Goal: Task Accomplishment & Management: Use online tool/utility

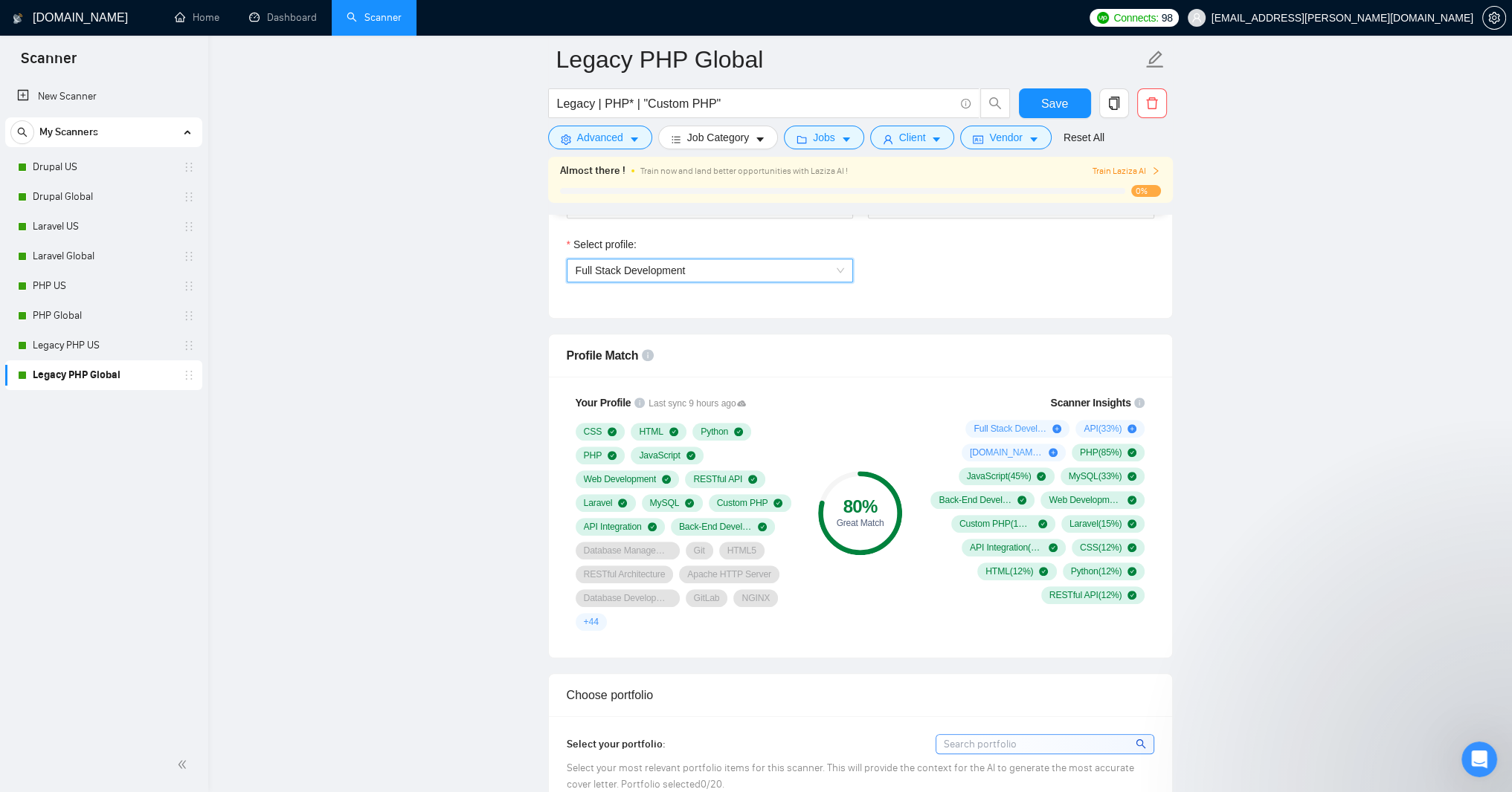
scroll to position [892, 0]
click at [54, 167] on link "Drupal US" at bounding box center [103, 167] width 141 height 29
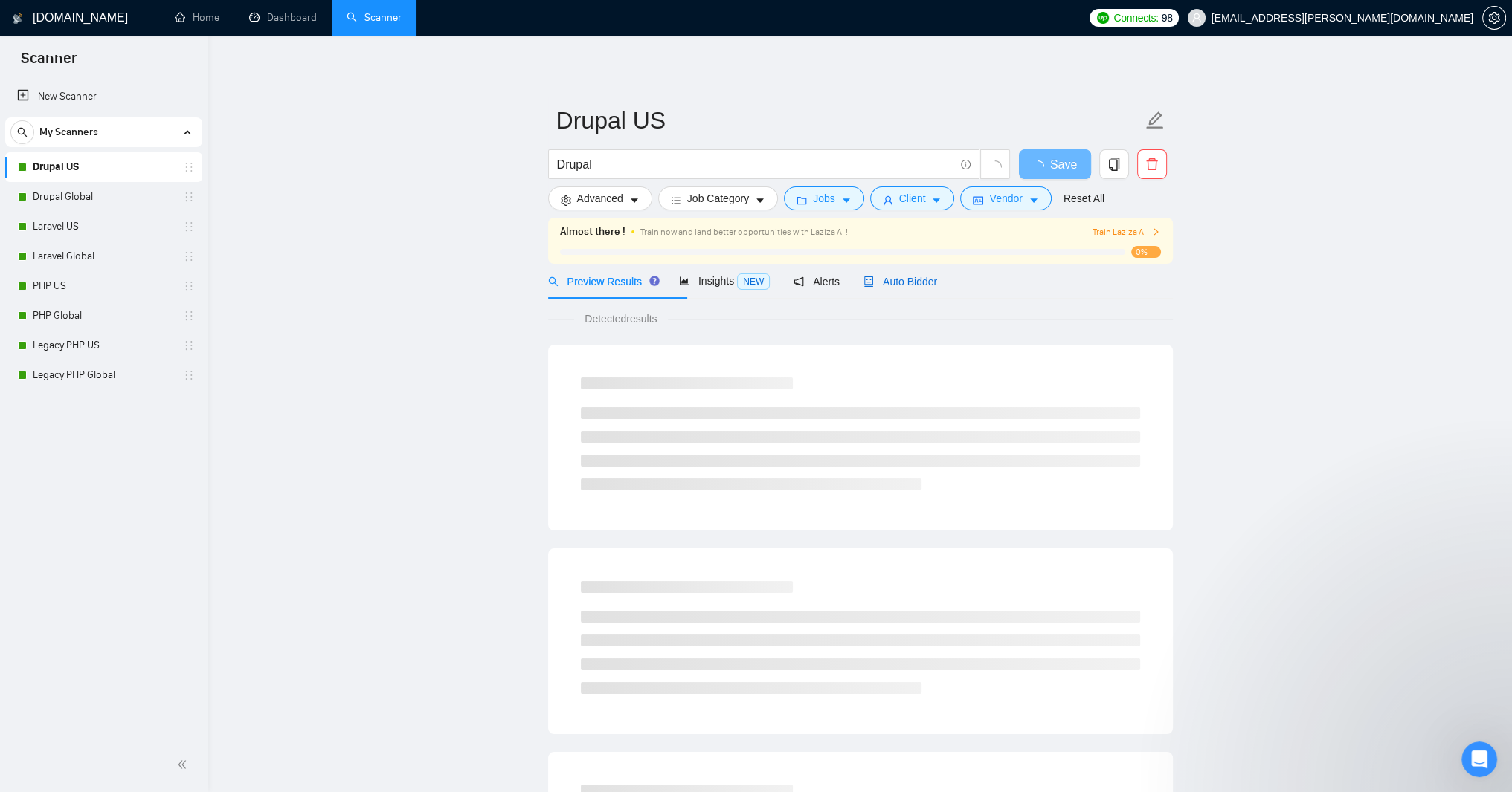
click at [937, 288] on span "Auto Bidder" at bounding box center [900, 281] width 73 height 12
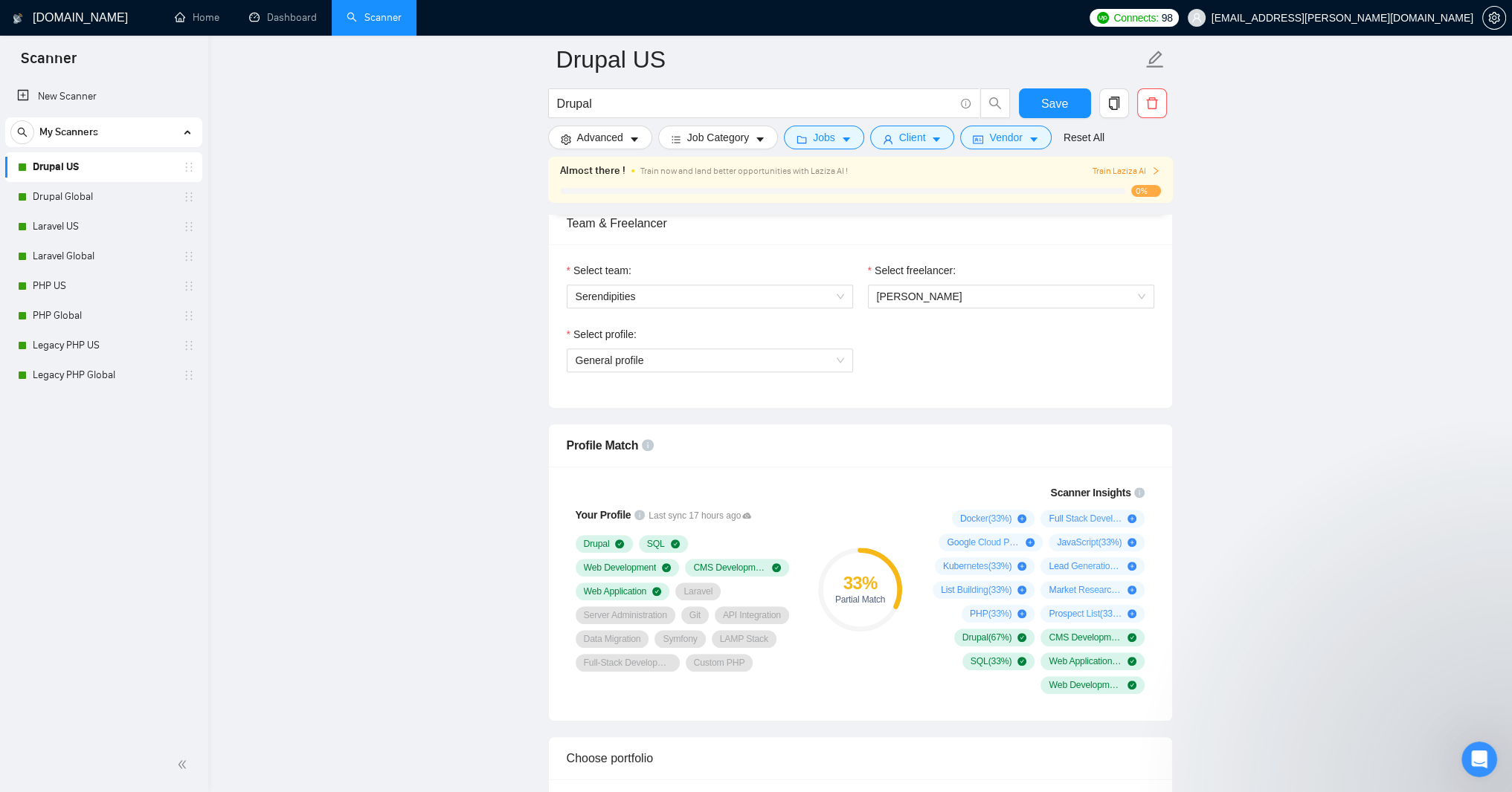
scroll to position [892, 0]
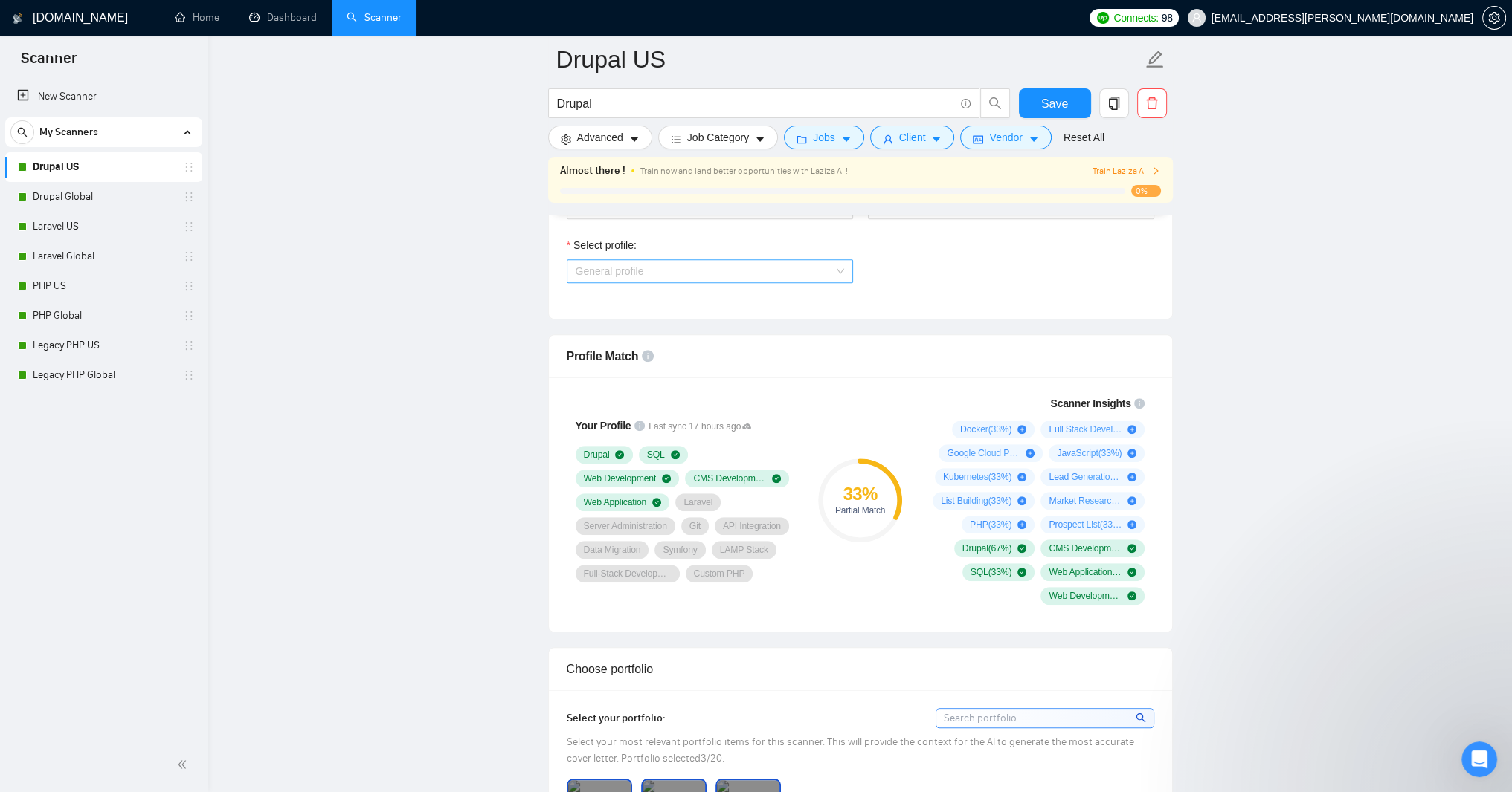
click at [837, 282] on span "General profile" at bounding box center [709, 271] width 268 height 22
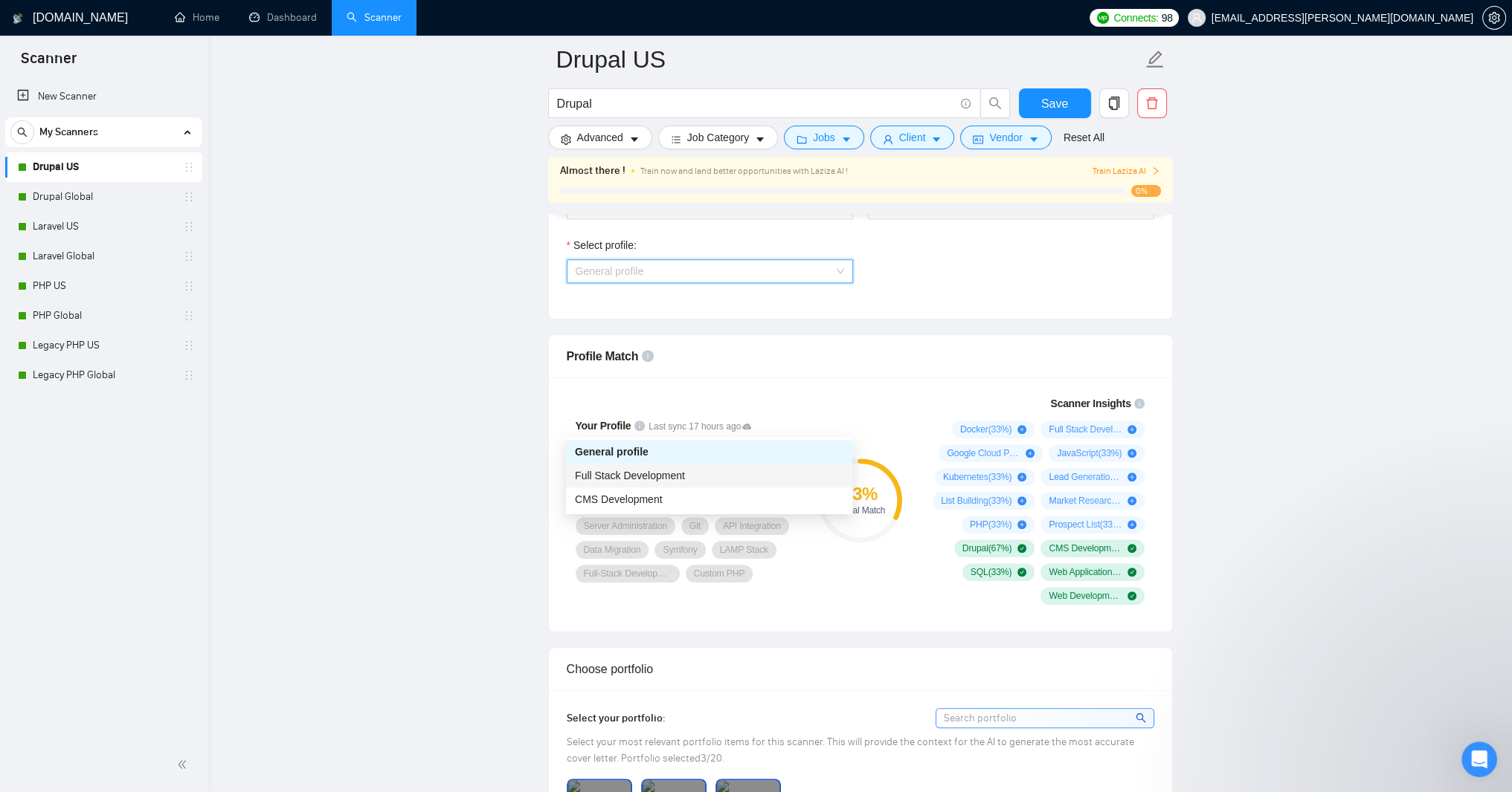
click at [685, 472] on span "Full Stack Development" at bounding box center [629, 476] width 110 height 12
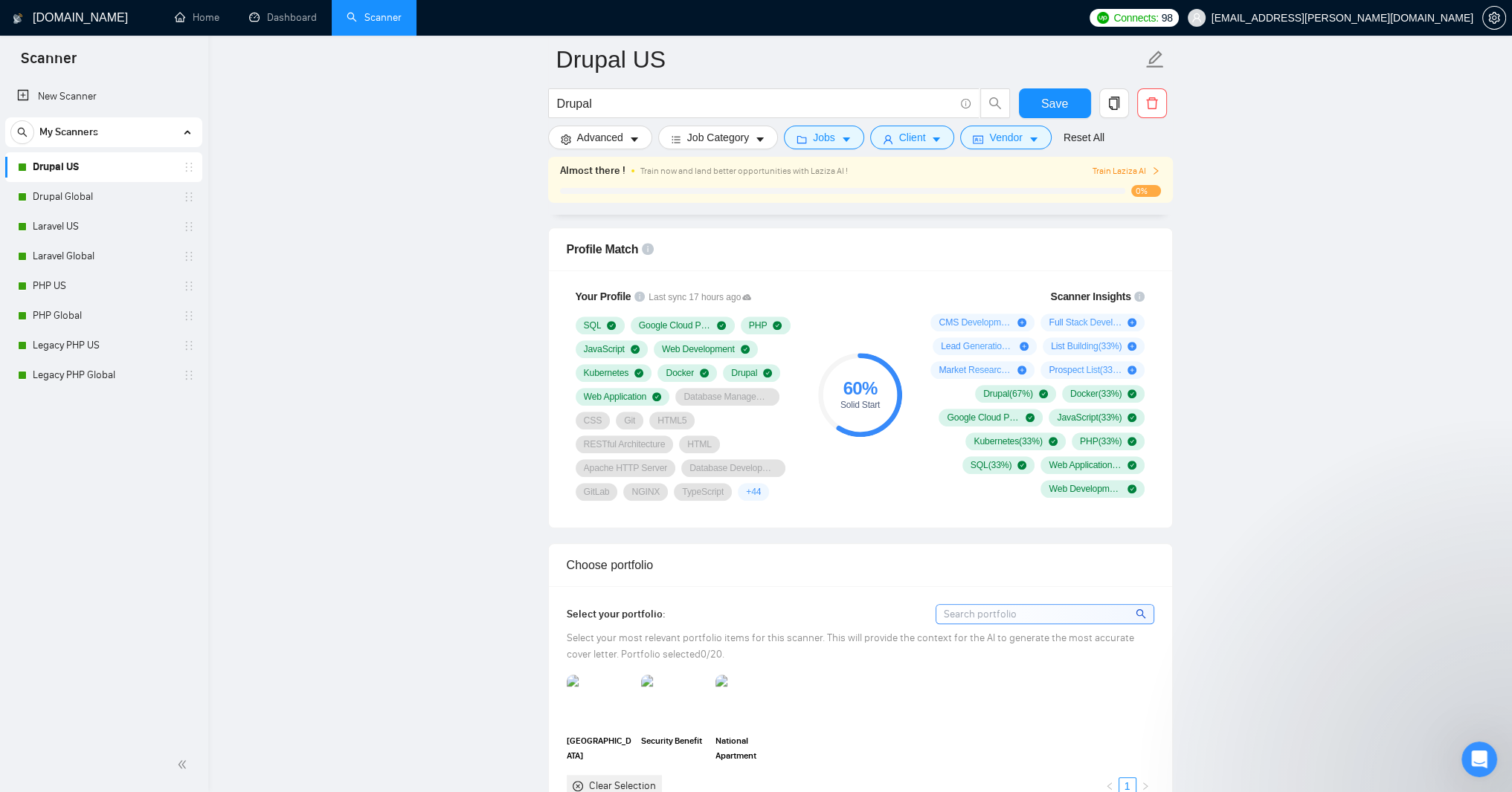
scroll to position [1070, 0]
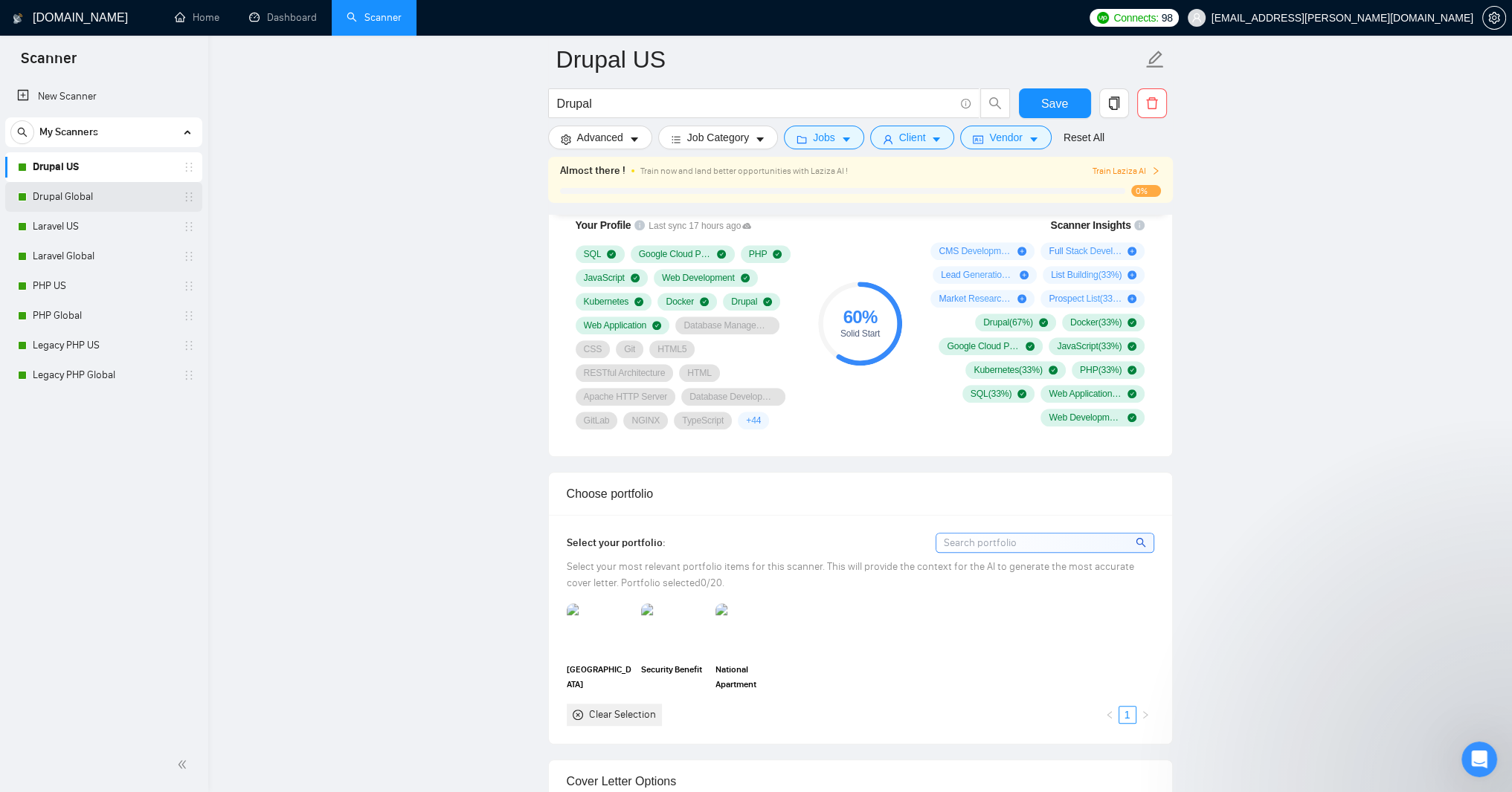
click at [86, 197] on link "Drupal Global" at bounding box center [103, 197] width 141 height 29
click at [1041, 96] on span "Save" at bounding box center [1054, 104] width 27 height 19
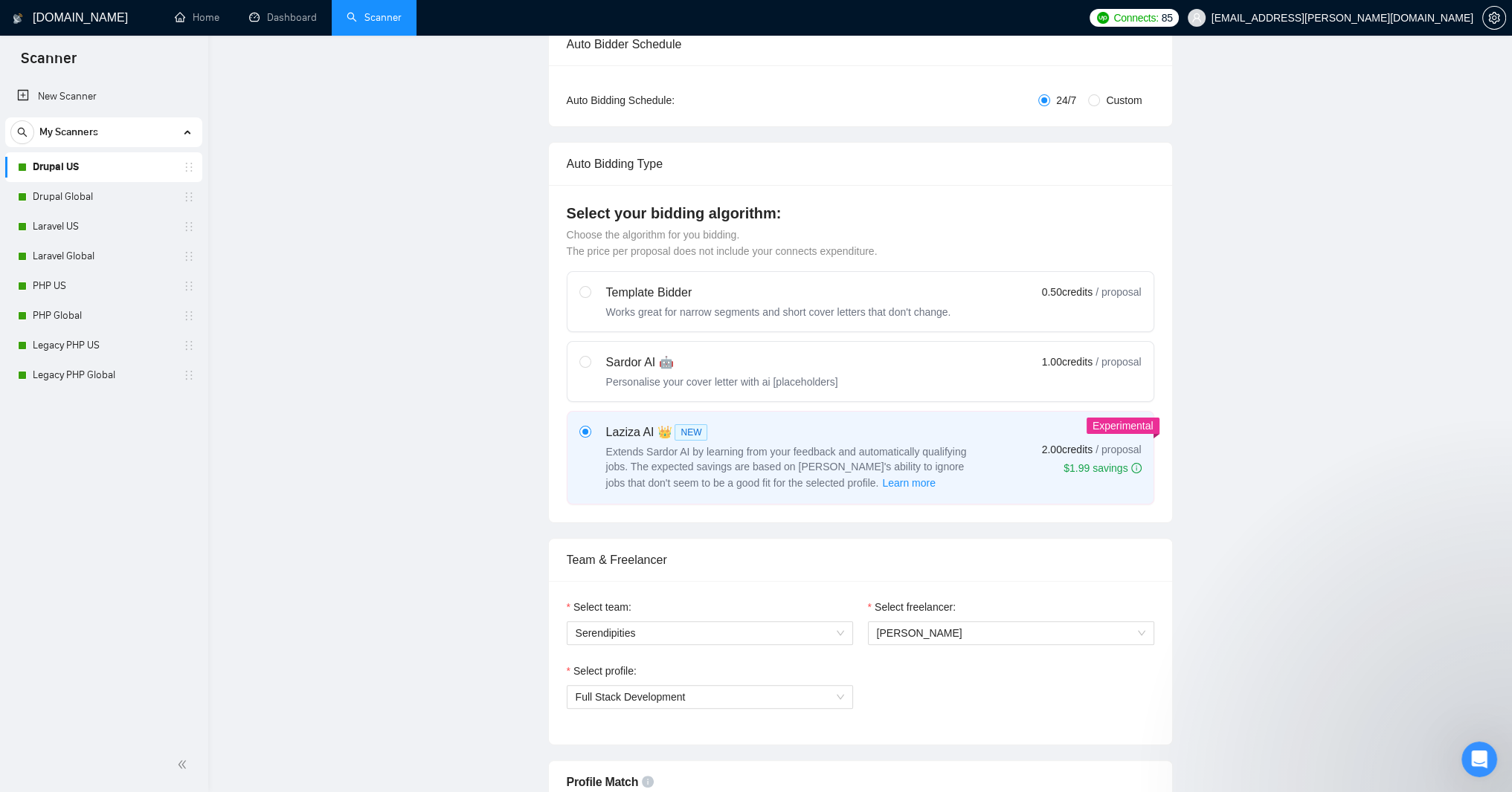
scroll to position [0, 0]
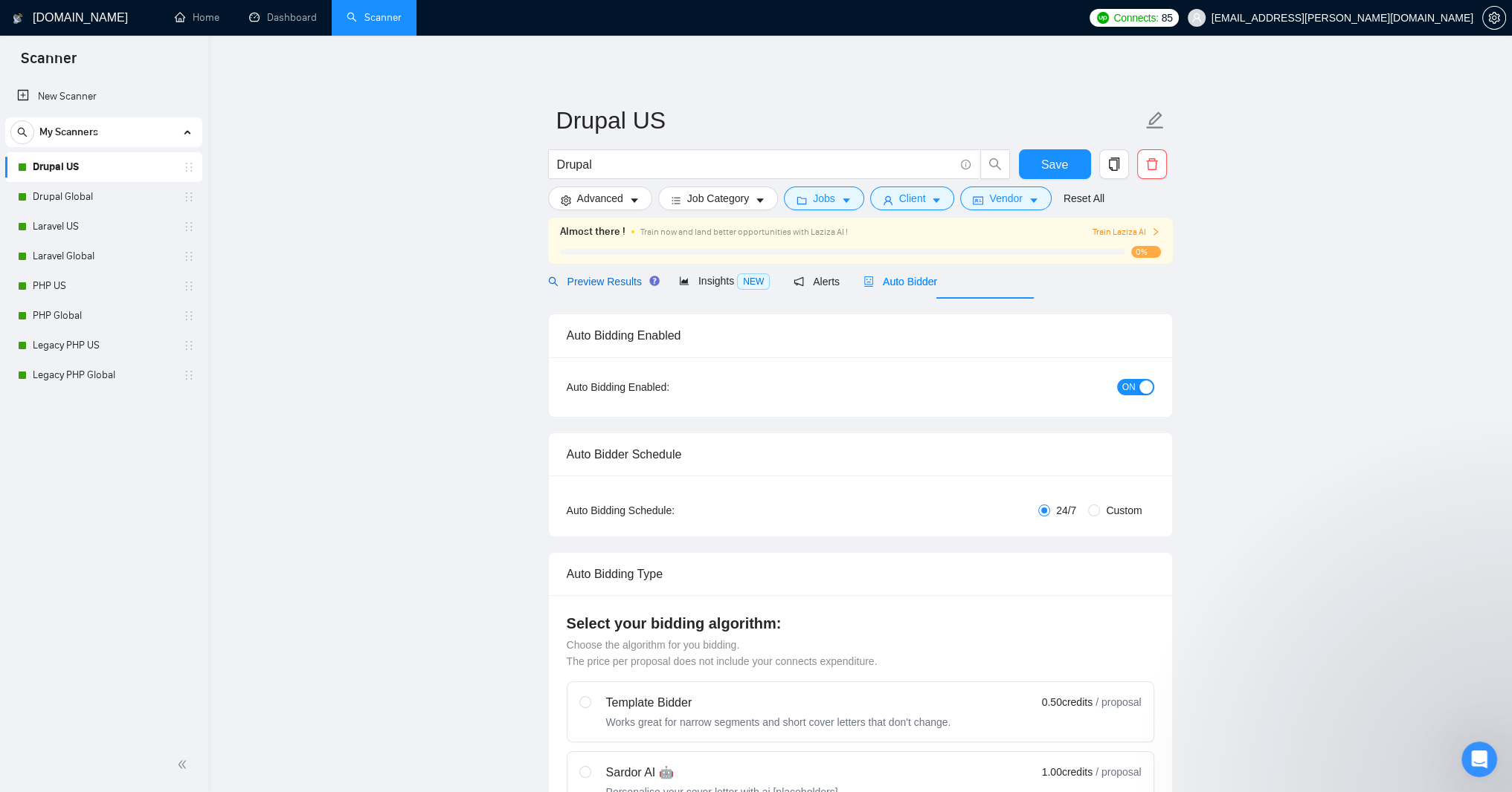
click at [610, 288] on span "Preview Results" at bounding box center [601, 281] width 107 height 12
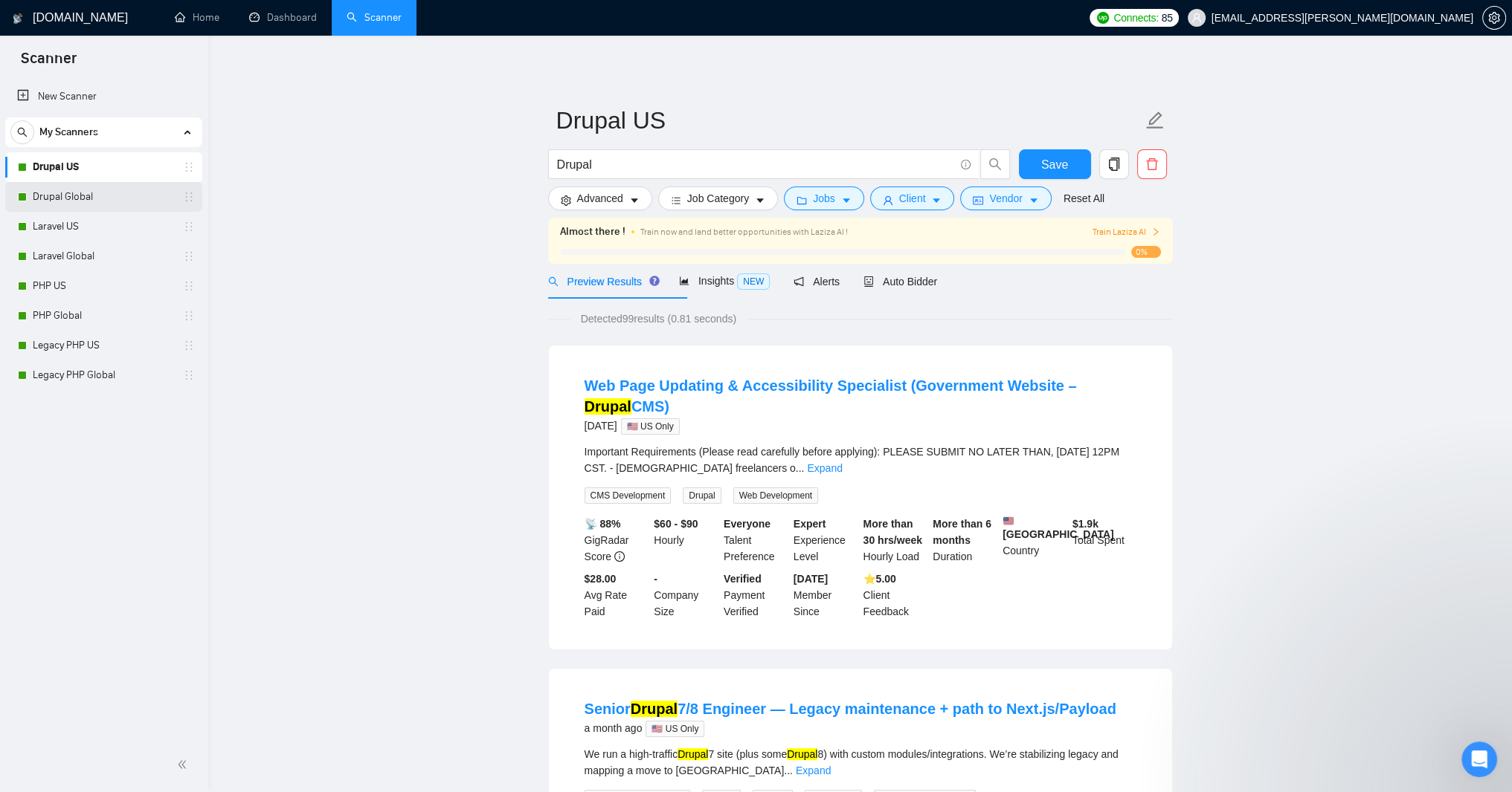
click at [73, 195] on link "Drupal Global" at bounding box center [103, 197] width 141 height 29
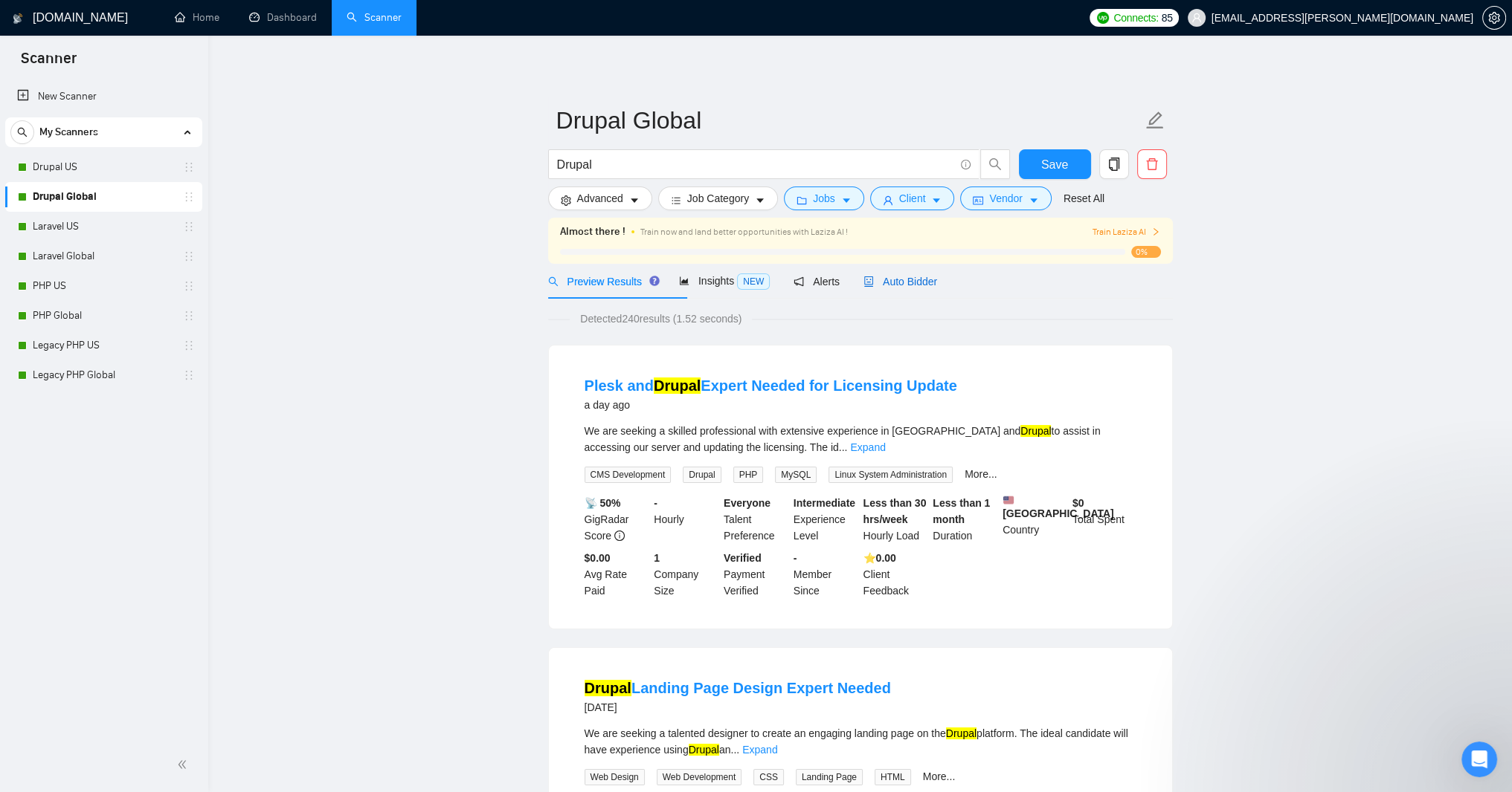
click at [937, 288] on span "Auto Bidder" at bounding box center [900, 281] width 73 height 12
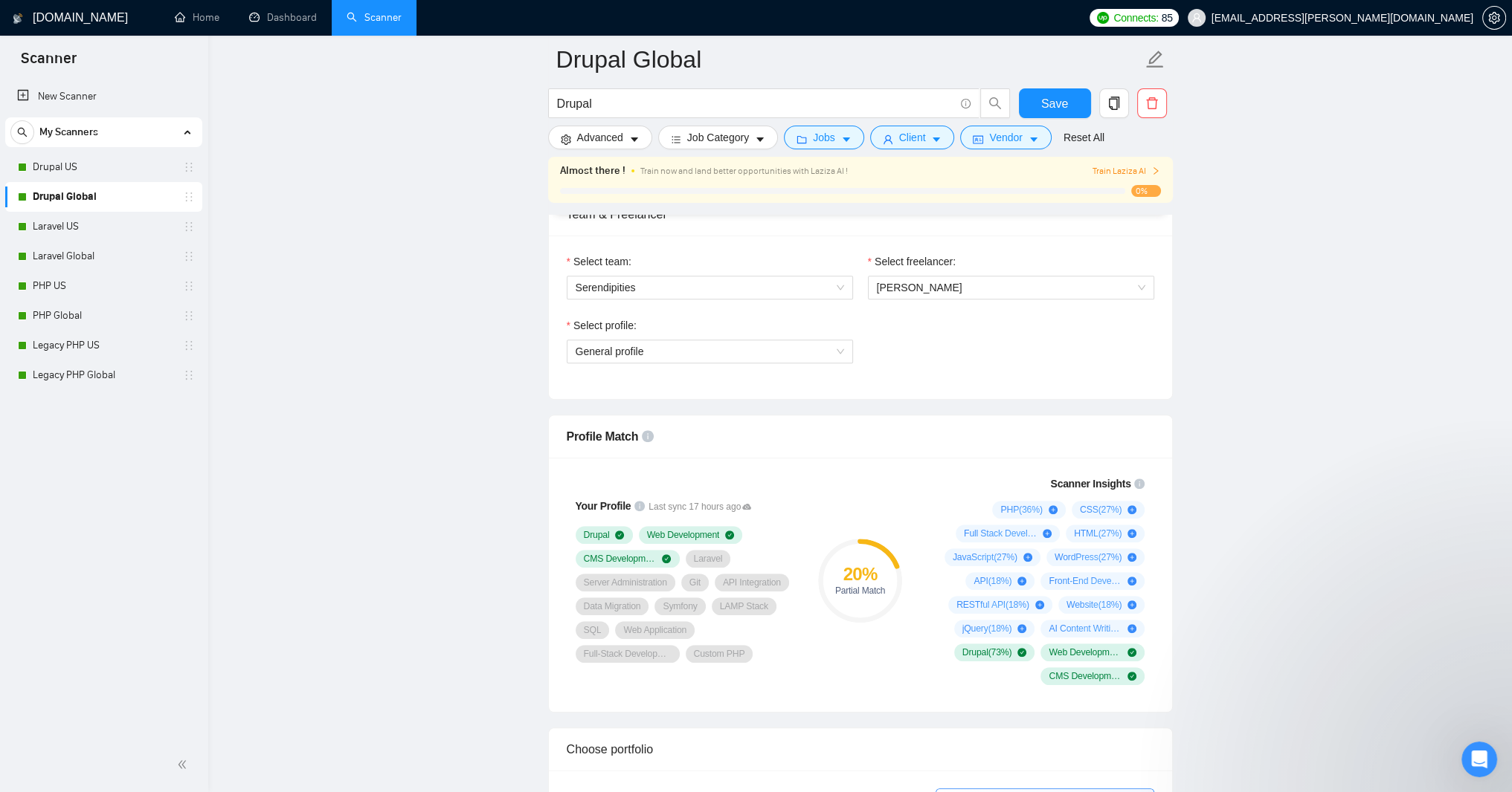
scroll to position [892, 0]
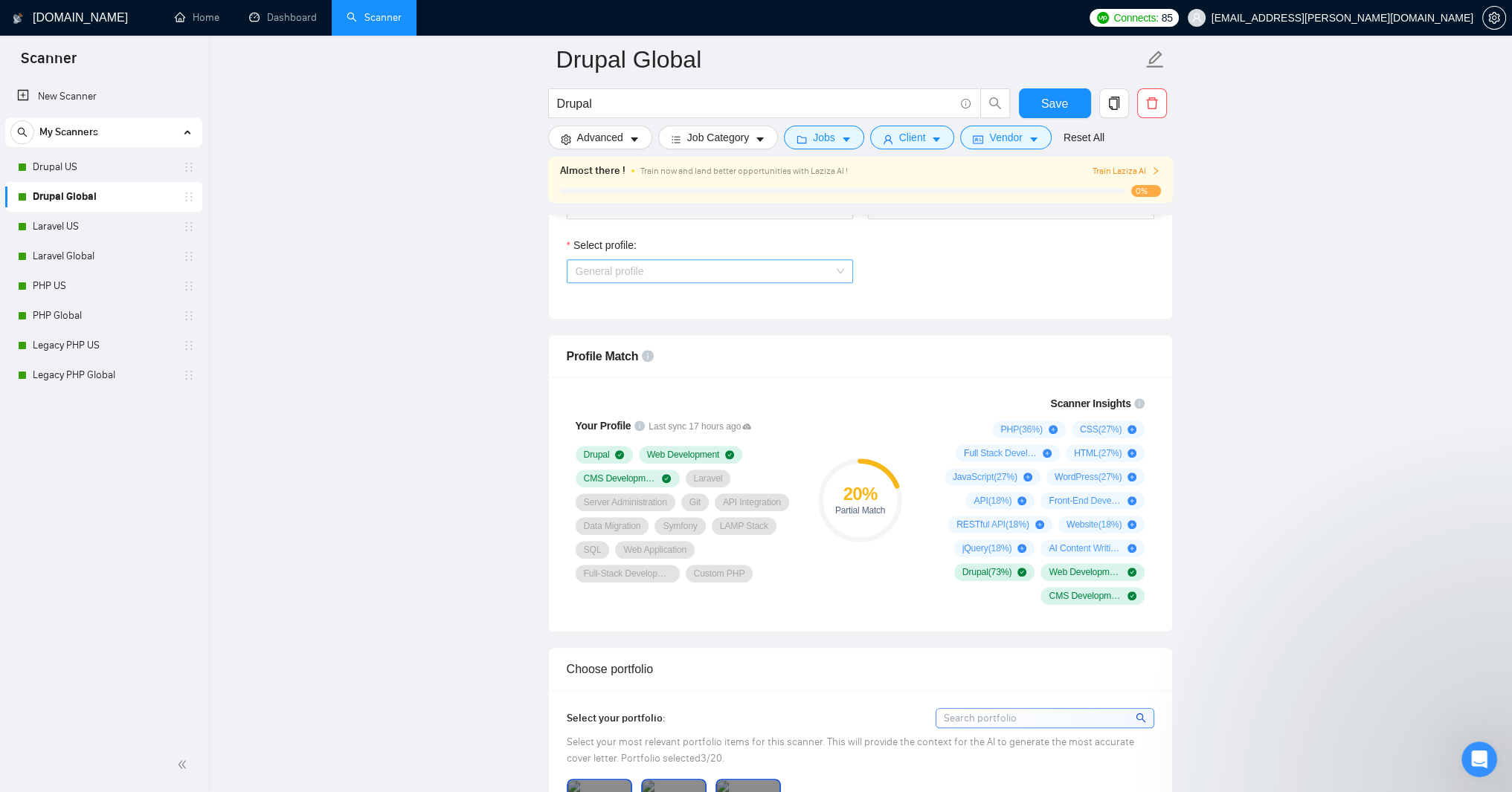
click at [842, 282] on span "General profile" at bounding box center [709, 271] width 268 height 22
click at [733, 476] on div "Full Stack Development" at bounding box center [708, 476] width 268 height 16
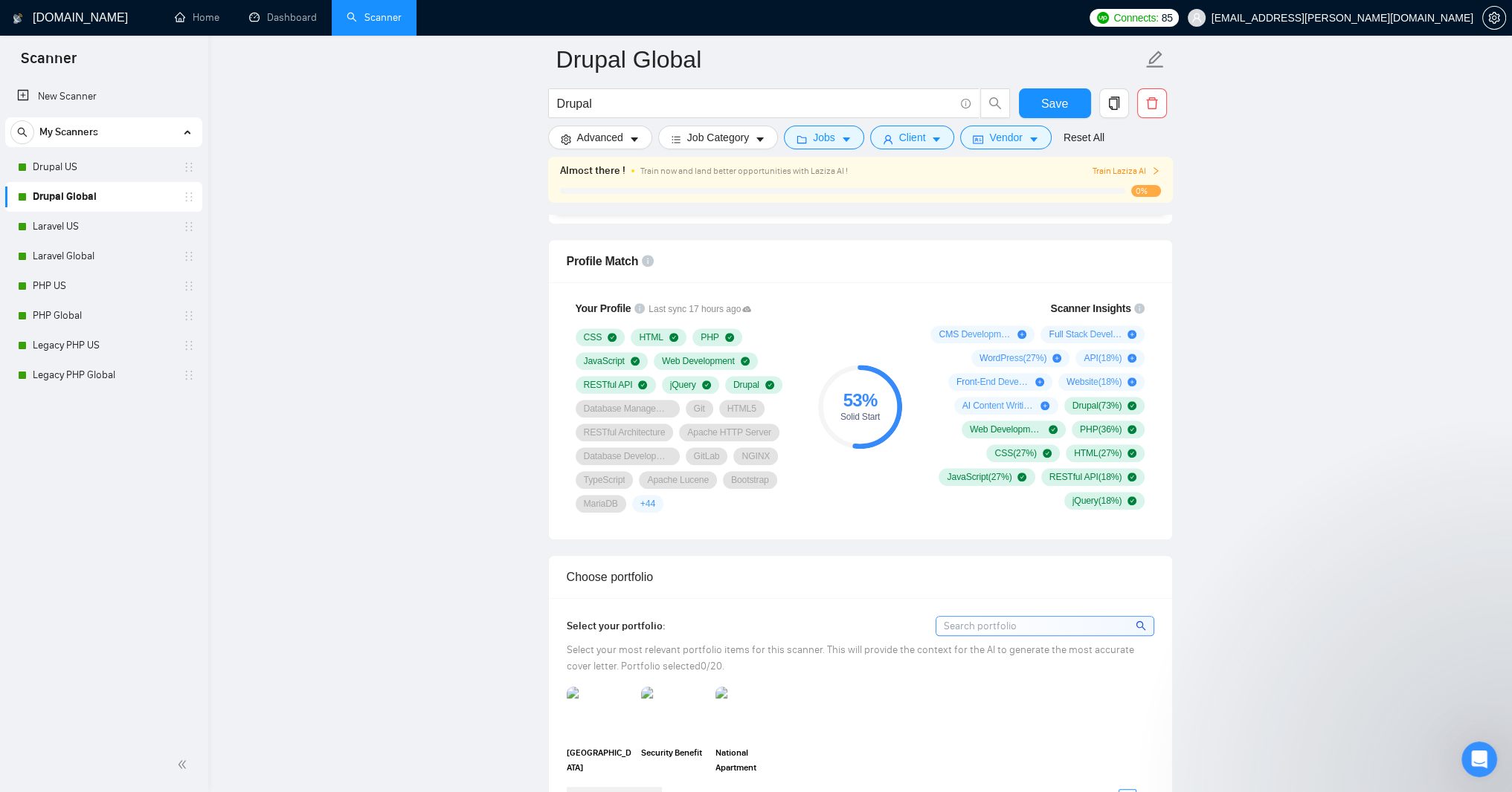
scroll to position [1070, 0]
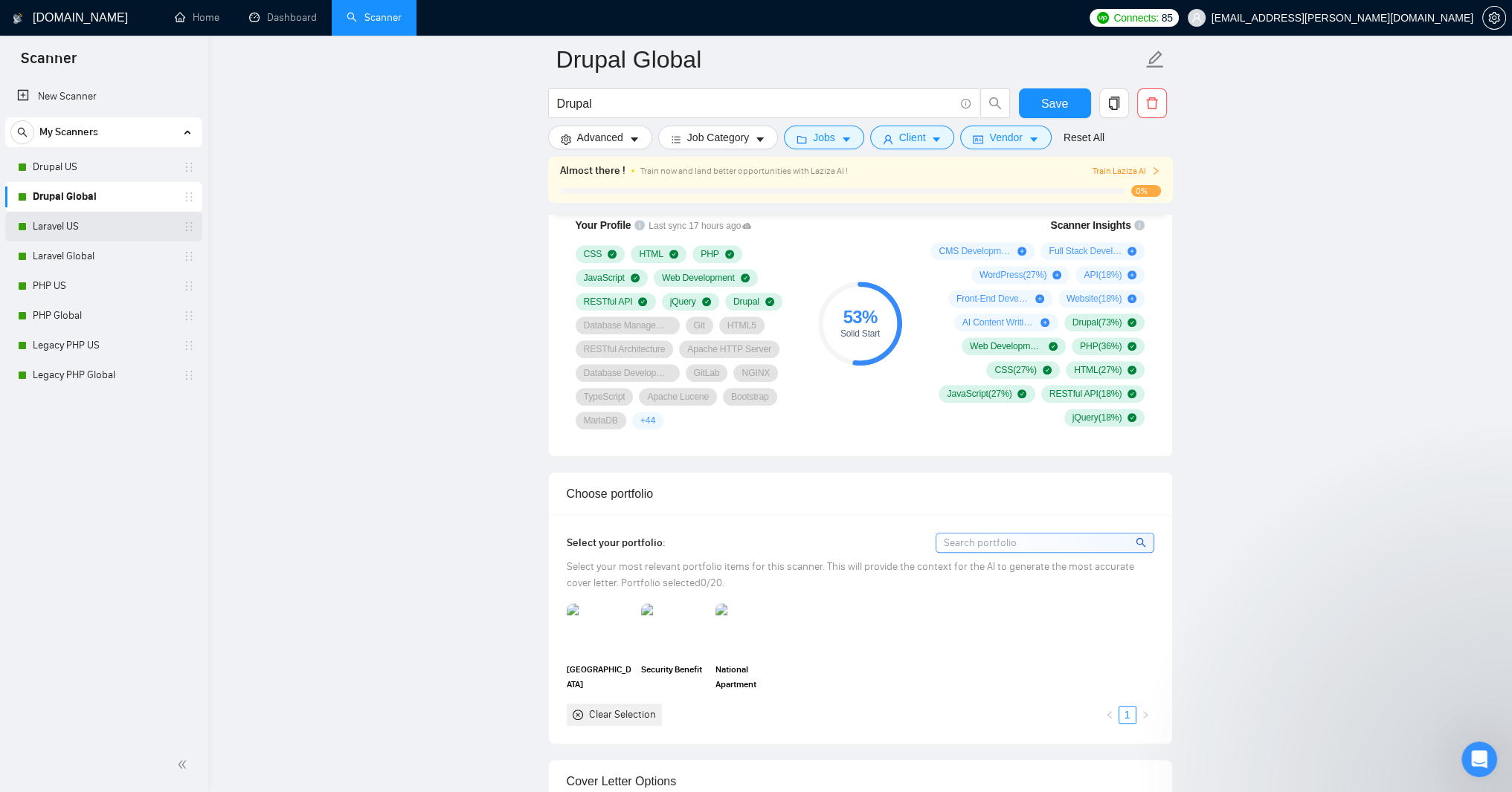
click at [73, 231] on link "Laravel US" at bounding box center [103, 227] width 141 height 29
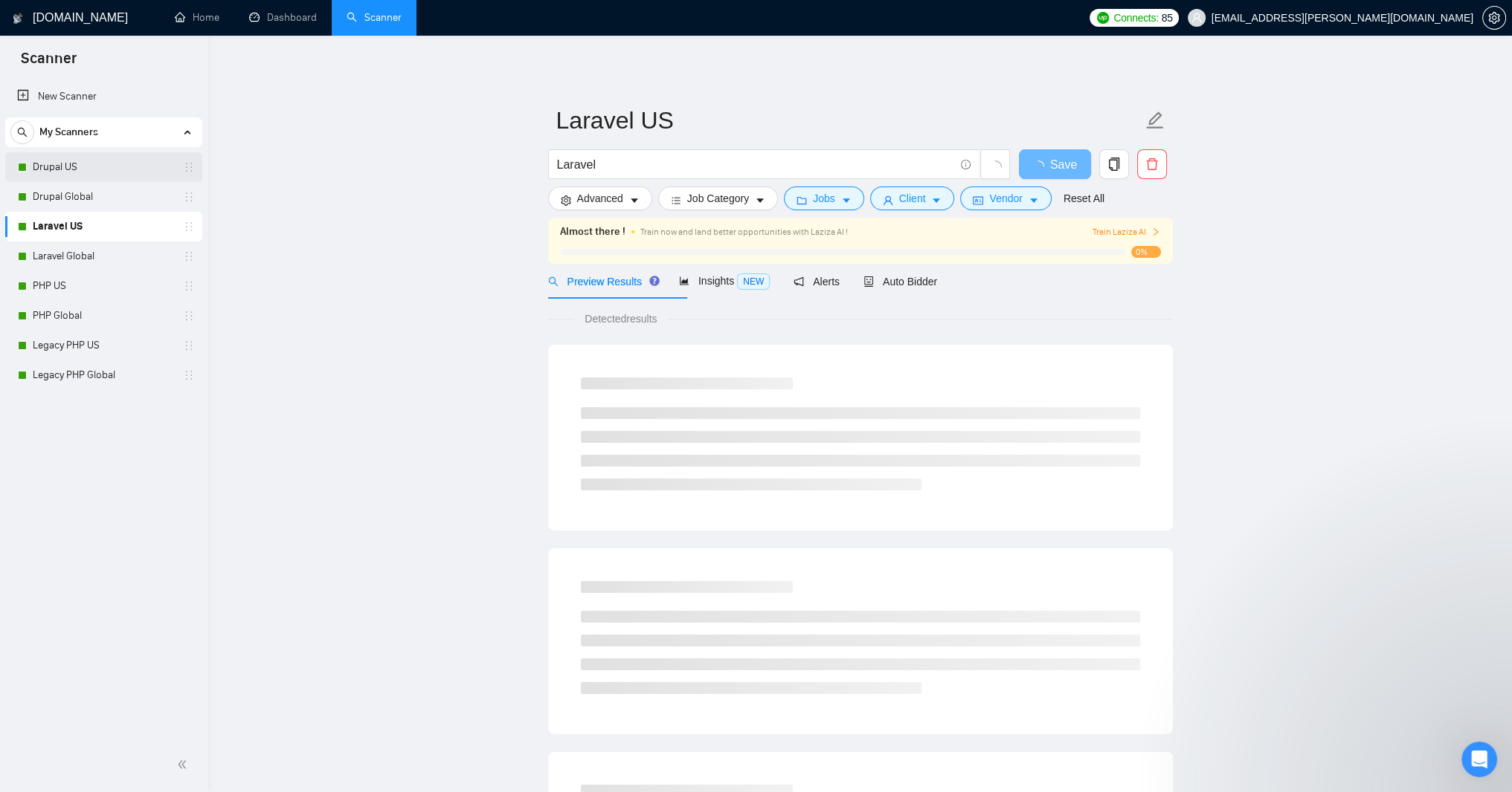
click at [72, 161] on link "Drupal US" at bounding box center [103, 167] width 141 height 29
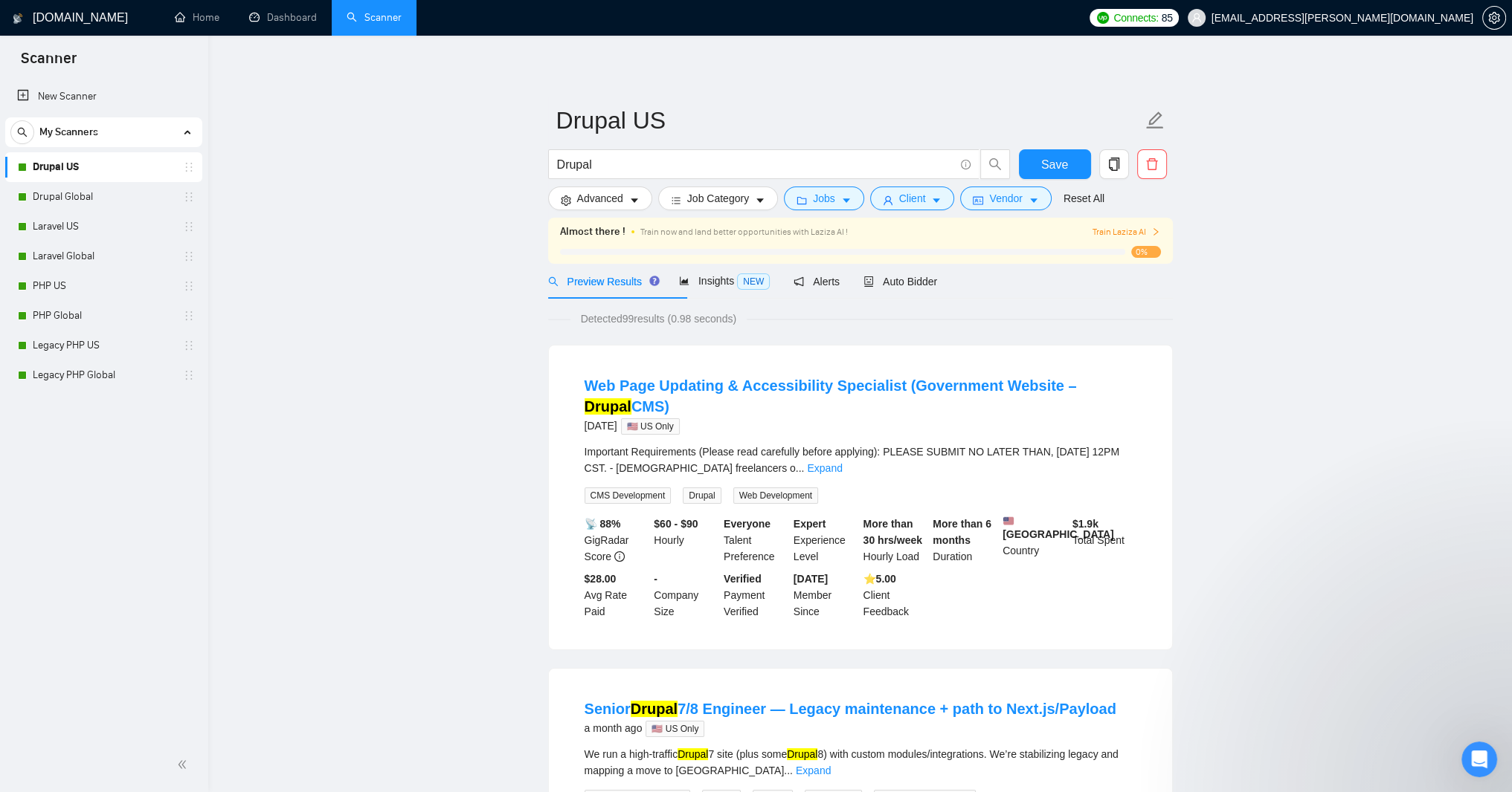
click at [95, 159] on link "Drupal US" at bounding box center [103, 167] width 141 height 29
click at [937, 288] on span "Auto Bidder" at bounding box center [900, 281] width 73 height 12
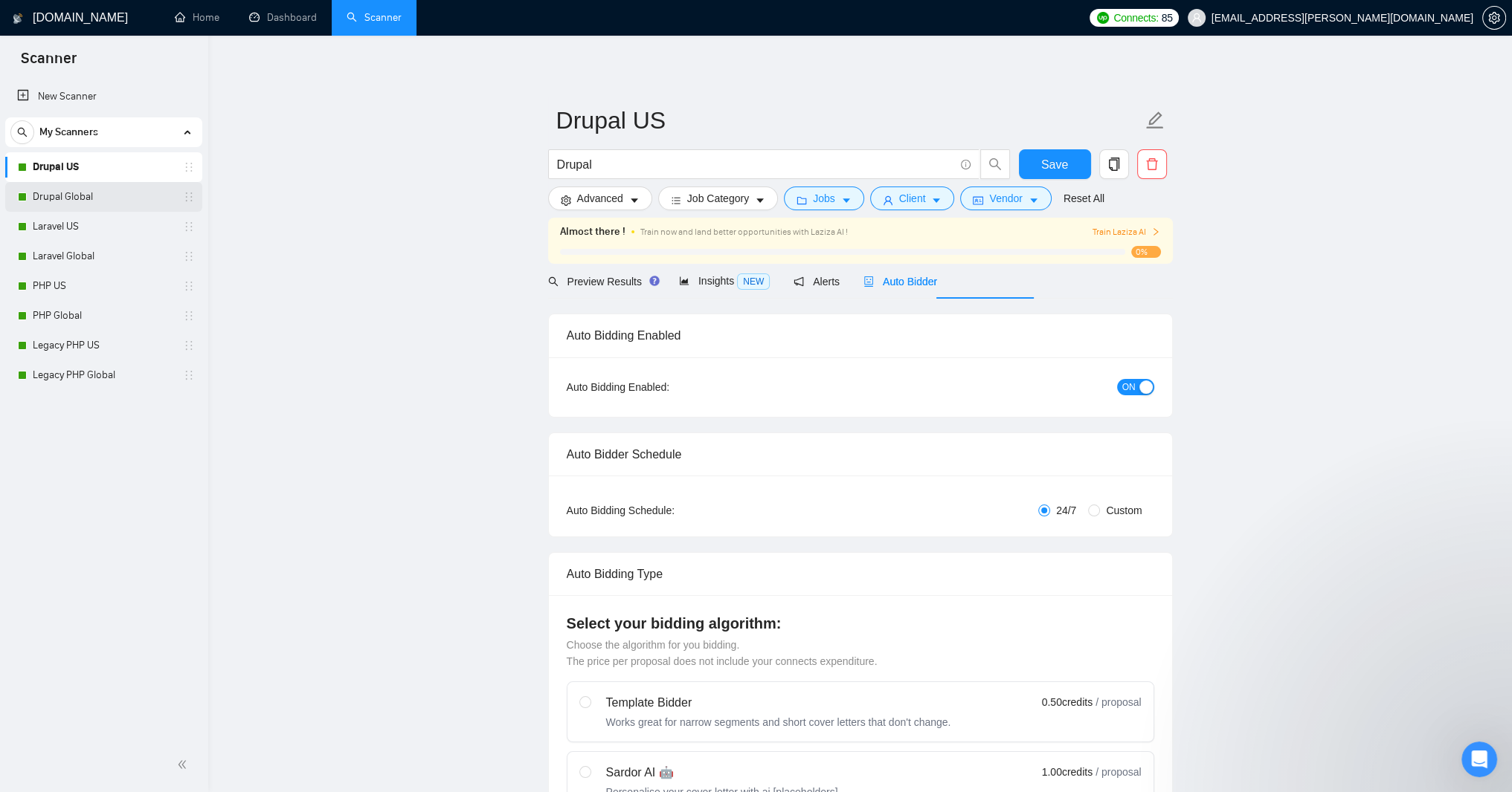
click at [66, 197] on link "Drupal Global" at bounding box center [103, 197] width 141 height 29
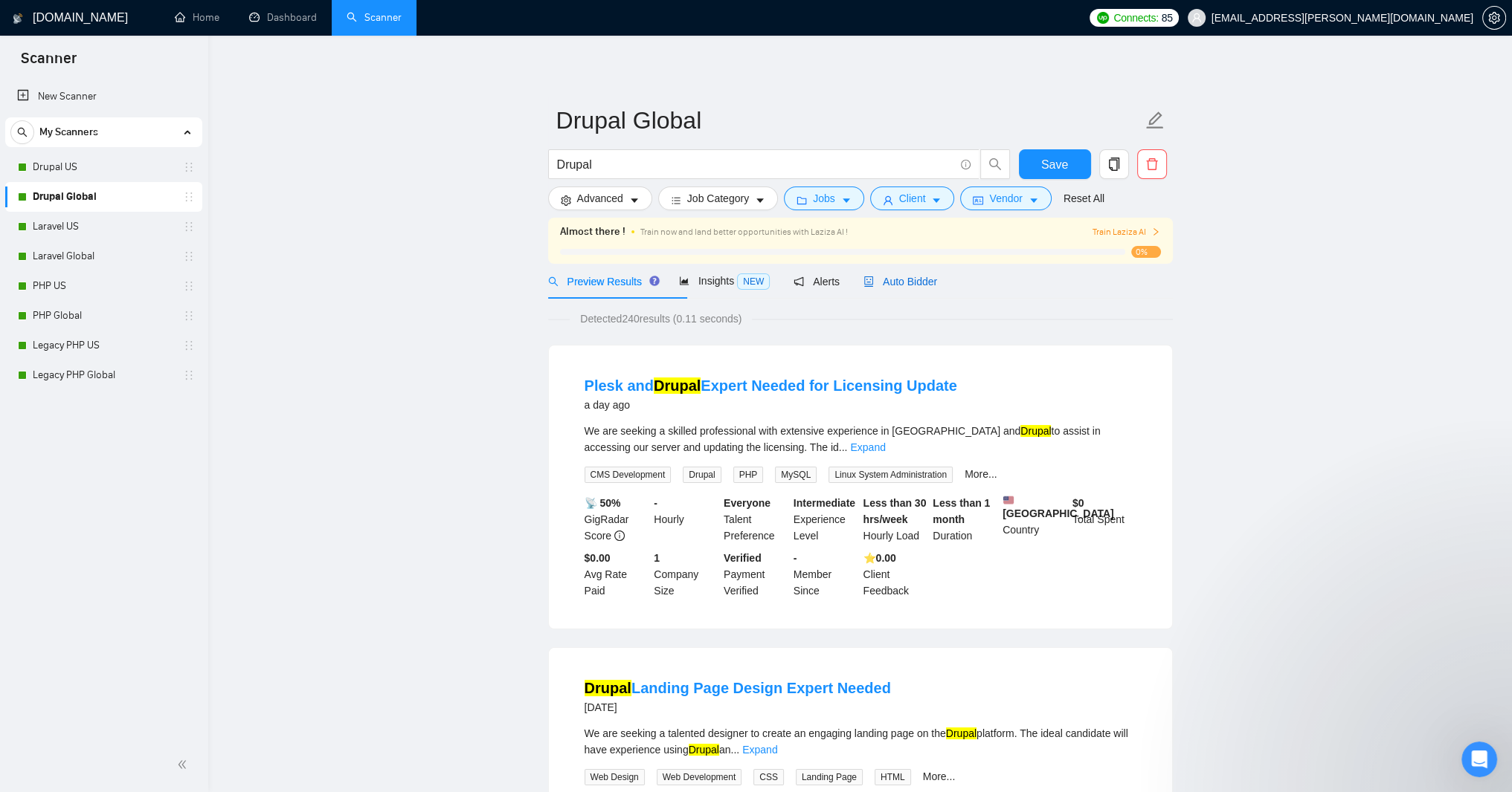
click at [937, 290] on div "Auto Bidder" at bounding box center [900, 281] width 73 height 16
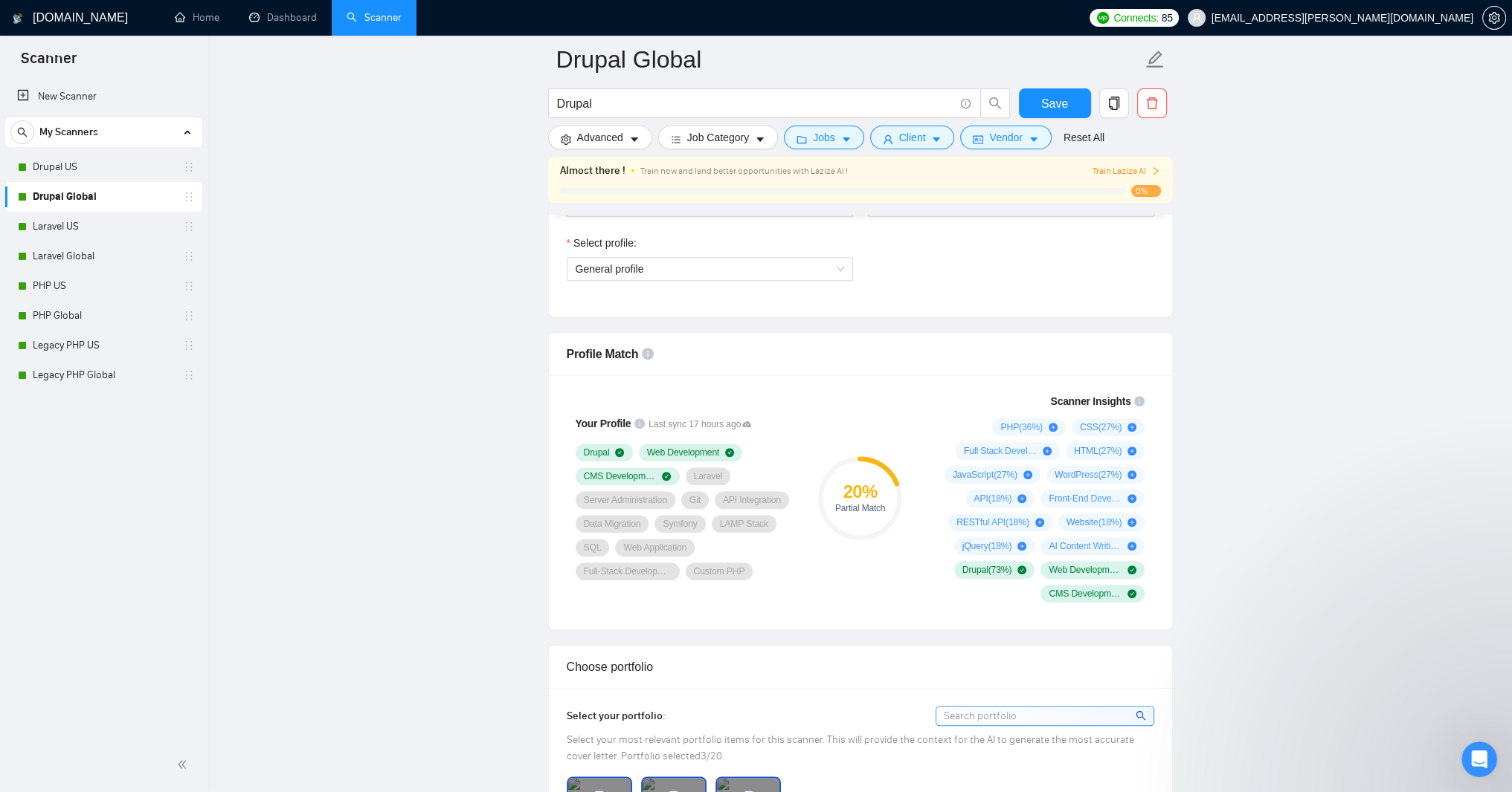
scroll to position [892, 0]
click at [845, 283] on div "General profile" at bounding box center [709, 271] width 286 height 24
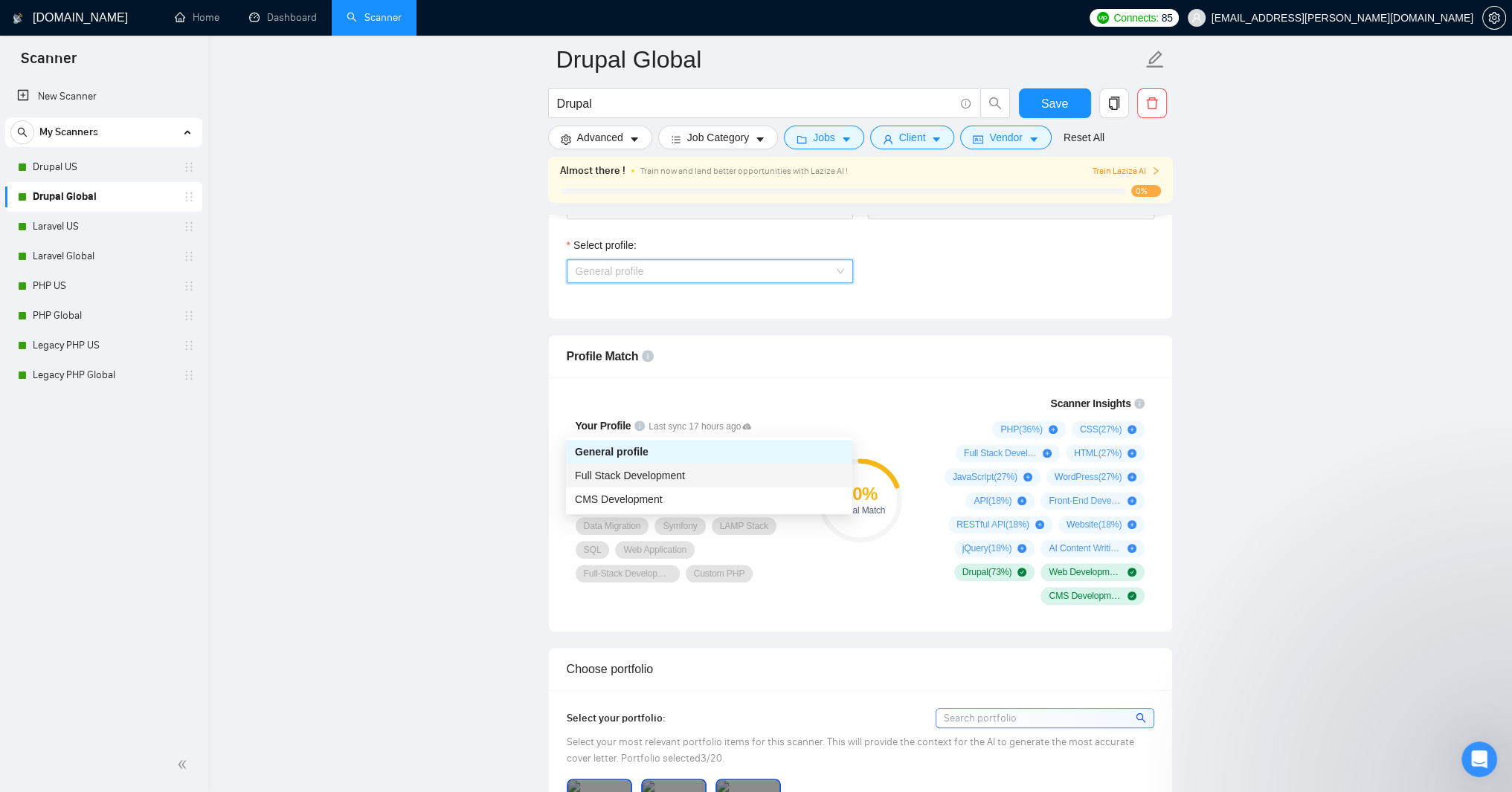
click at [766, 476] on div "Full Stack Development" at bounding box center [708, 476] width 268 height 16
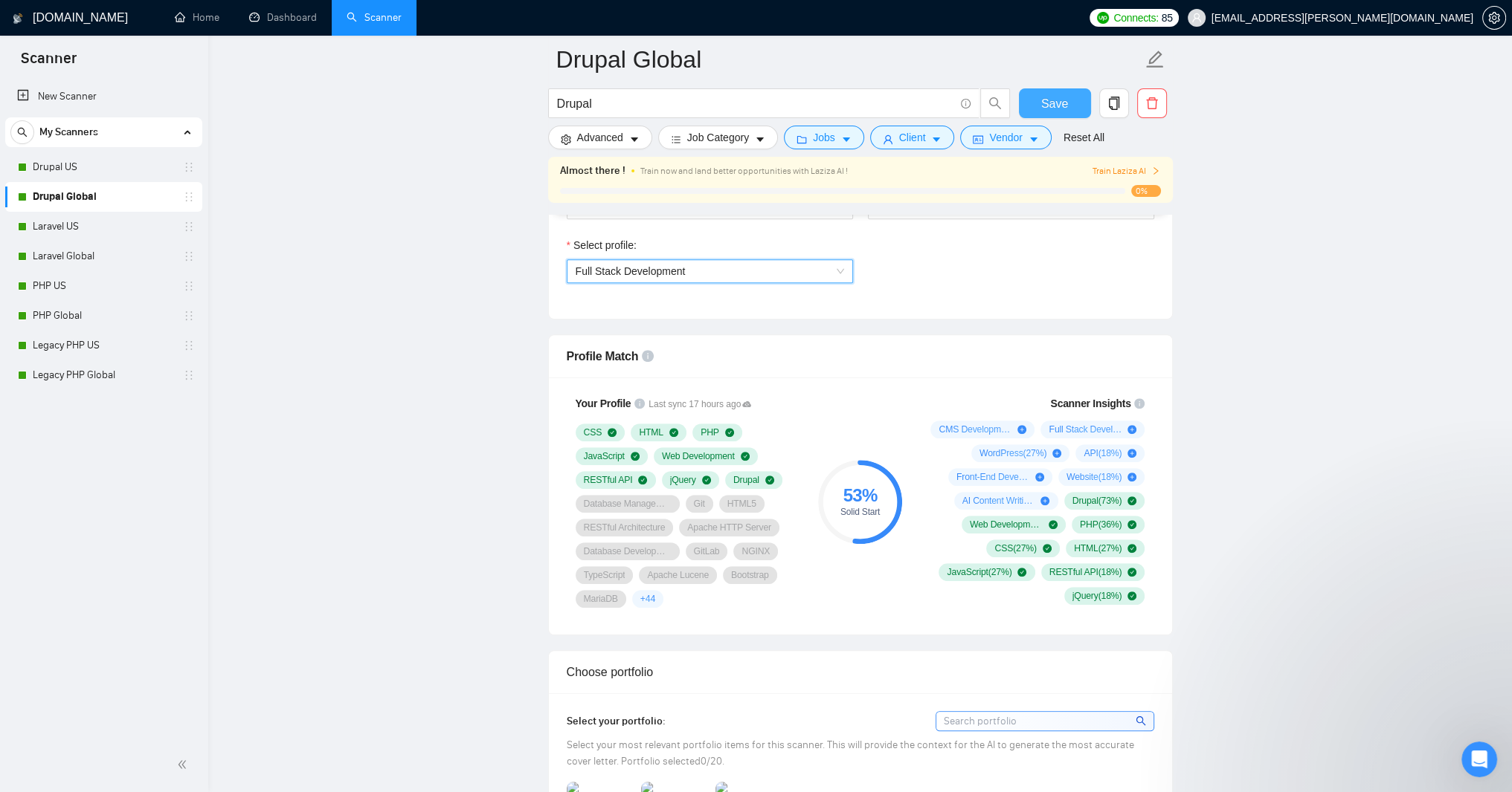
click at [1047, 104] on span "Save" at bounding box center [1054, 104] width 27 height 19
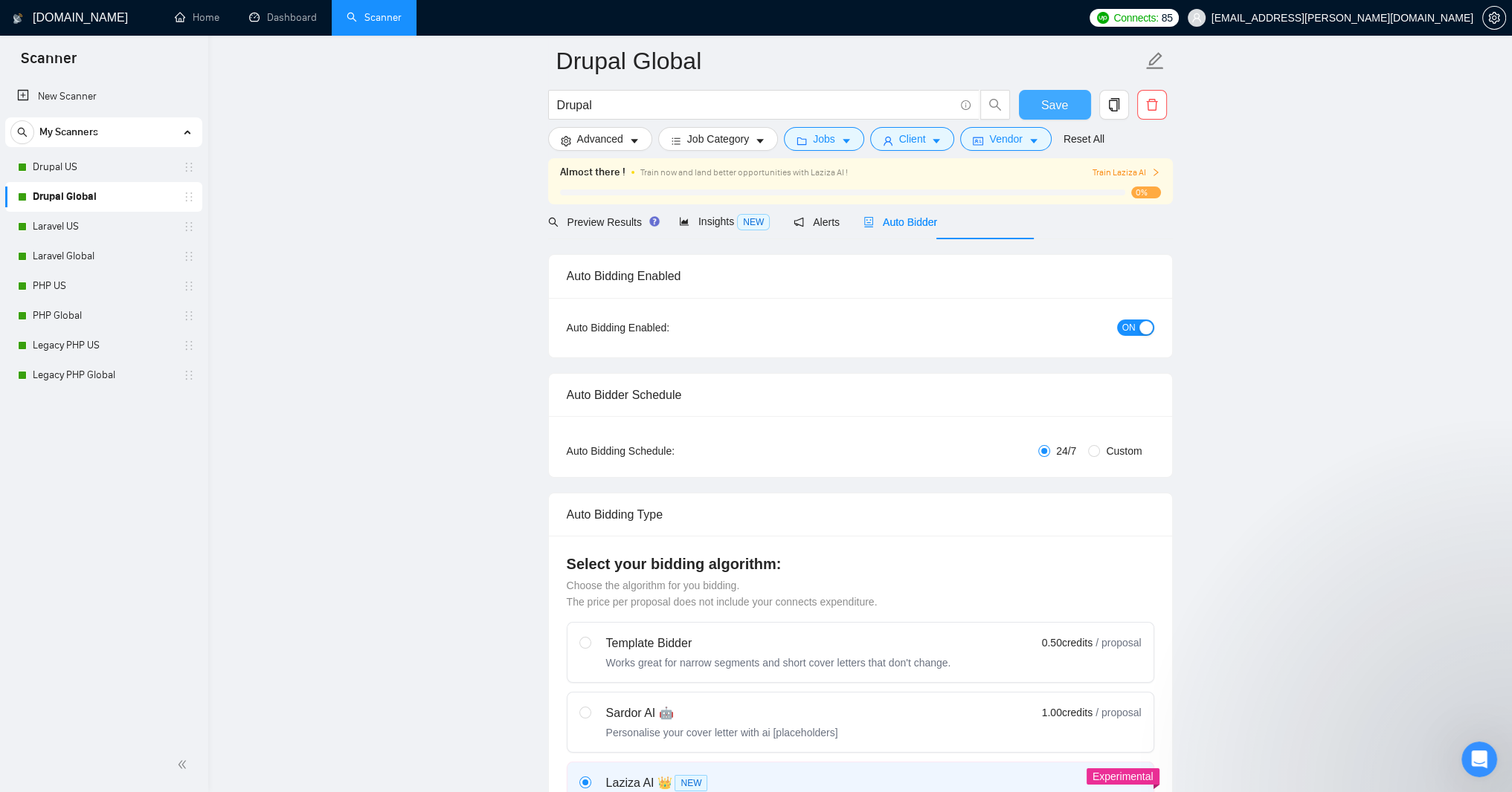
scroll to position [0, 0]
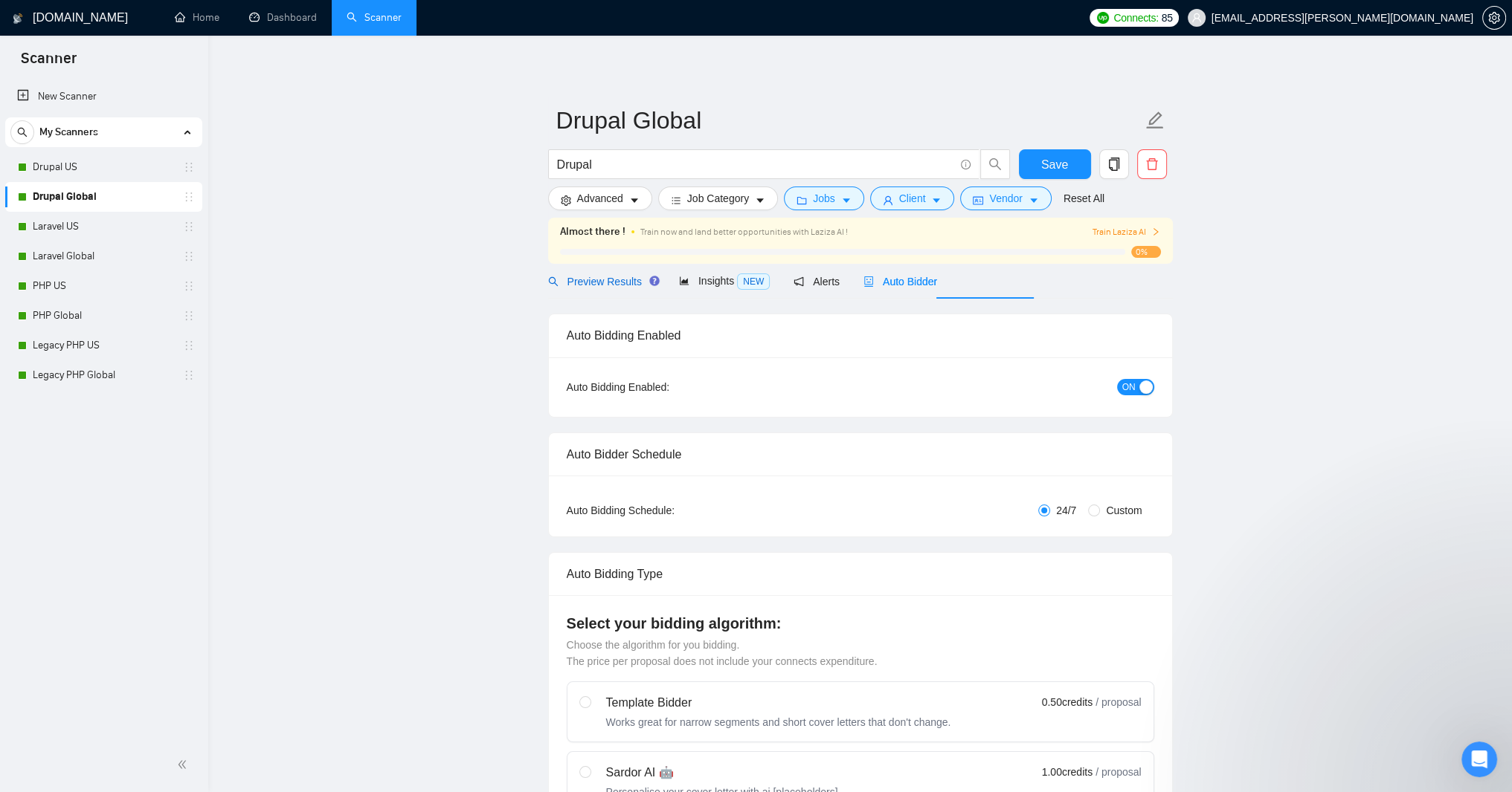
click at [631, 288] on span "Preview Results" at bounding box center [601, 281] width 107 height 12
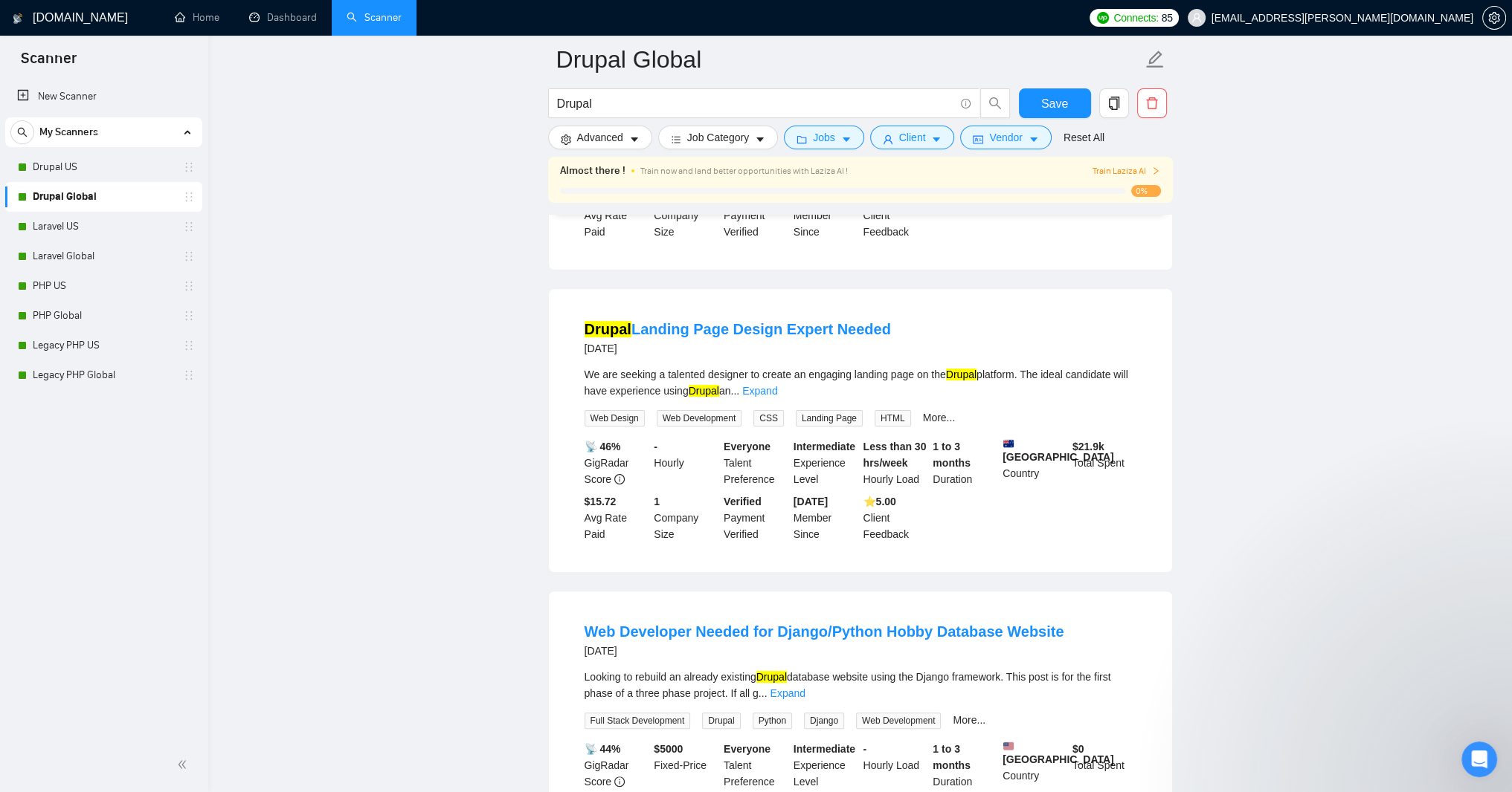
scroll to position [356, 0]
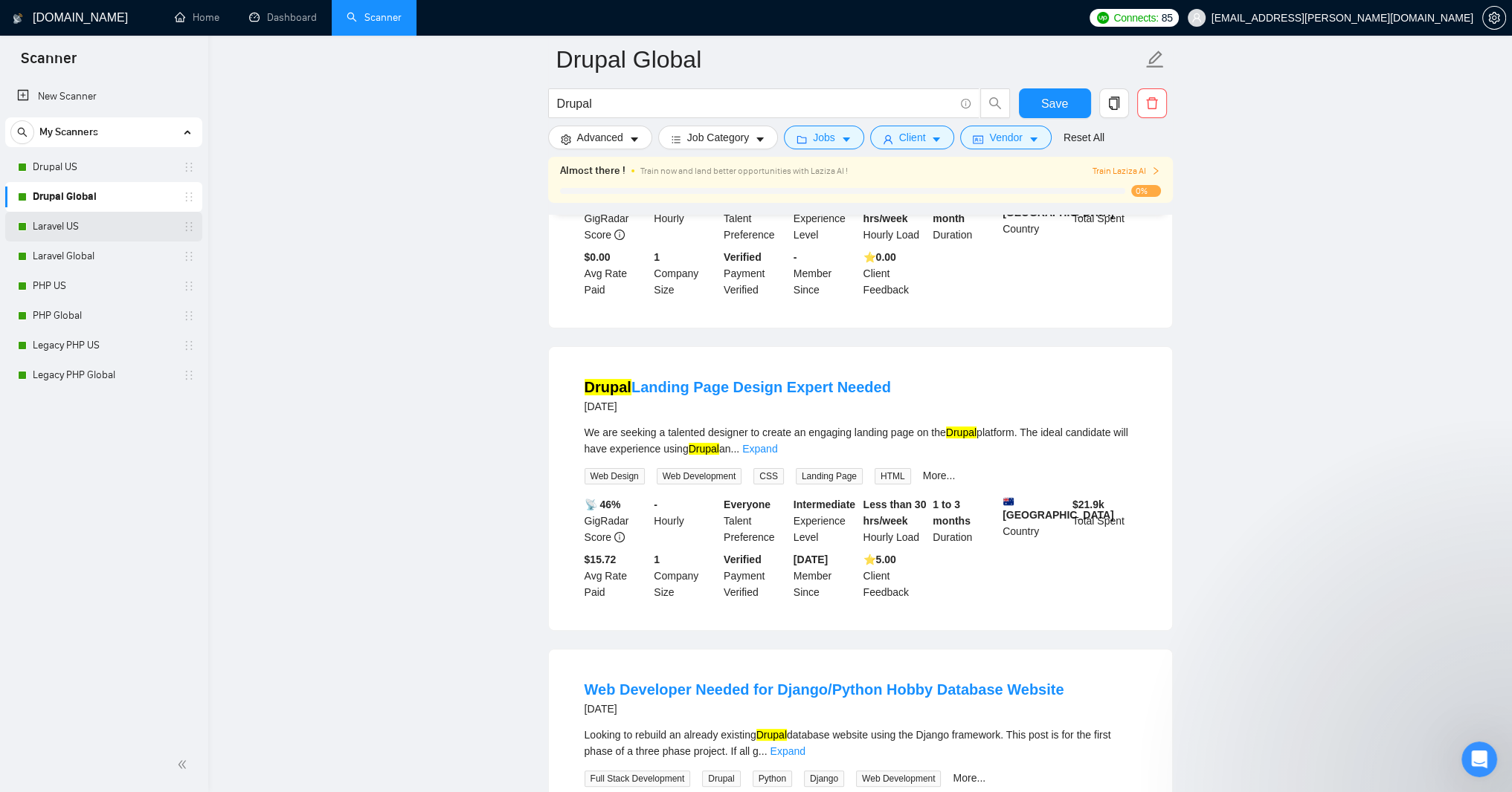
click at [66, 222] on link "Laravel US" at bounding box center [103, 227] width 141 height 29
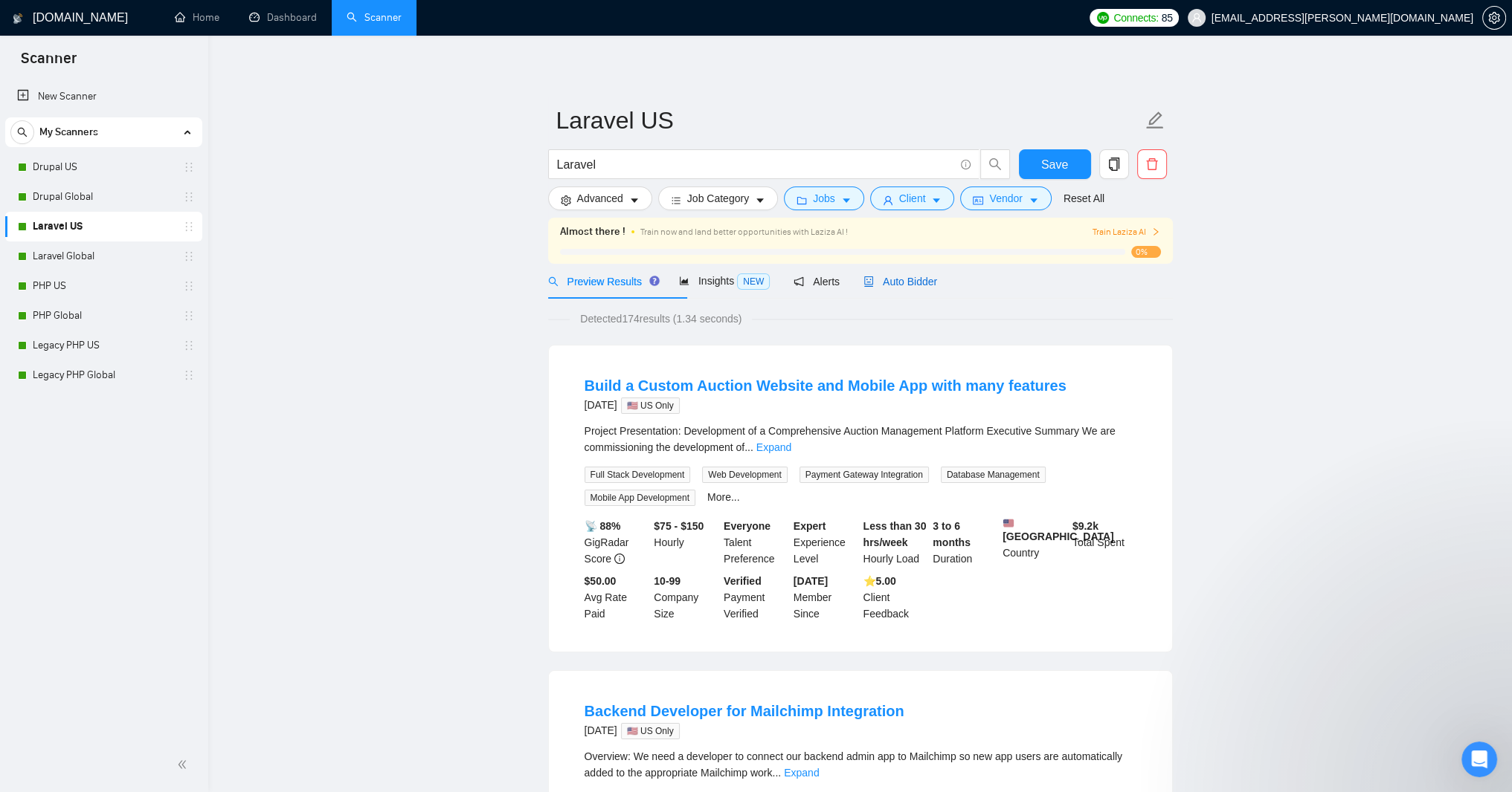
click at [937, 288] on span "Auto Bidder" at bounding box center [900, 281] width 73 height 12
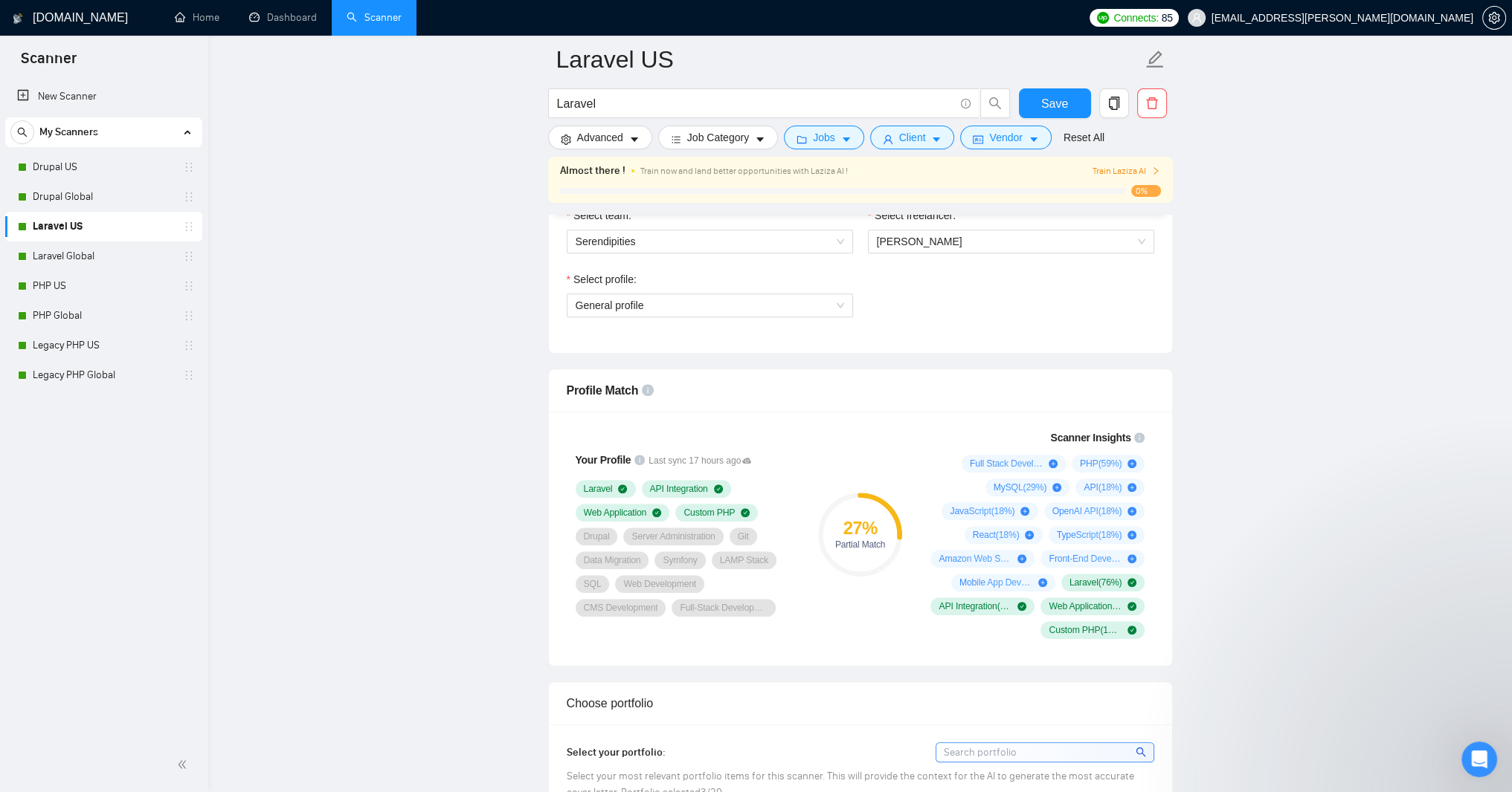
scroll to position [892, 0]
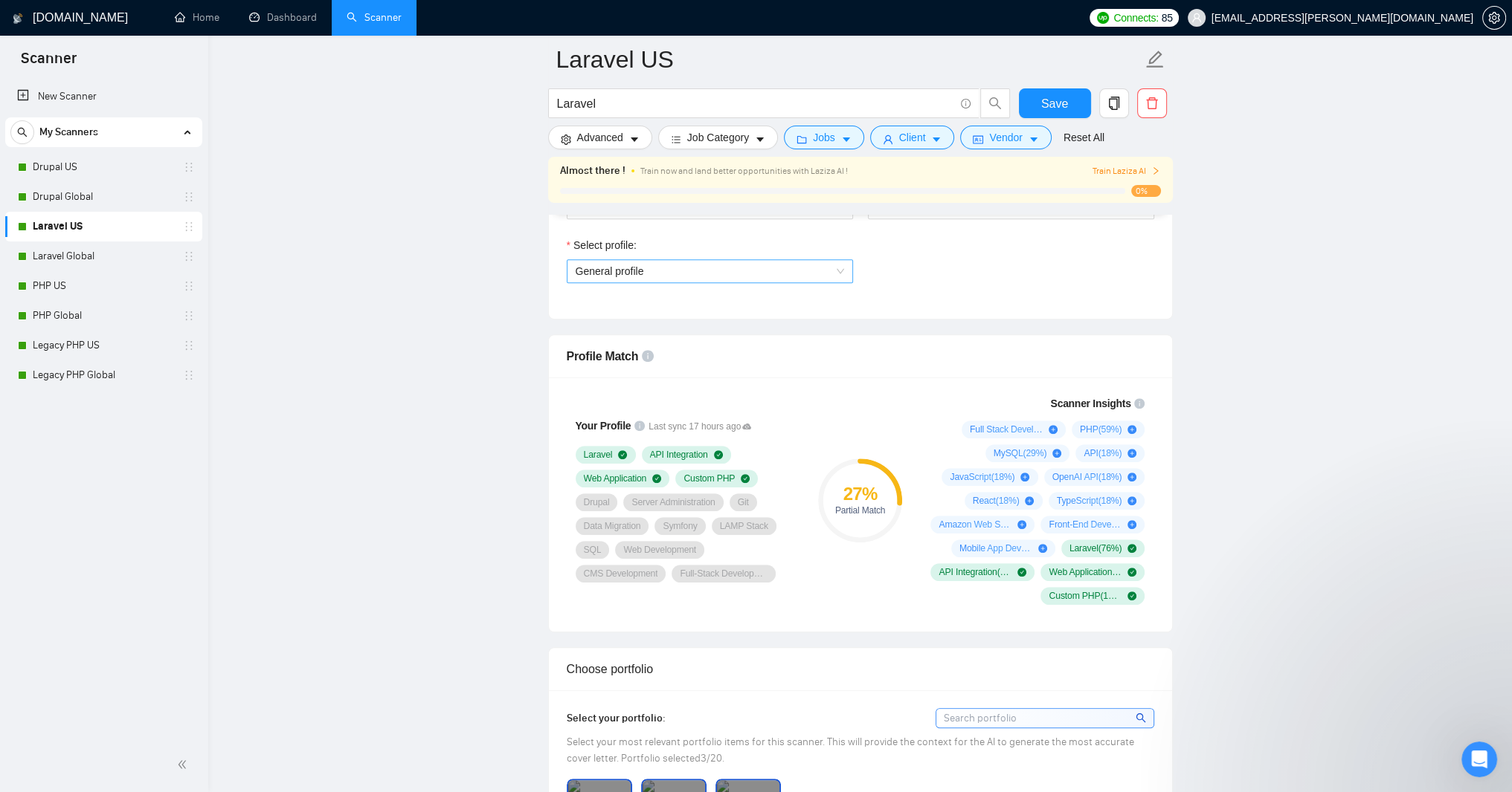
click at [840, 282] on span "General profile" at bounding box center [709, 271] width 268 height 22
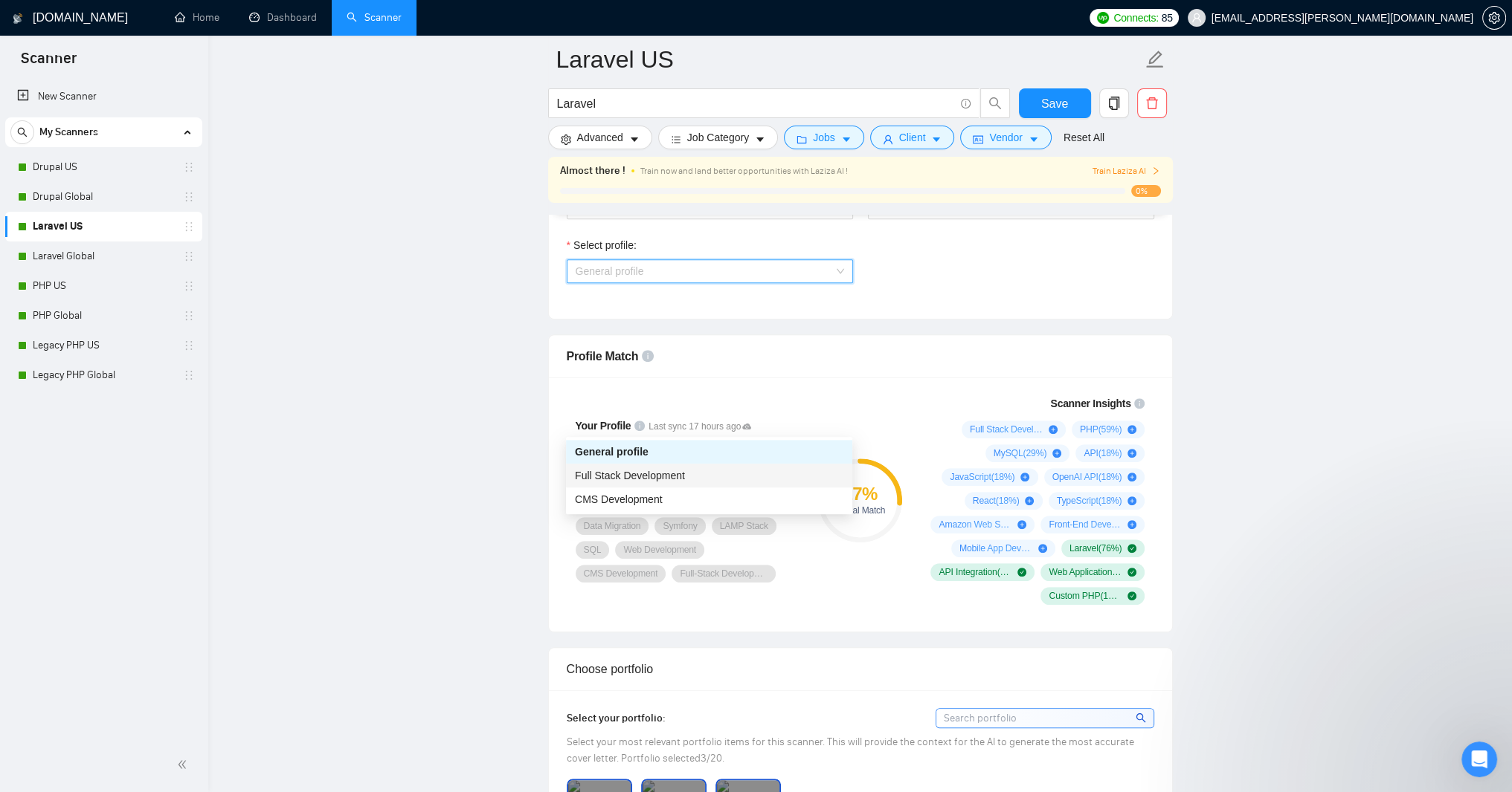
click at [738, 482] on div "Full Stack Development" at bounding box center [708, 476] width 268 height 16
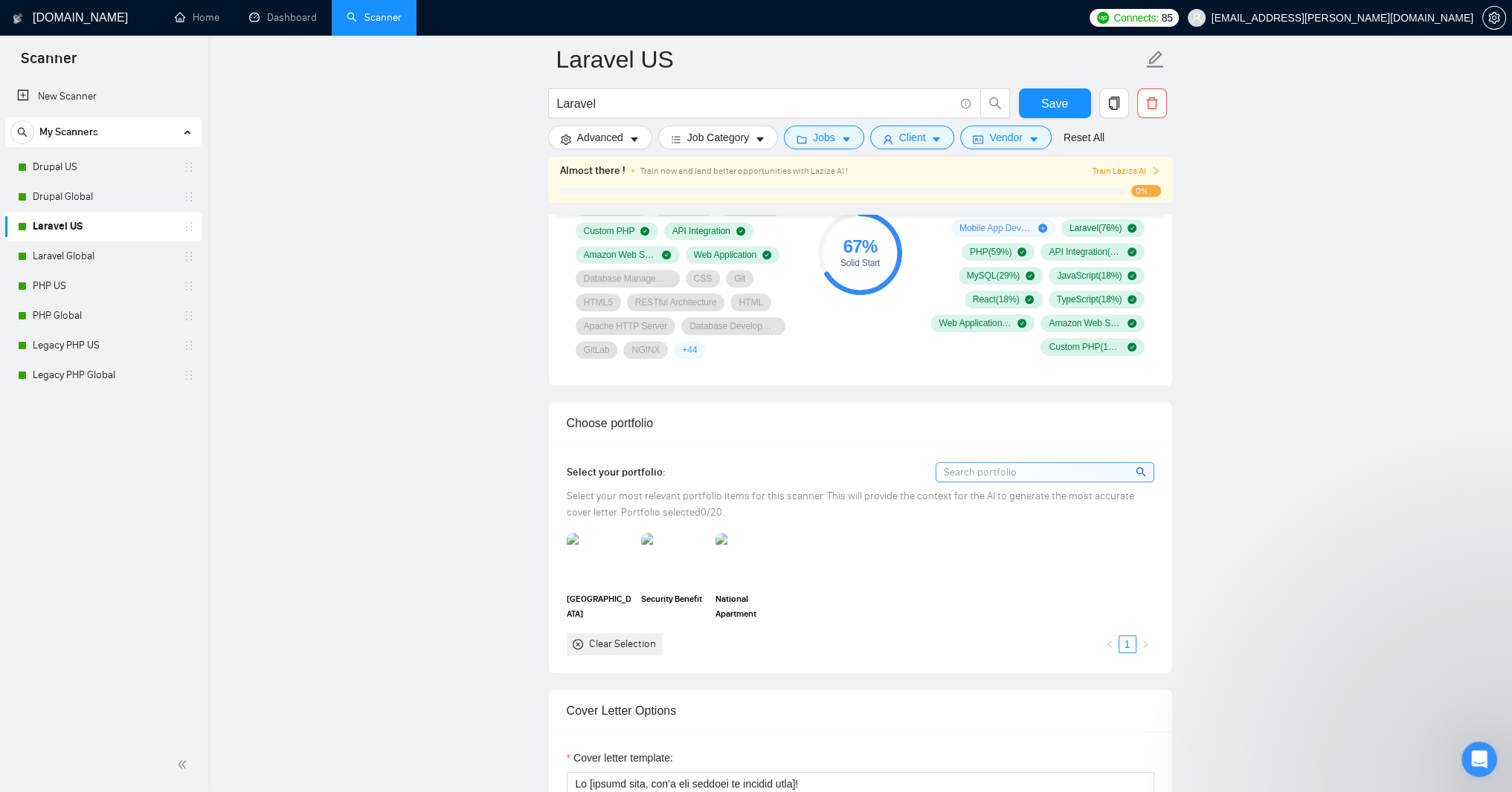
scroll to position [1160, 0]
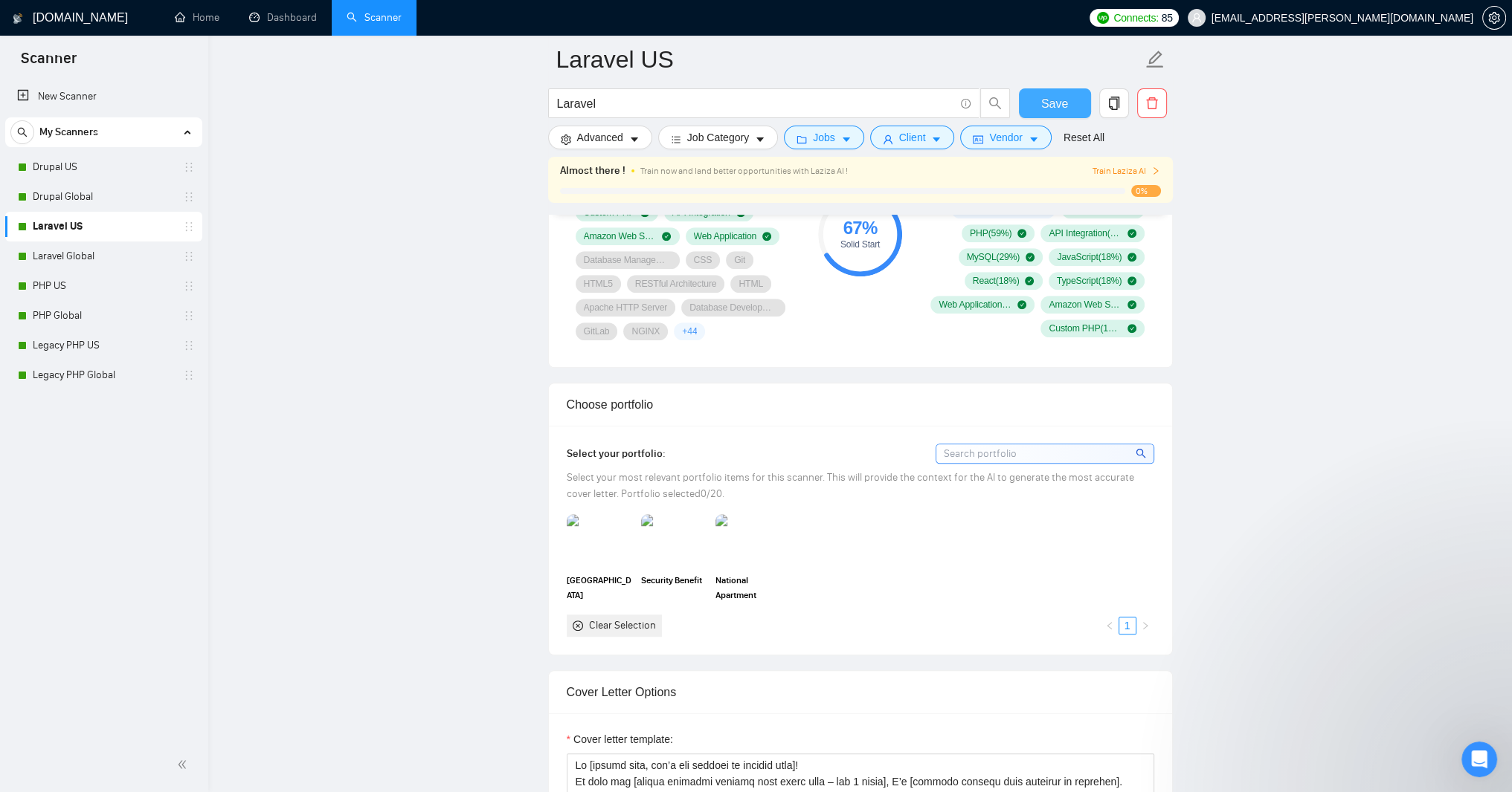
click at [1058, 97] on span "Save" at bounding box center [1054, 104] width 27 height 19
click at [1049, 96] on span "Save" at bounding box center [1054, 104] width 27 height 19
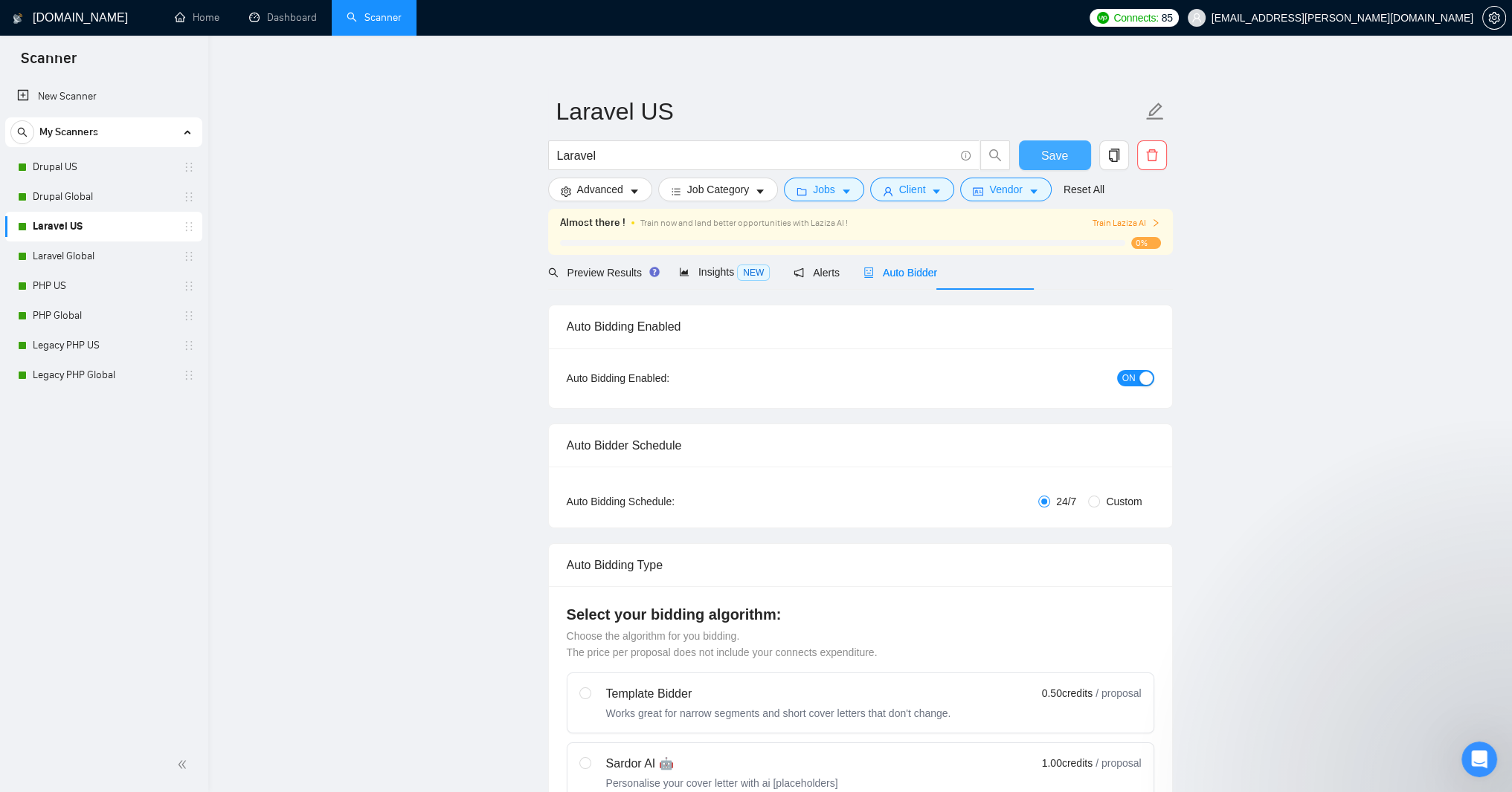
scroll to position [0, 0]
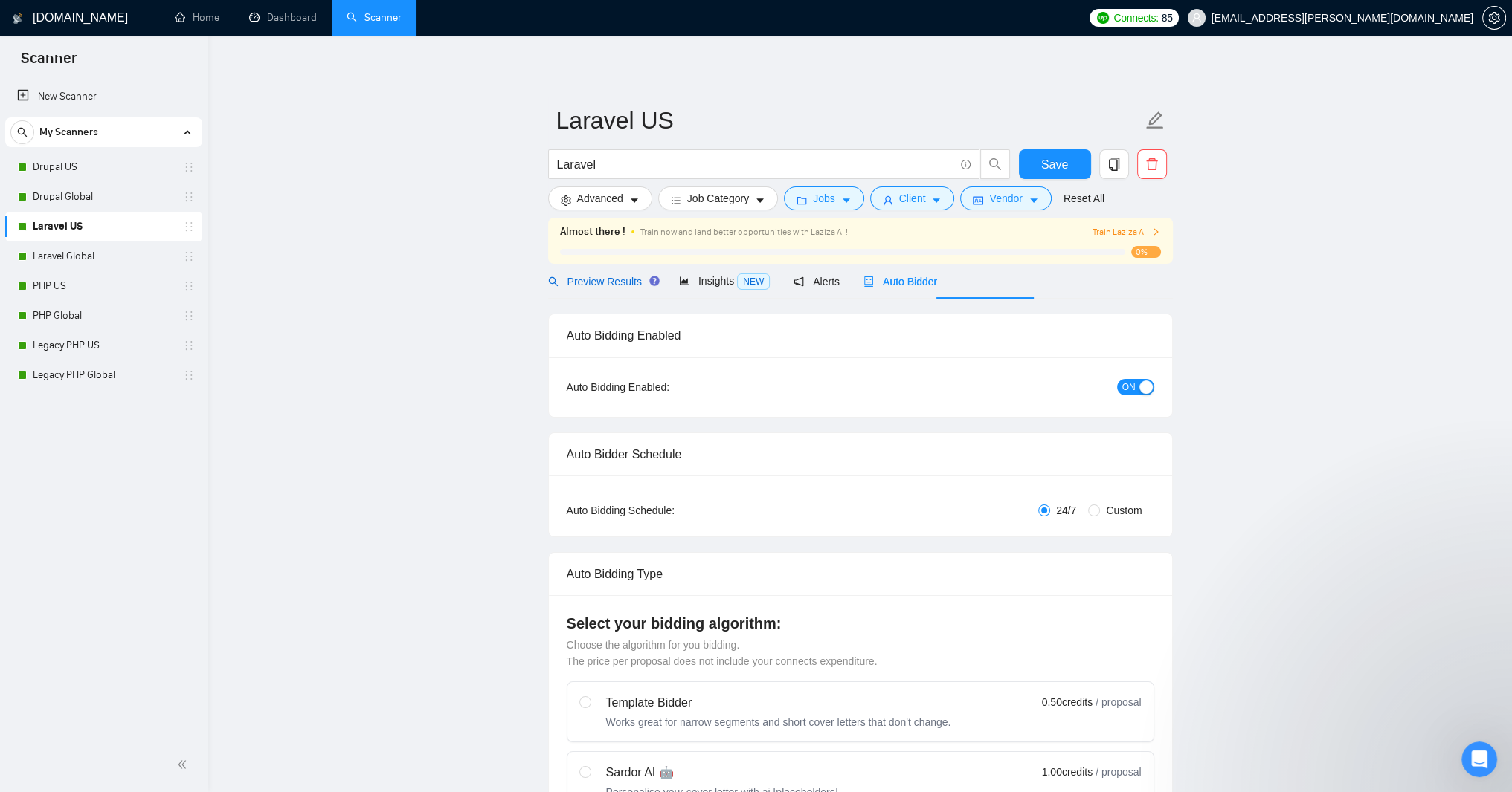
click at [601, 288] on span "Preview Results" at bounding box center [601, 281] width 107 height 12
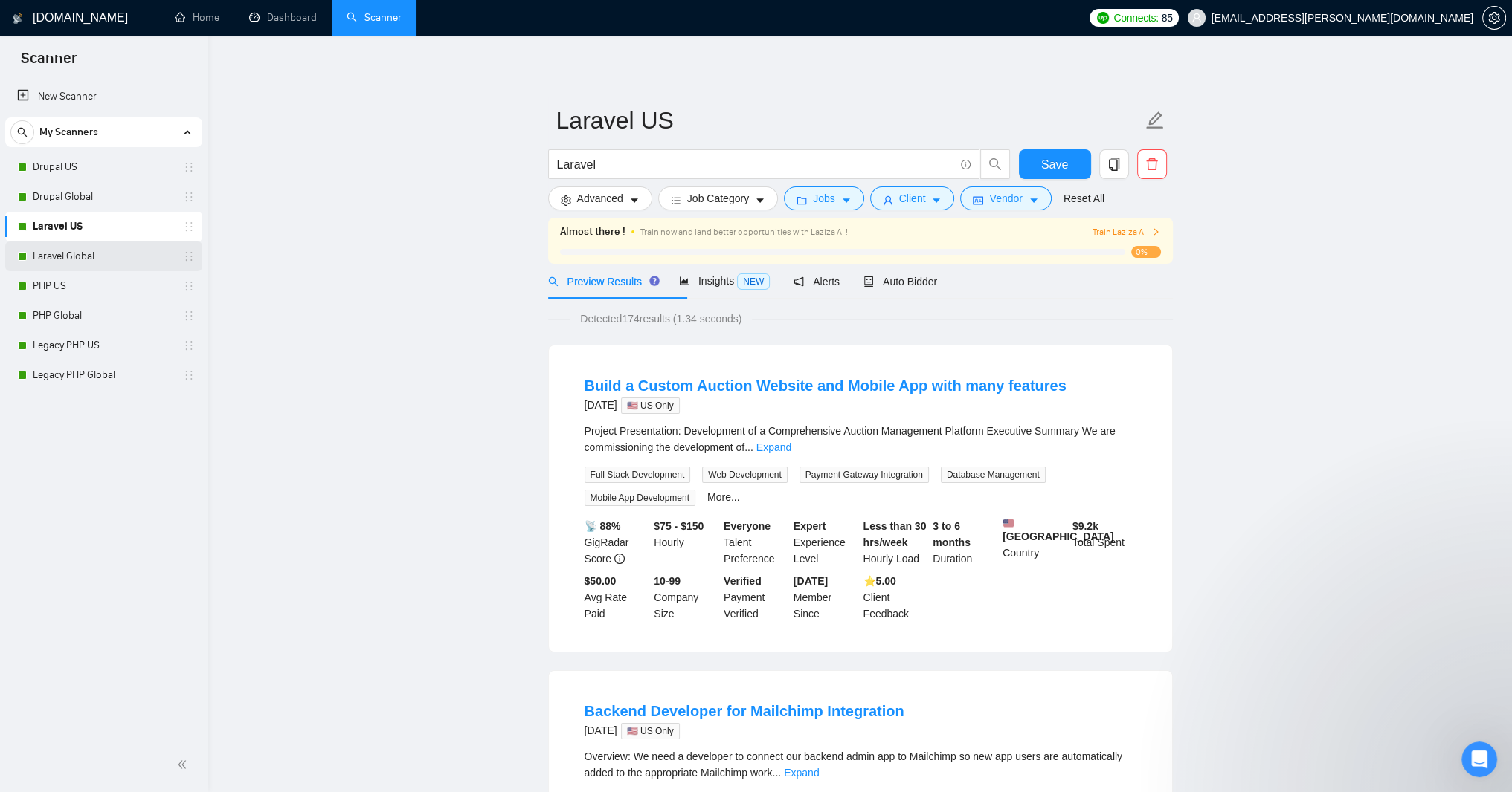
click at [78, 260] on link "Laravel Global" at bounding box center [103, 256] width 141 height 29
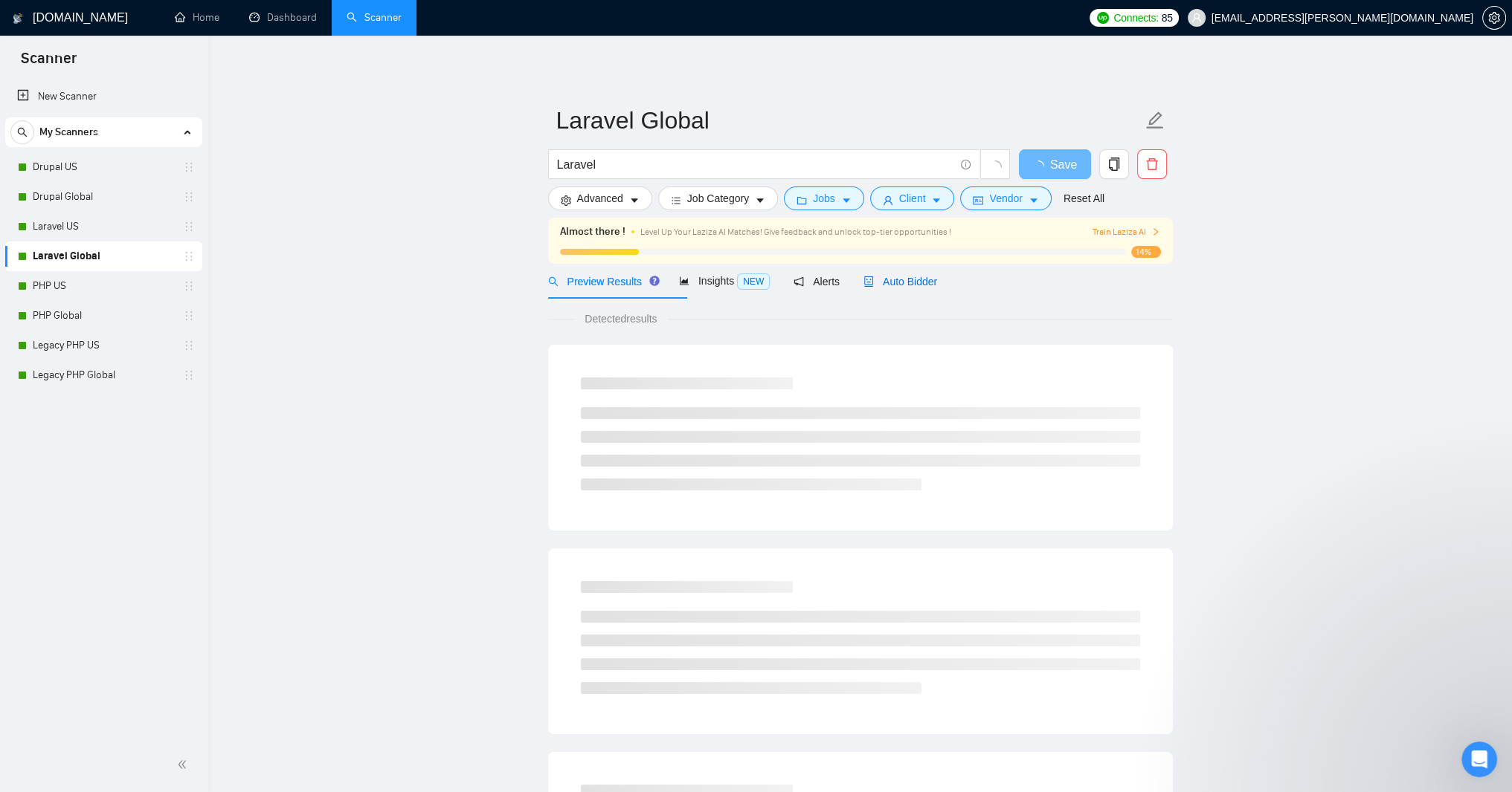
click at [937, 288] on span "Auto Bidder" at bounding box center [900, 281] width 73 height 12
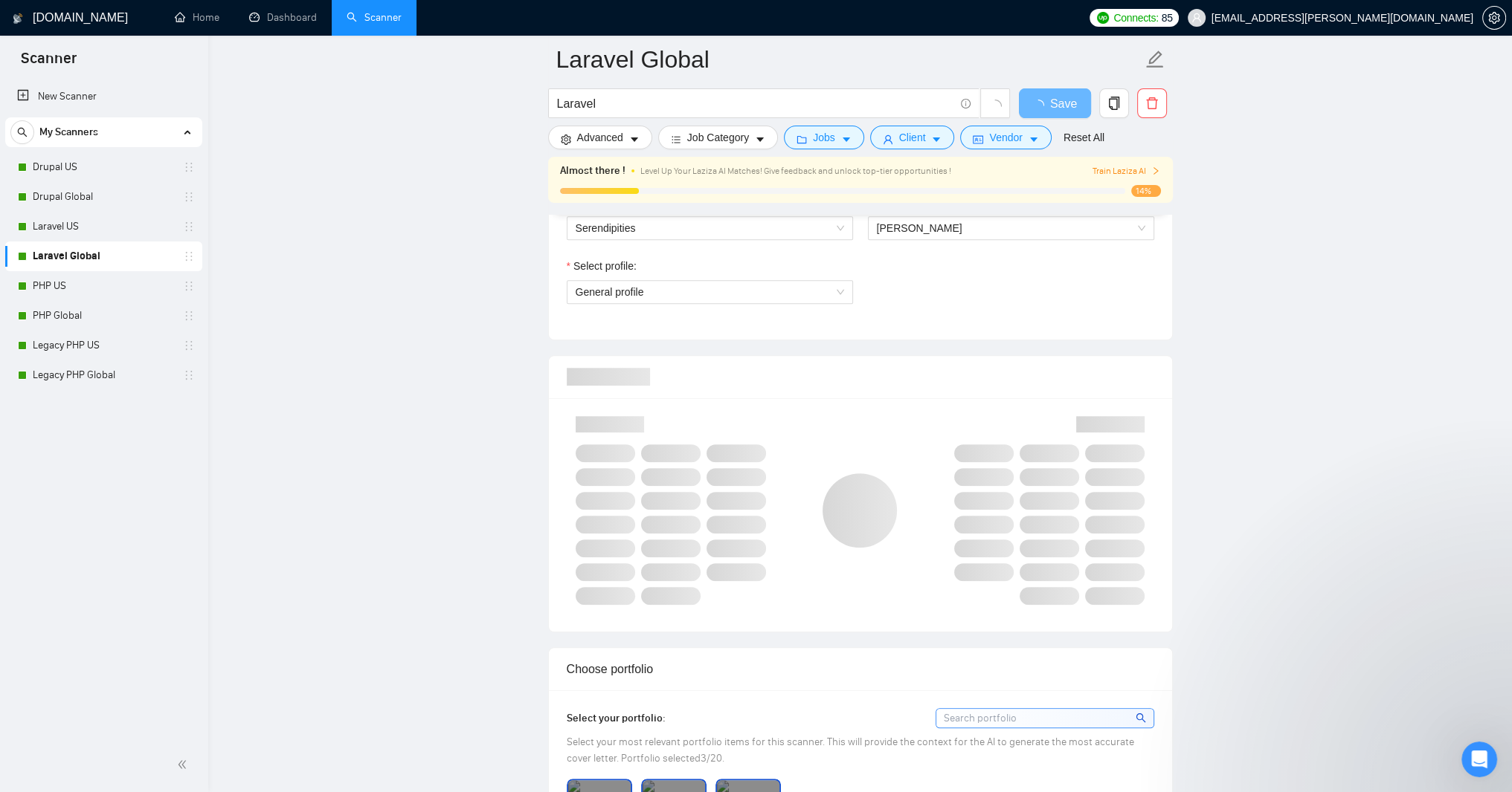
scroll to position [981, 0]
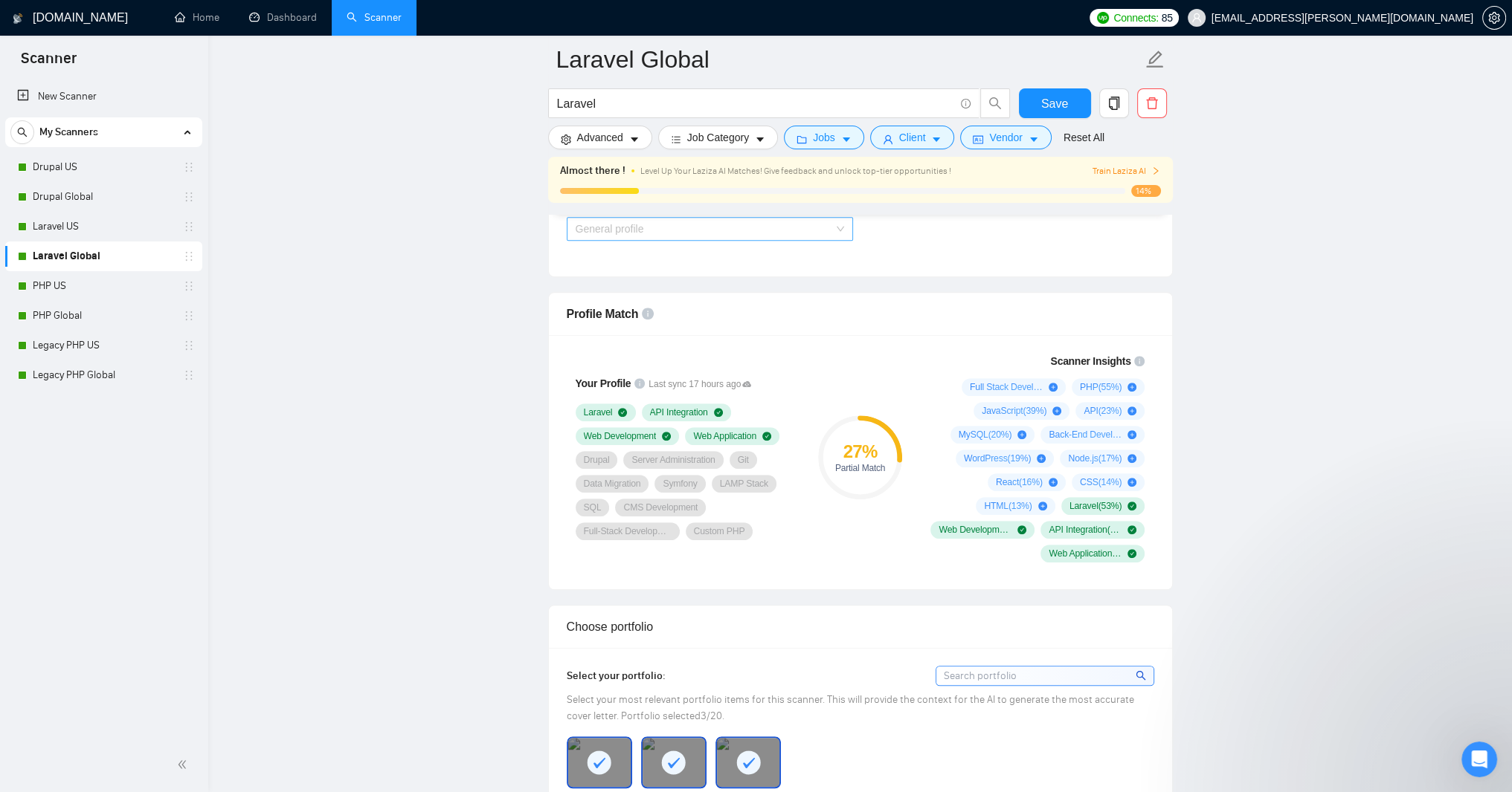
click at [840, 240] on span "General profile" at bounding box center [709, 228] width 268 height 22
click at [685, 431] on span "Full Stack Development" at bounding box center [629, 433] width 110 height 12
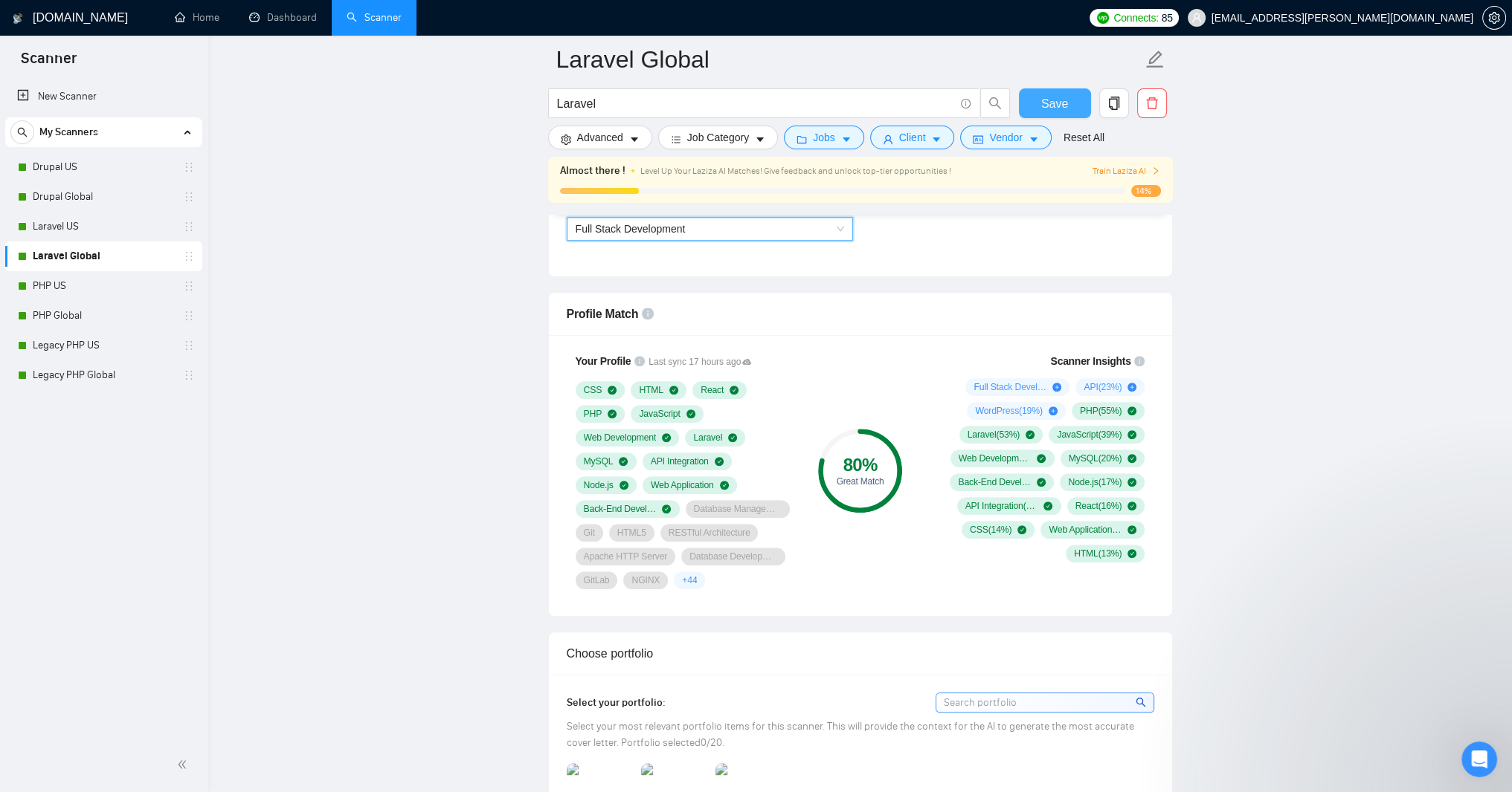
click at [1062, 104] on span "Save" at bounding box center [1054, 104] width 27 height 19
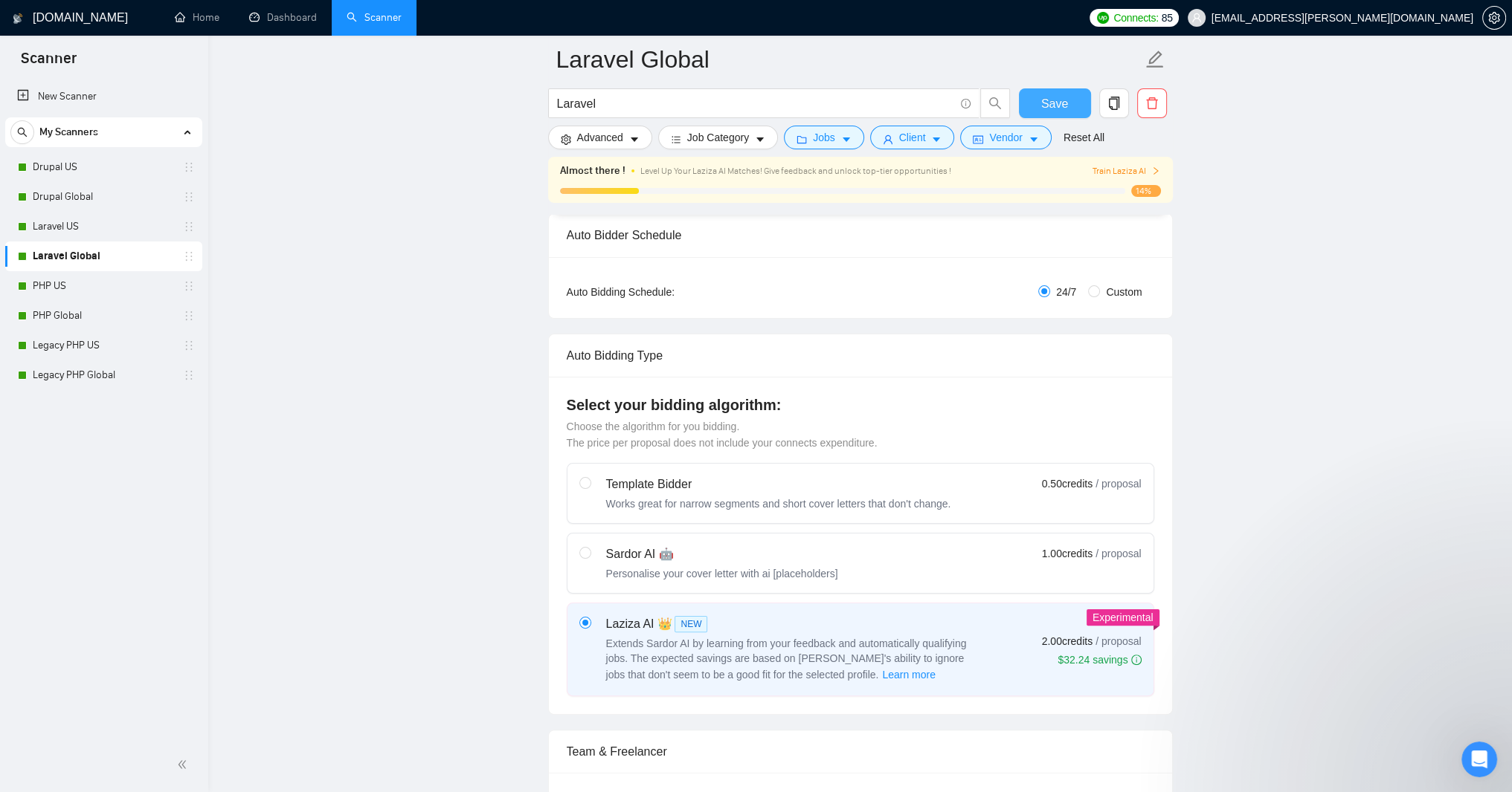
scroll to position [0, 0]
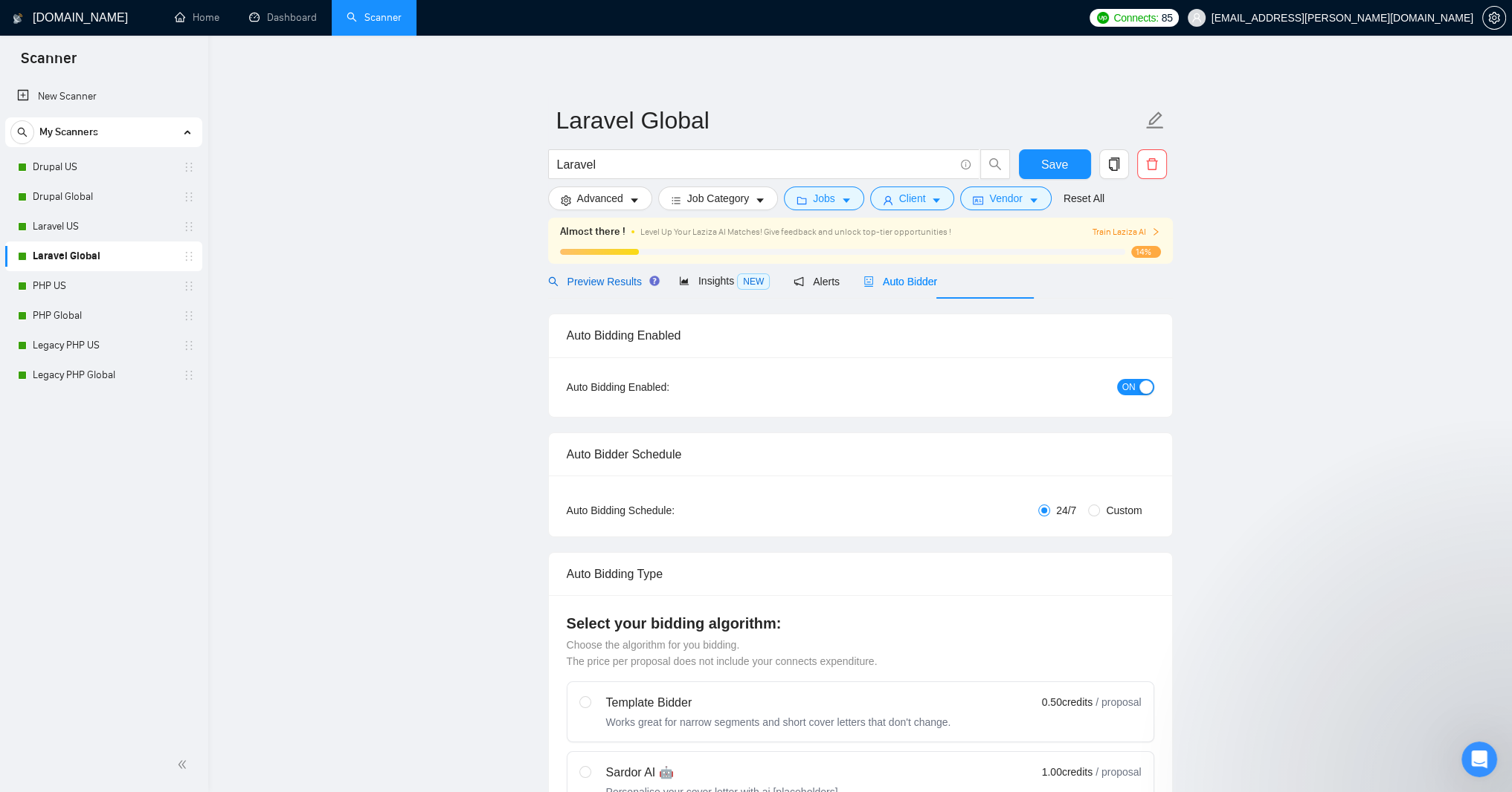
click at [617, 288] on span "Preview Results" at bounding box center [601, 281] width 107 height 12
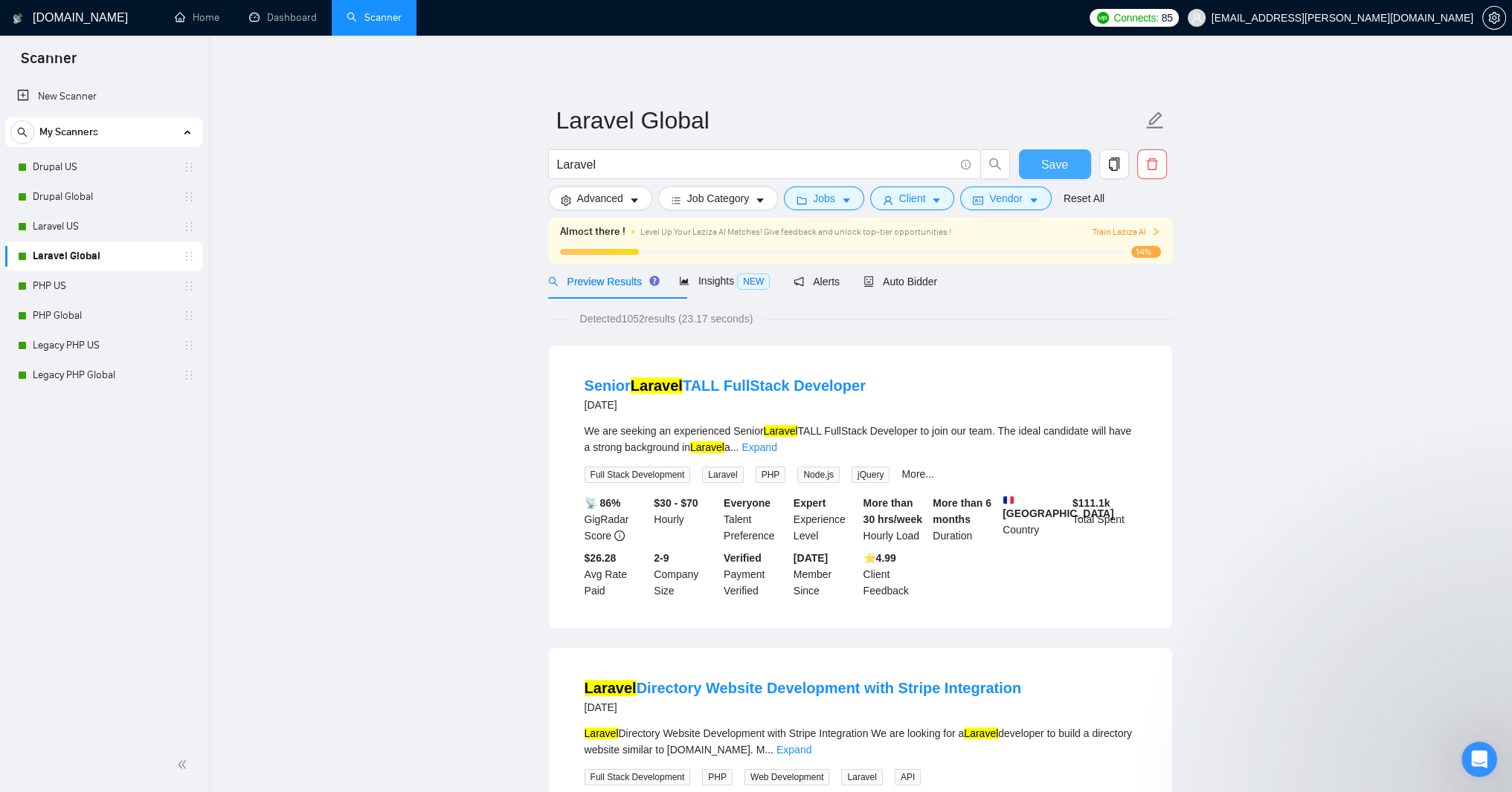
click at [1047, 165] on span "Save" at bounding box center [1054, 164] width 27 height 19
click at [55, 290] on link "PHP US" at bounding box center [103, 286] width 141 height 29
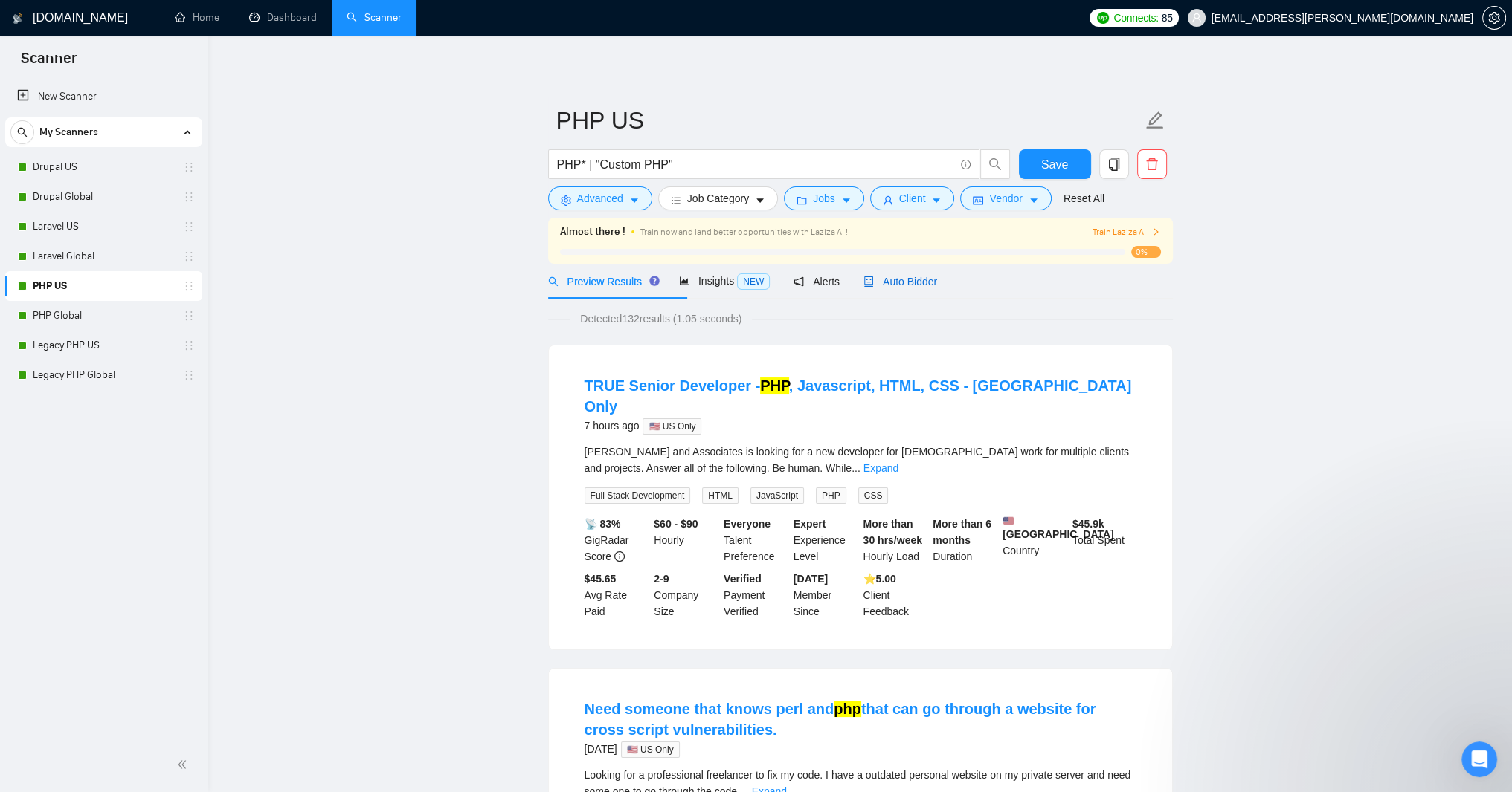
click at [937, 288] on span "Auto Bidder" at bounding box center [900, 281] width 73 height 12
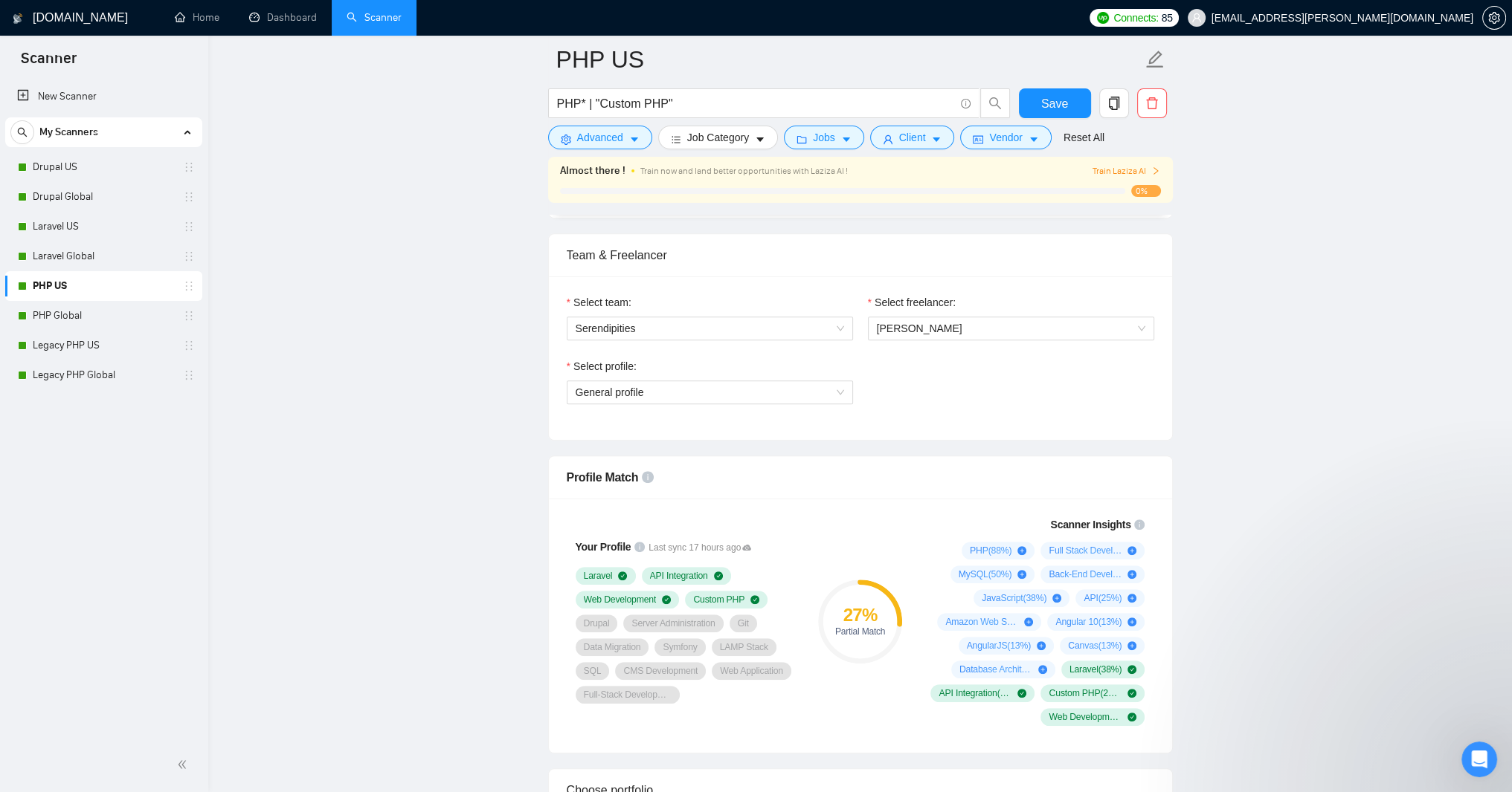
scroll to position [714, 0]
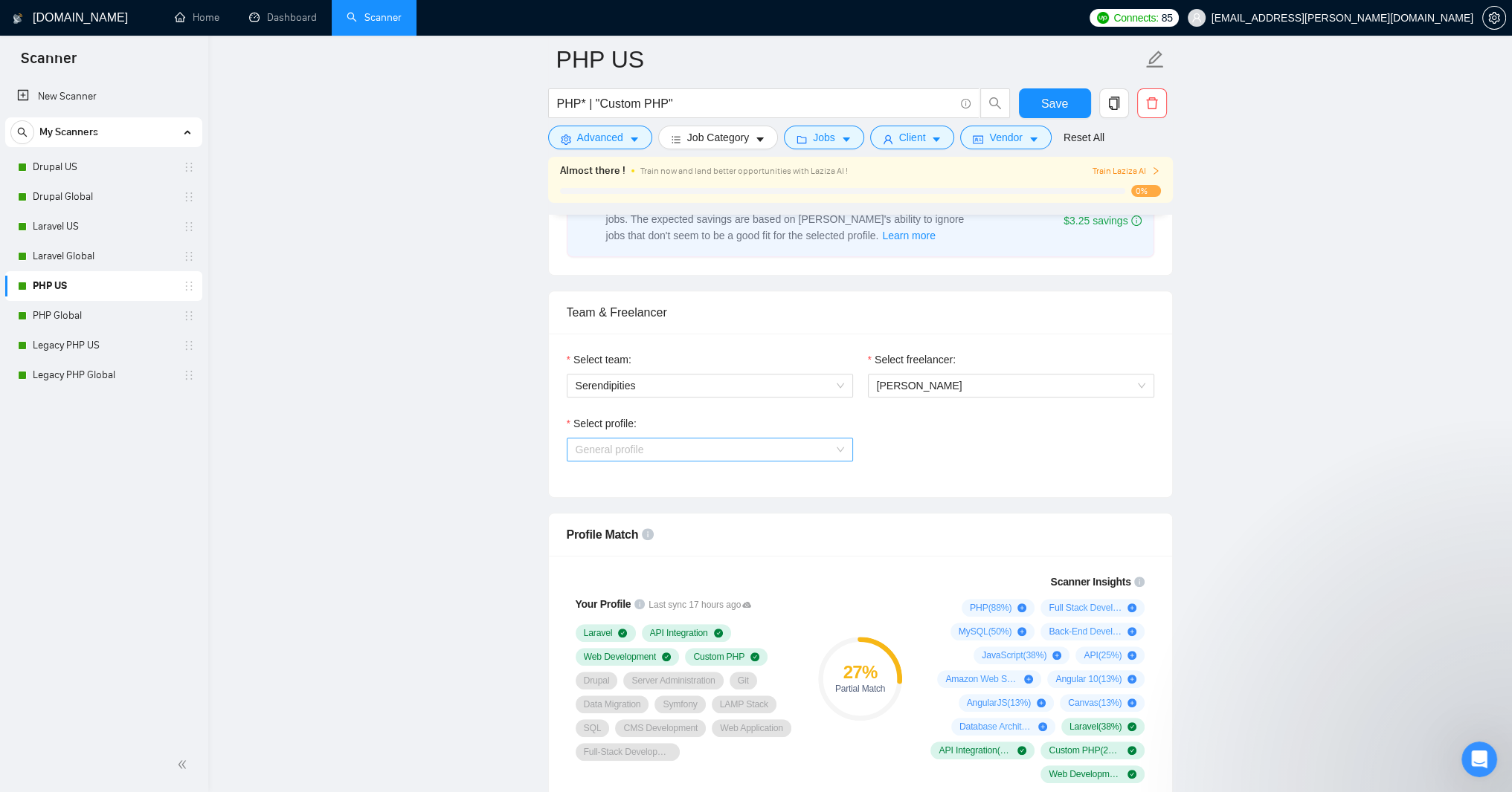
click at [843, 461] on span "General profile" at bounding box center [709, 449] width 268 height 22
click at [752, 654] on div "Full Stack Development" at bounding box center [708, 654] width 268 height 16
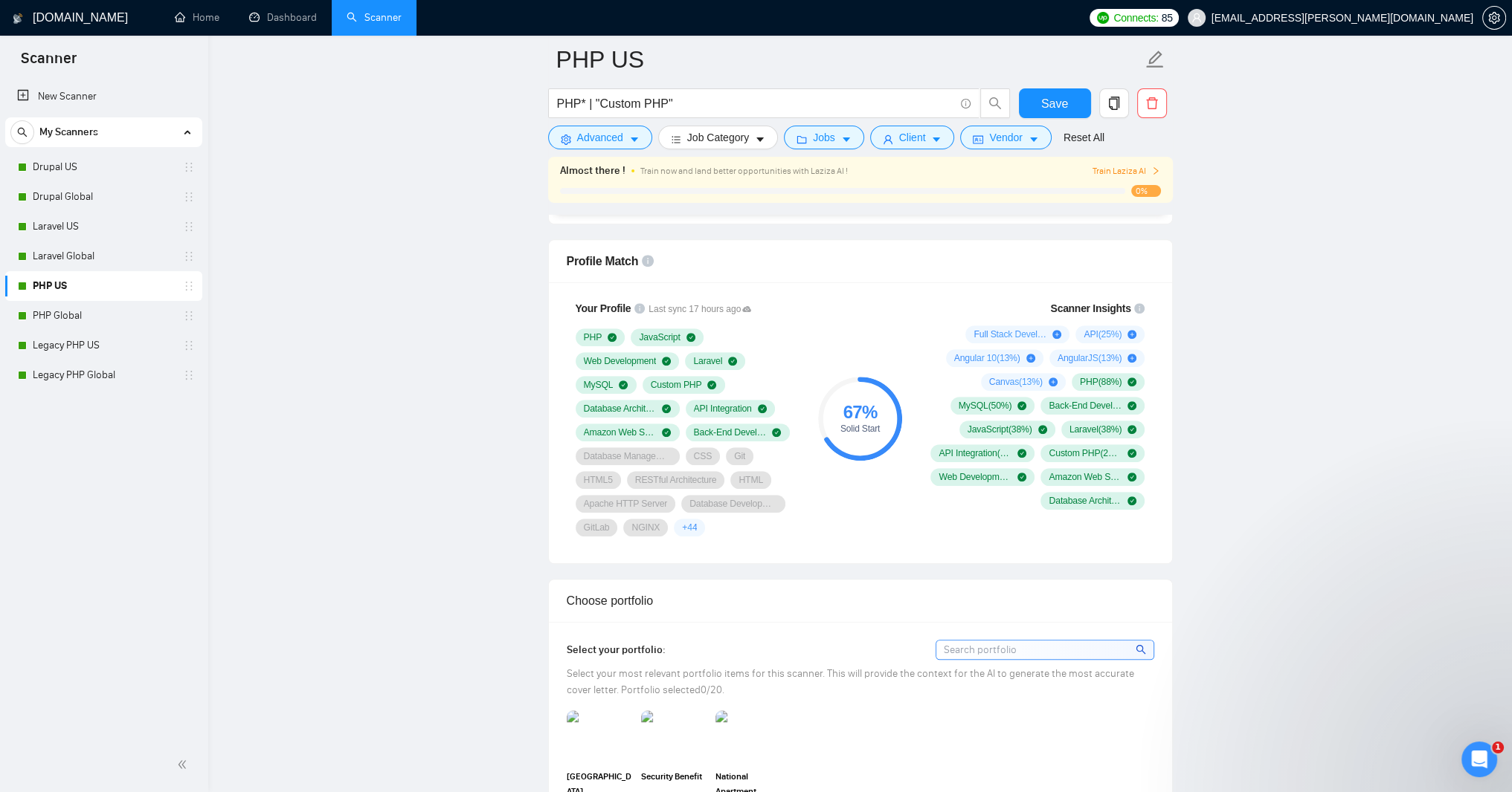
scroll to position [892, 0]
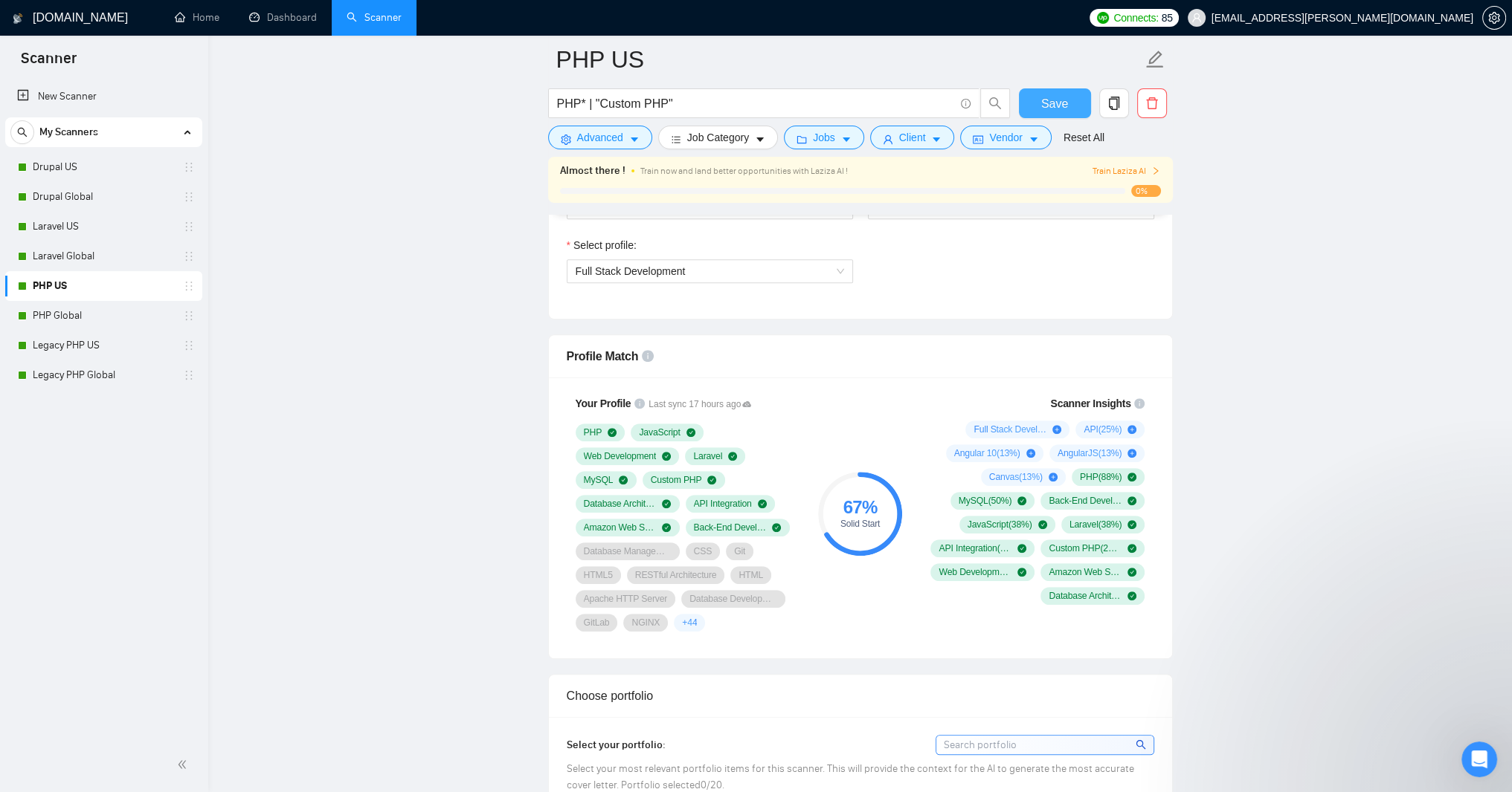
click at [1044, 104] on span "Save" at bounding box center [1054, 104] width 27 height 19
click at [84, 319] on link "PHP Global" at bounding box center [103, 316] width 141 height 29
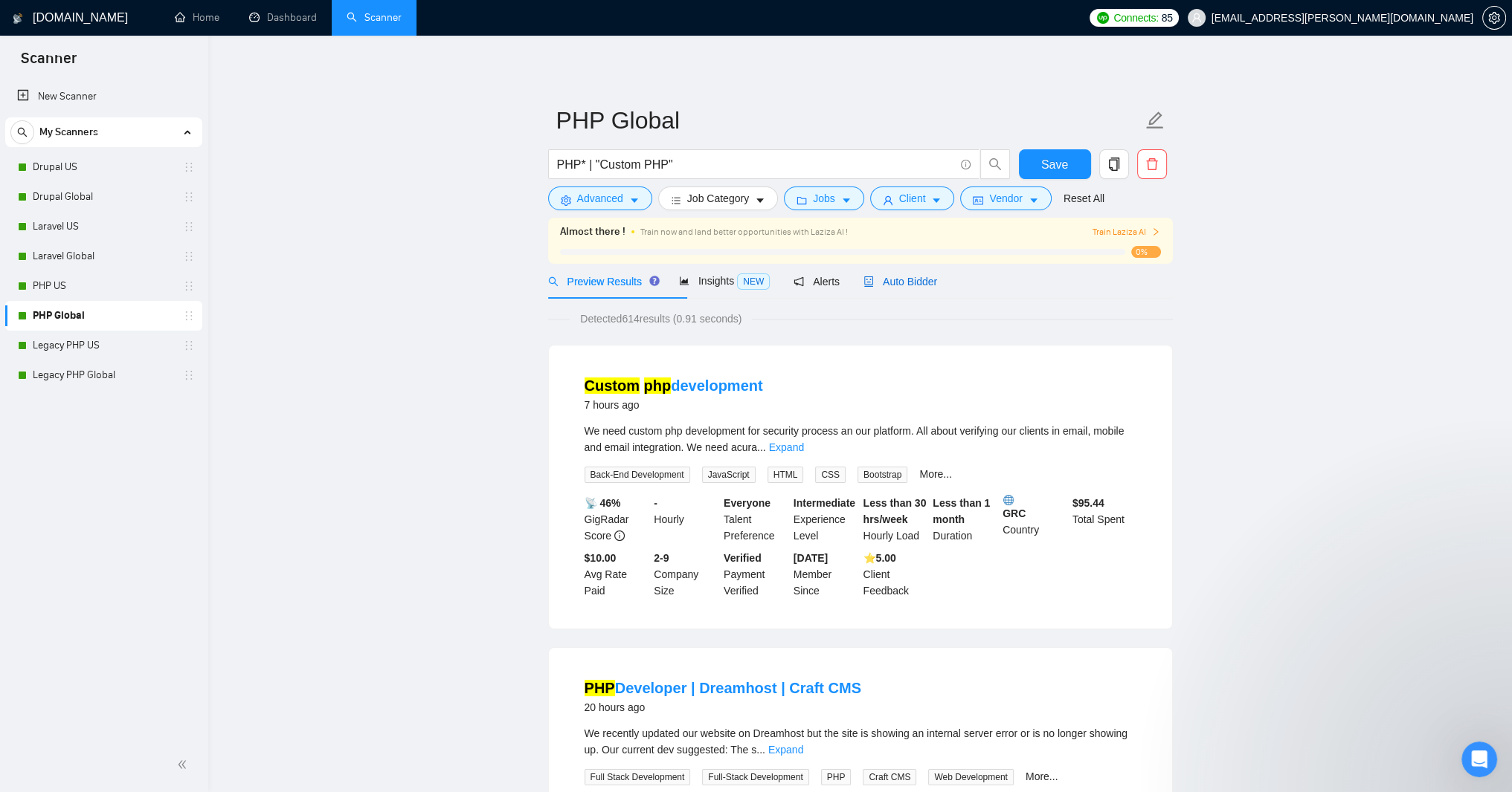
click at [937, 288] on span "Auto Bidder" at bounding box center [900, 281] width 73 height 12
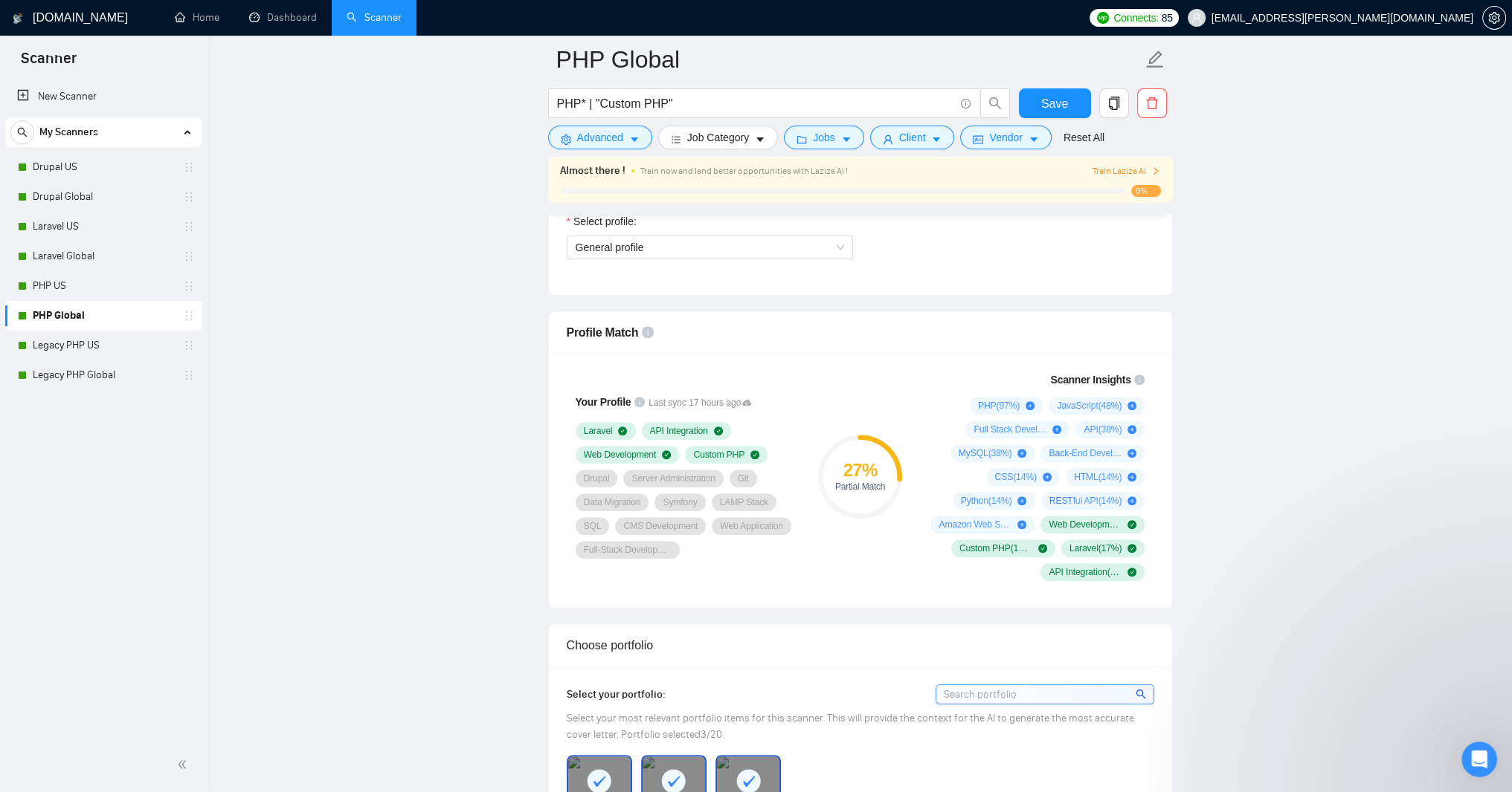
scroll to position [981, 0]
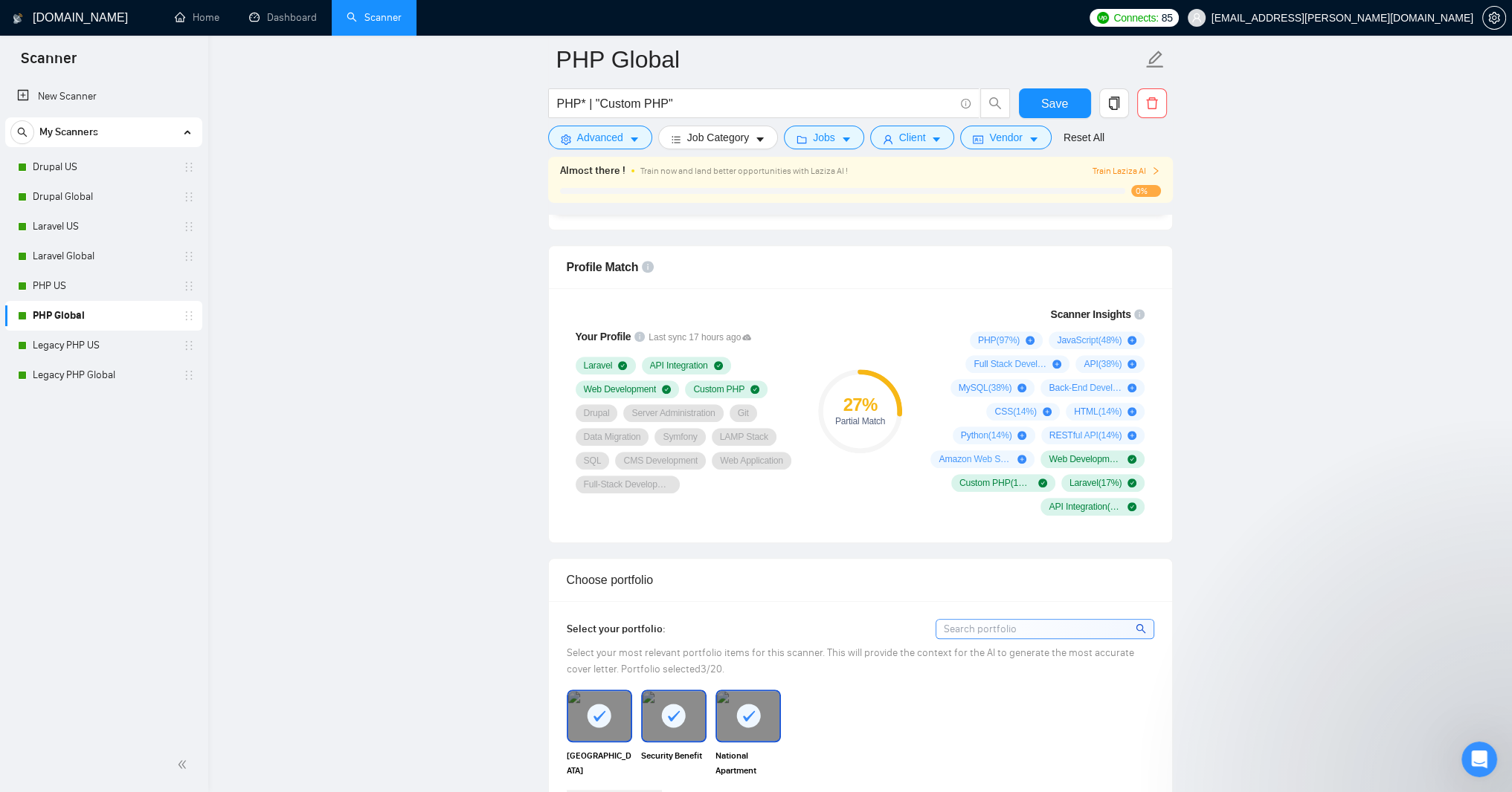
click at [837, 193] on span "General profile" at bounding box center [709, 182] width 268 height 22
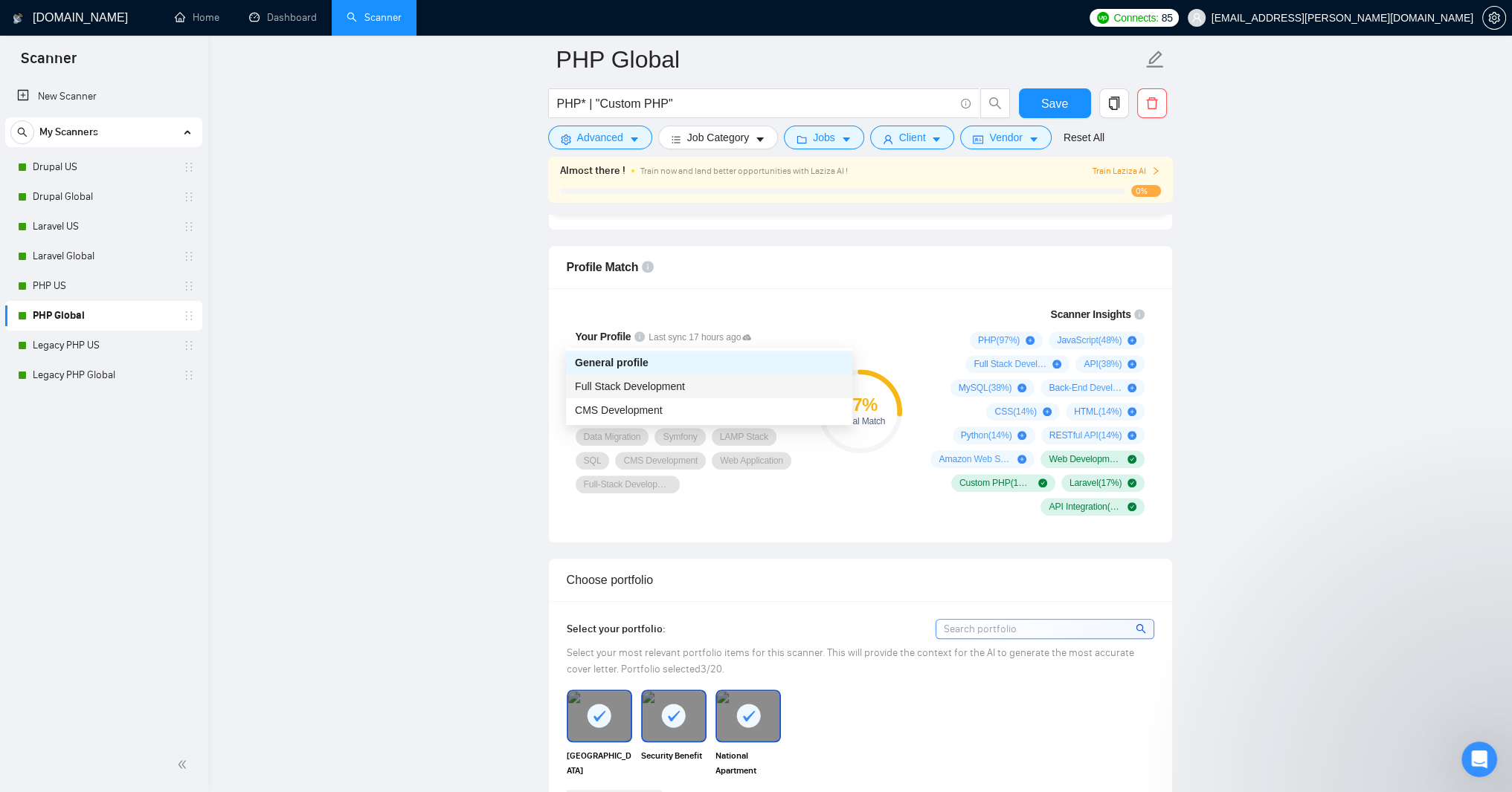
click at [734, 381] on div "Full Stack Development" at bounding box center [708, 387] width 268 height 16
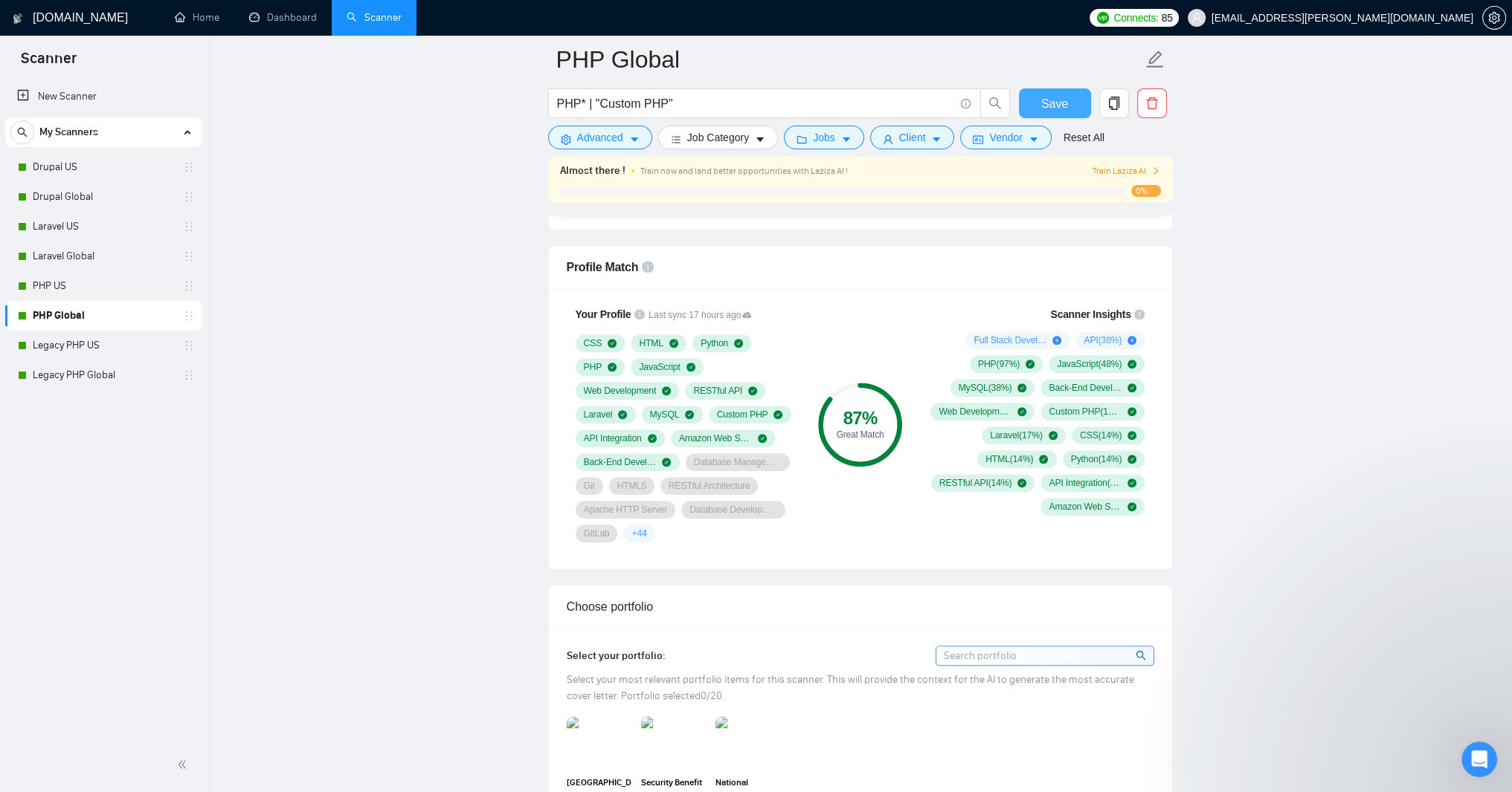
click at [1060, 105] on span "Save" at bounding box center [1054, 104] width 27 height 19
click at [86, 341] on link "Legacy PHP US" at bounding box center [103, 346] width 141 height 29
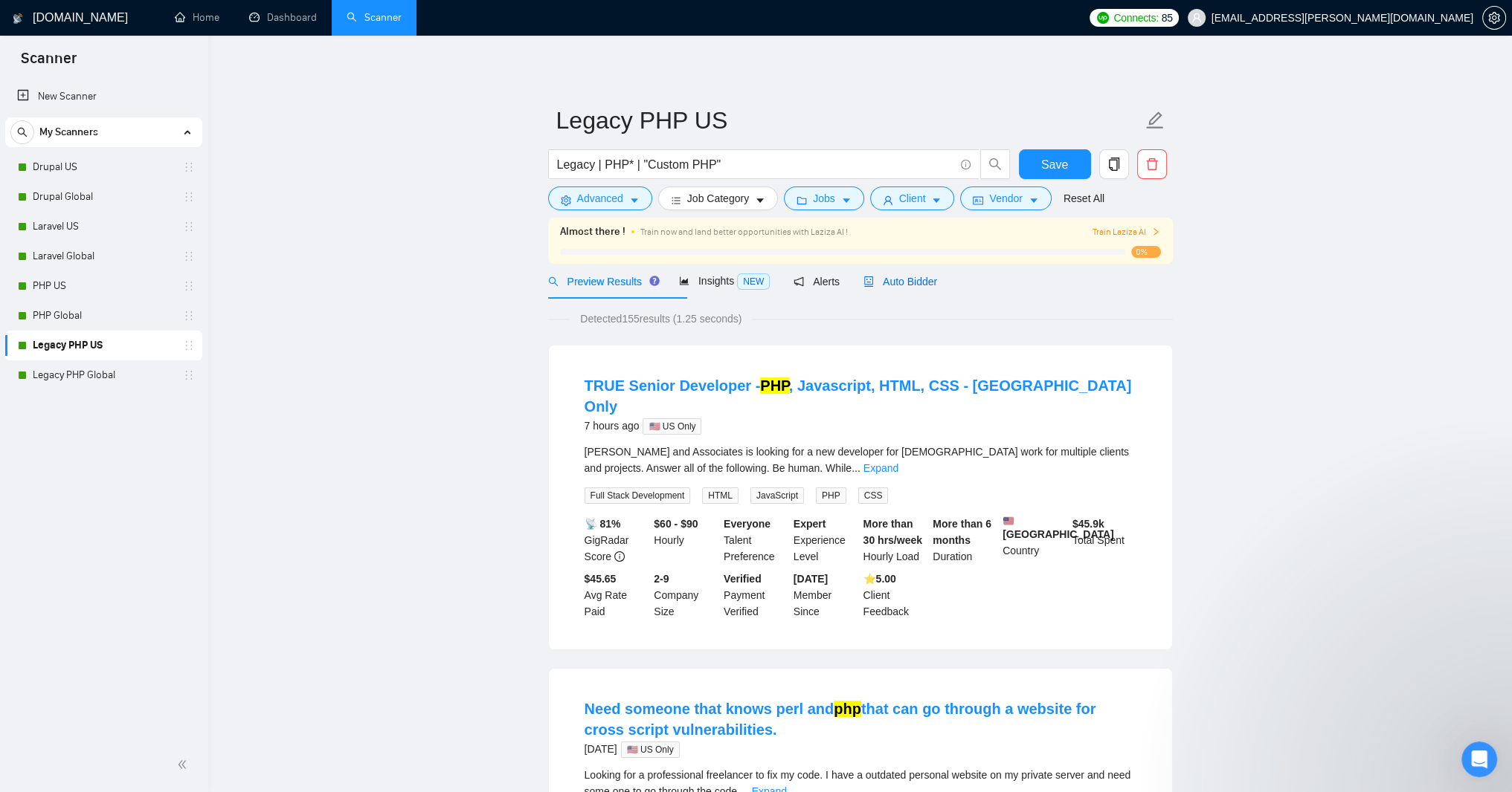
click at [937, 288] on span "Auto Bidder" at bounding box center [900, 281] width 73 height 12
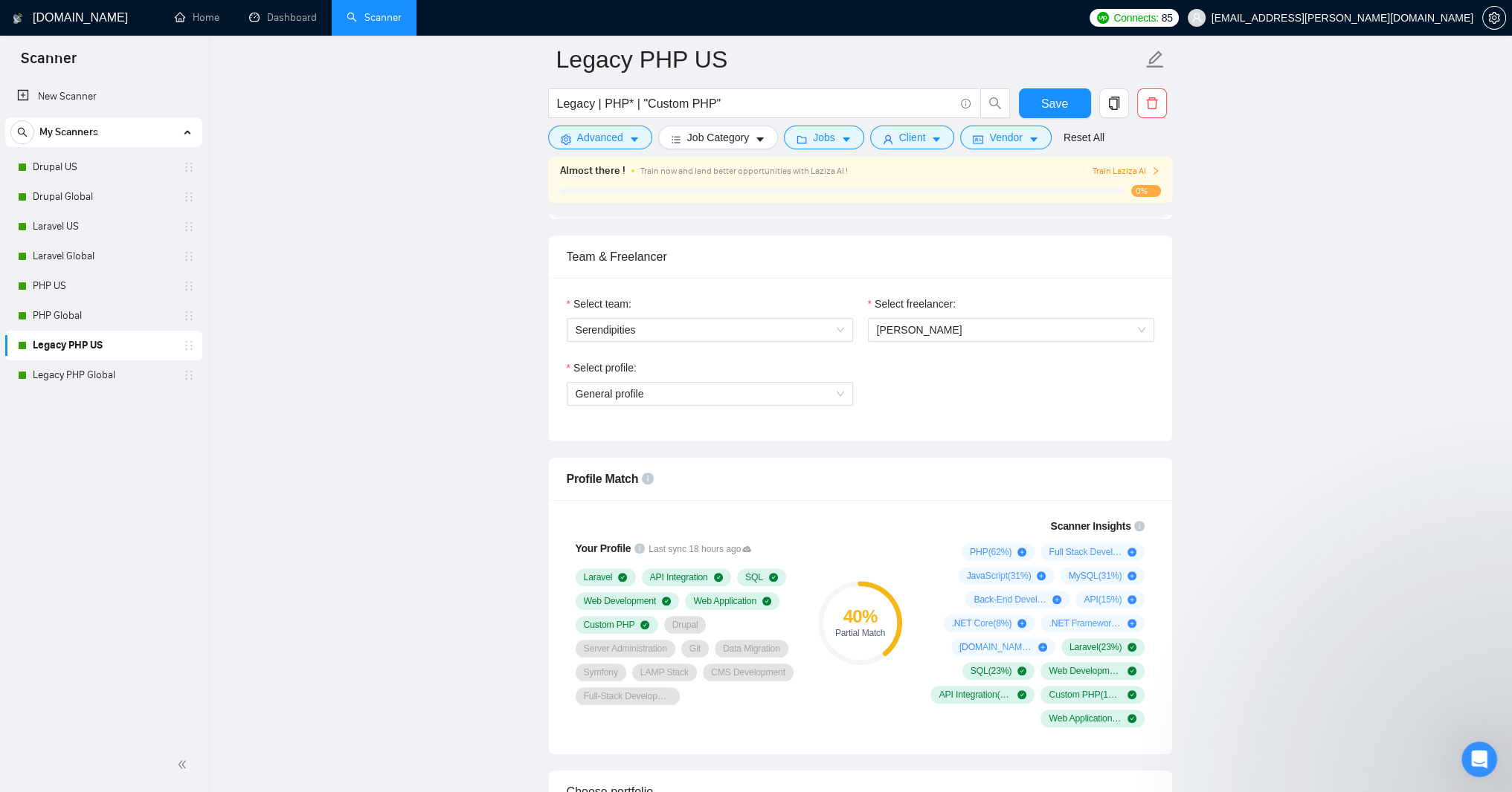
scroll to position [892, 0]
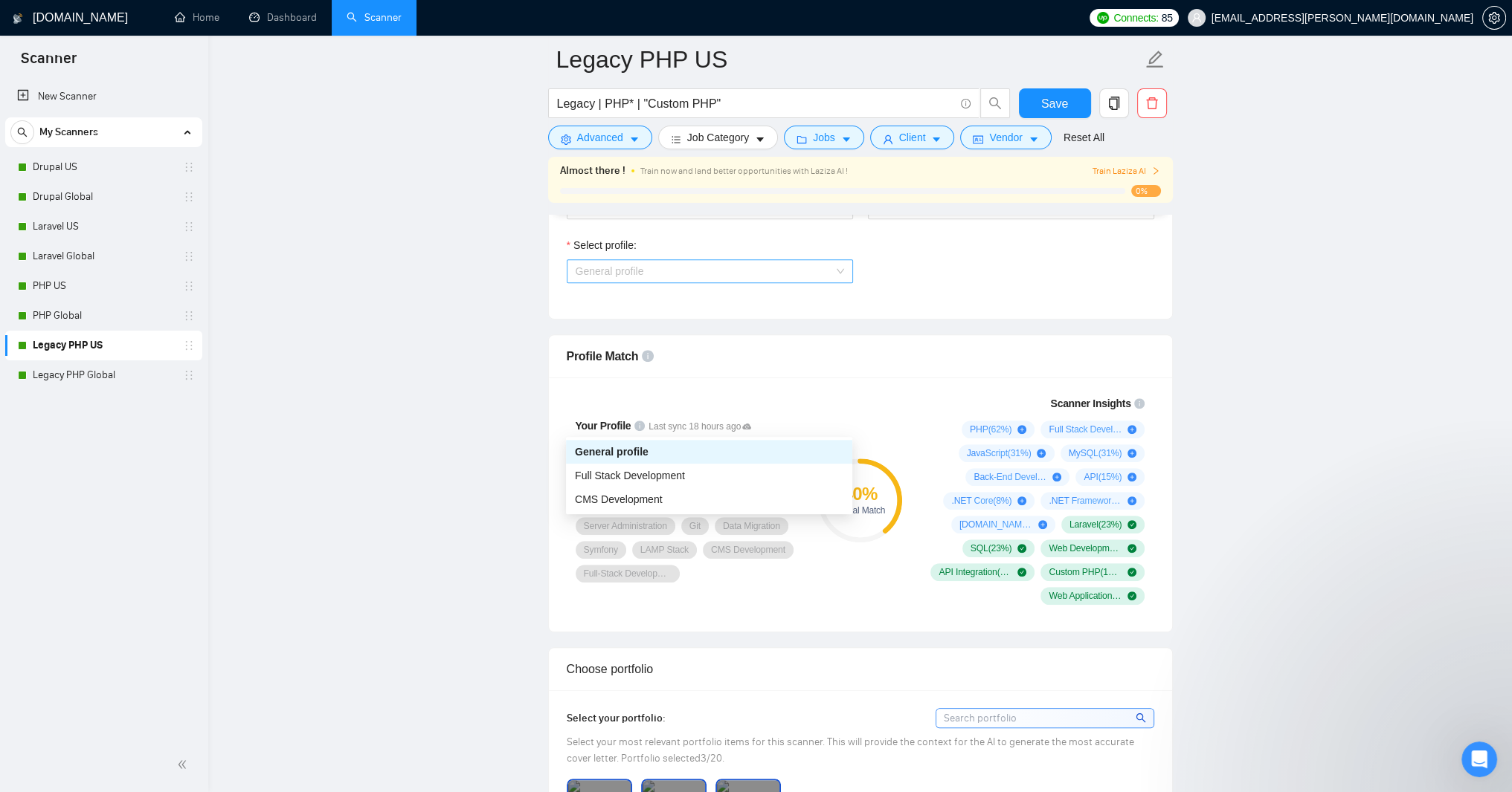
click at [840, 282] on span "General profile" at bounding box center [709, 271] width 268 height 22
click at [747, 471] on div "Full Stack Development" at bounding box center [708, 476] width 268 height 16
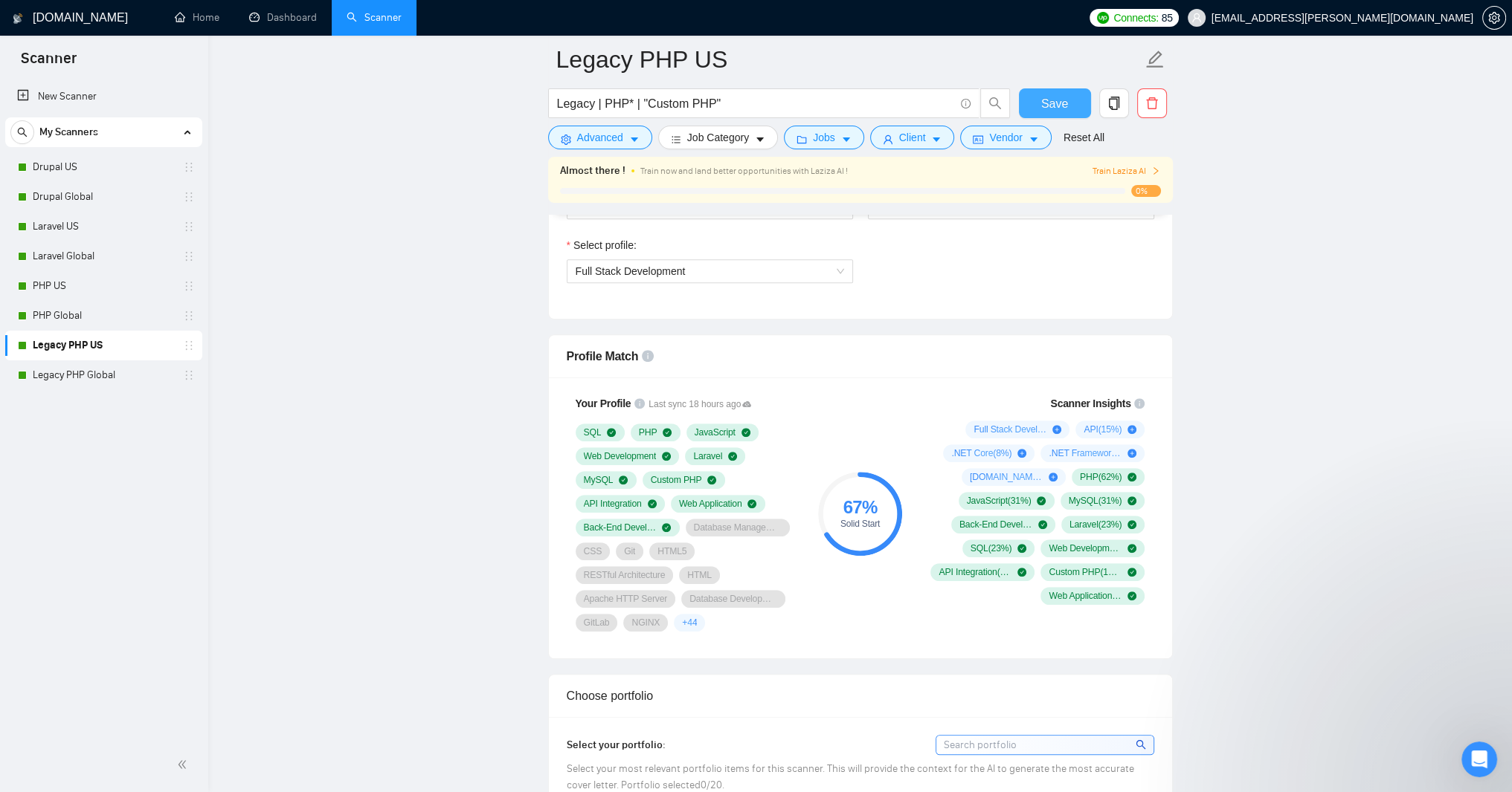
click at [1048, 105] on span "Save" at bounding box center [1054, 104] width 27 height 19
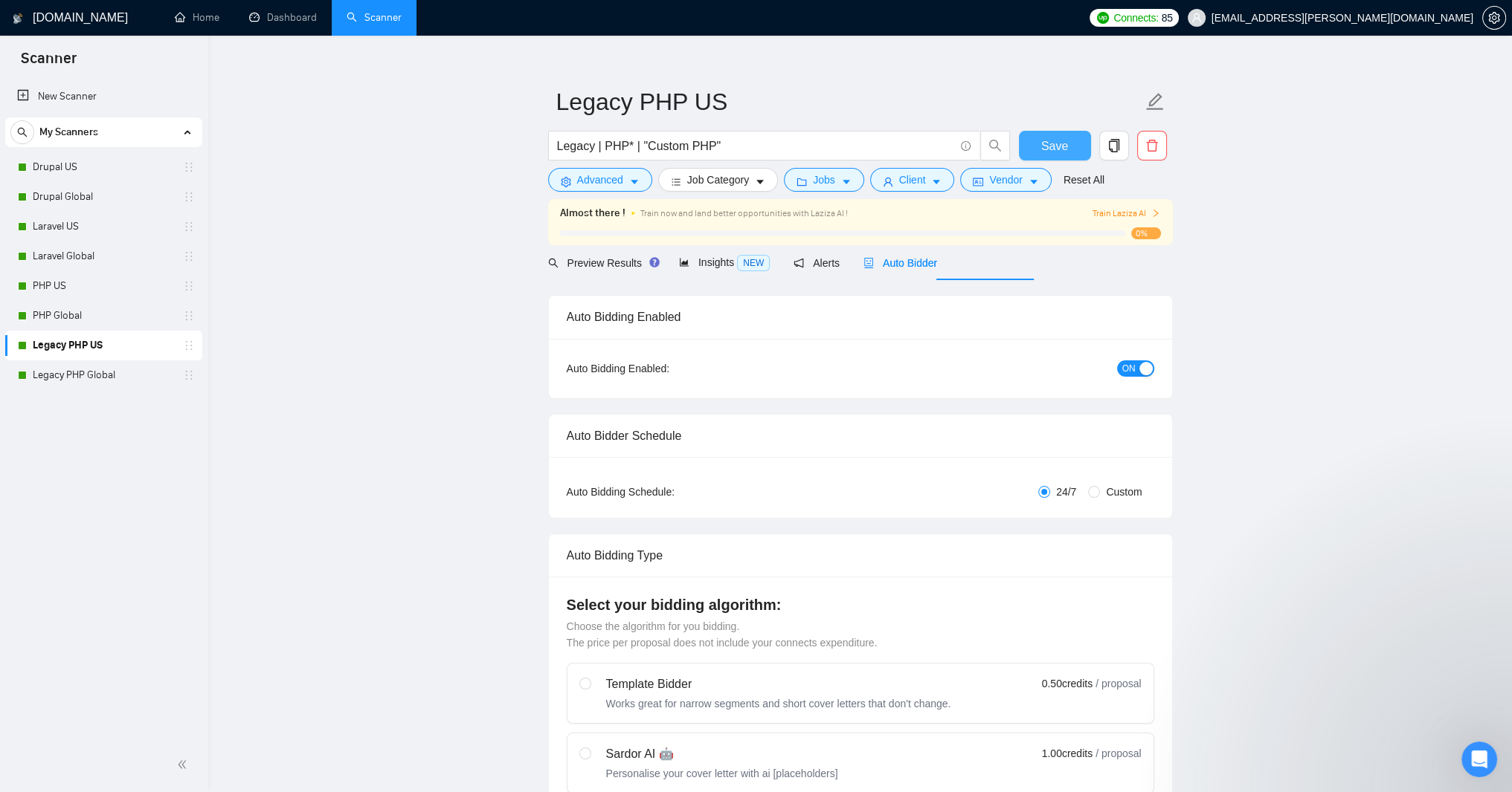
scroll to position [0, 0]
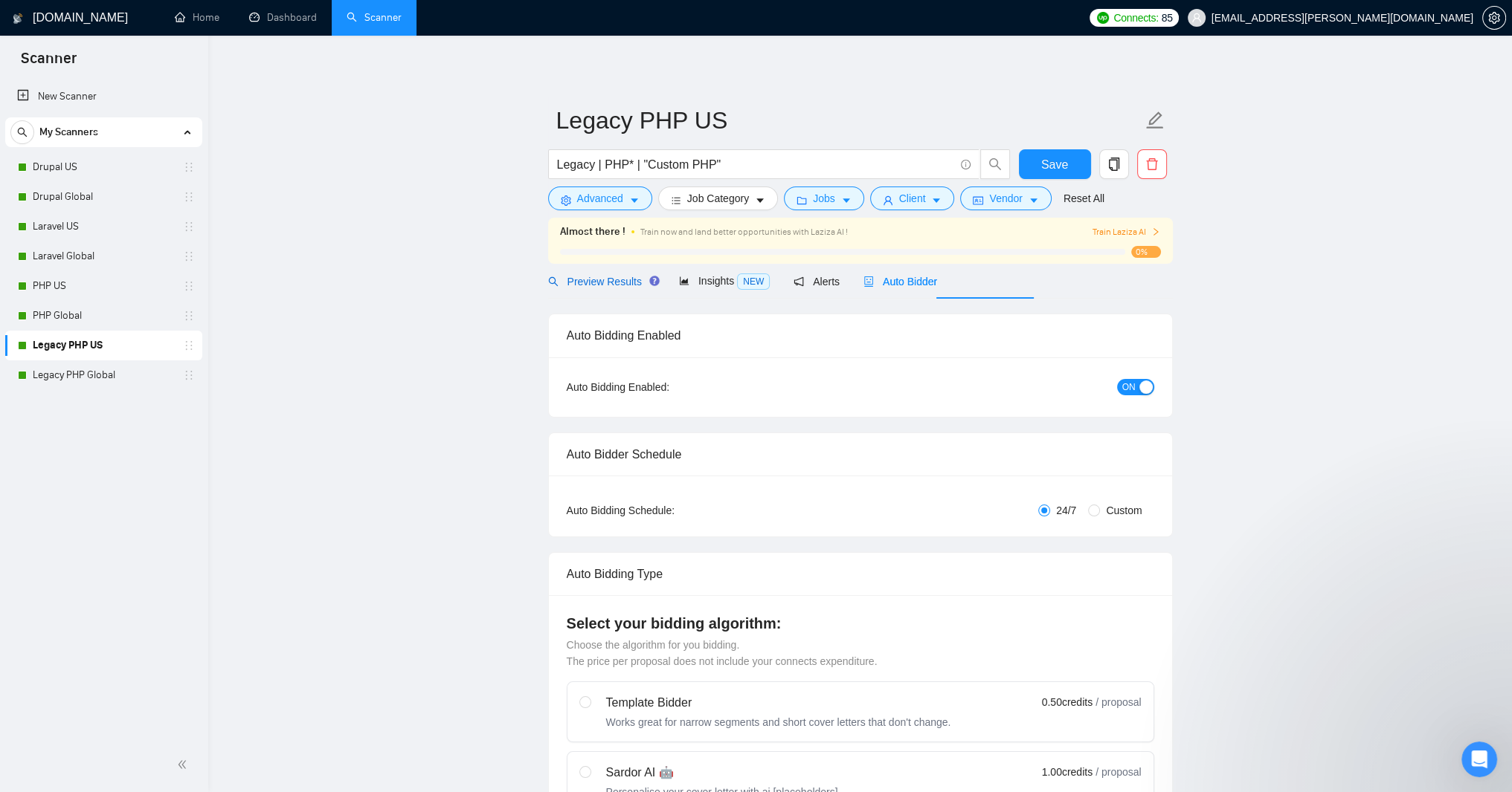
click at [596, 288] on span "Preview Results" at bounding box center [601, 281] width 107 height 12
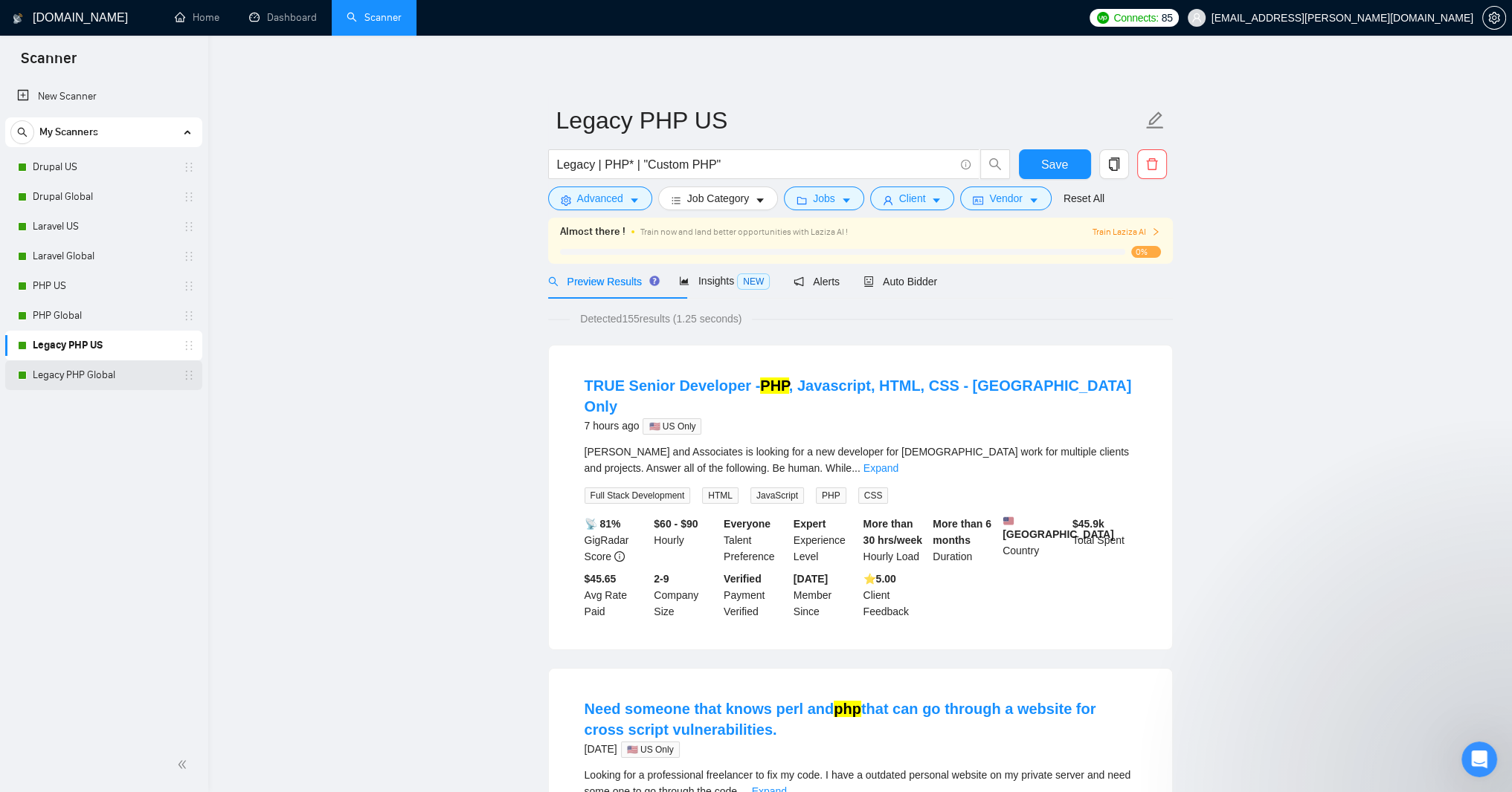
click at [84, 375] on link "Legacy PHP Global" at bounding box center [103, 375] width 141 height 29
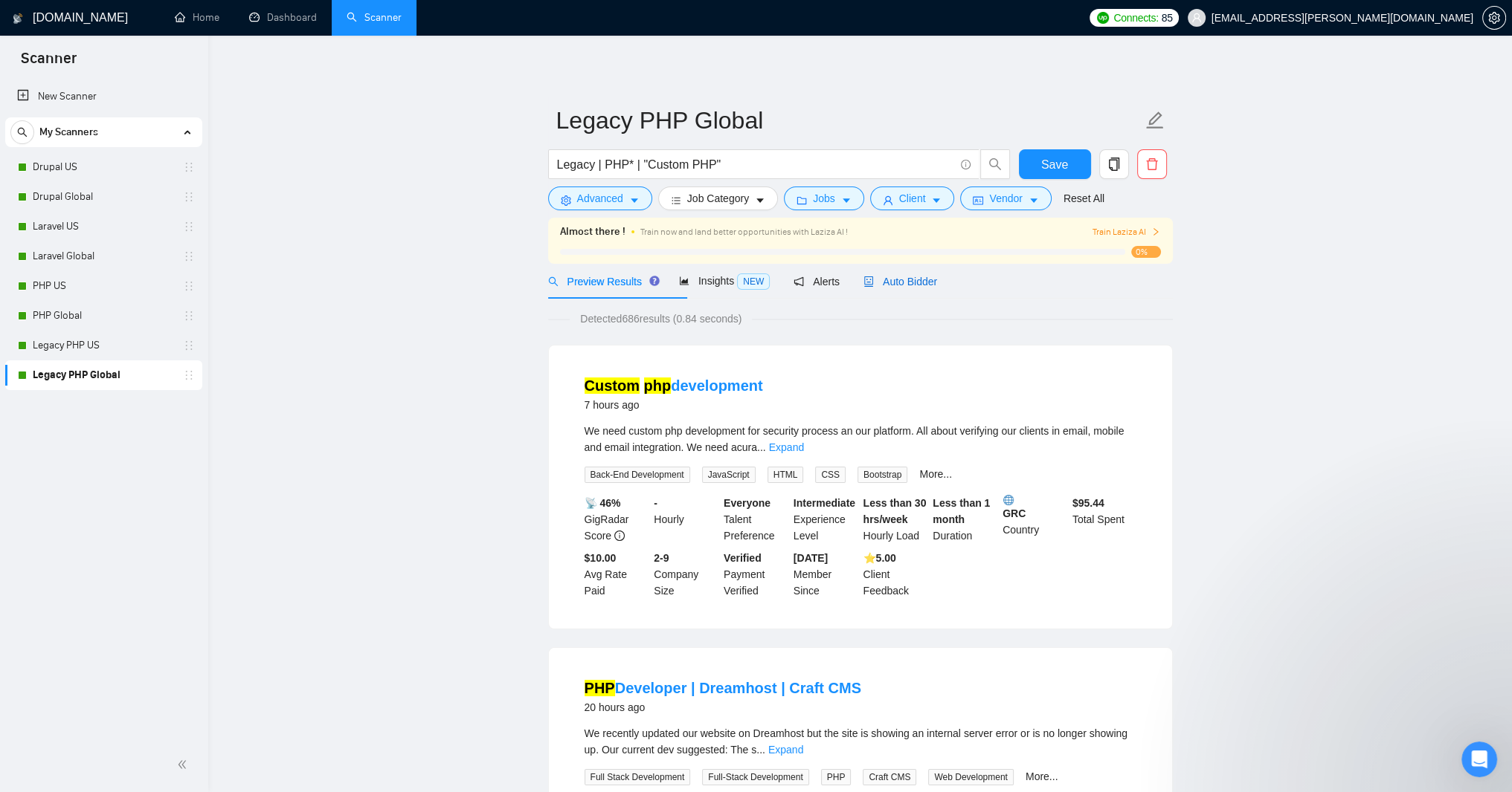
click at [937, 288] on span "Auto Bidder" at bounding box center [900, 281] width 73 height 12
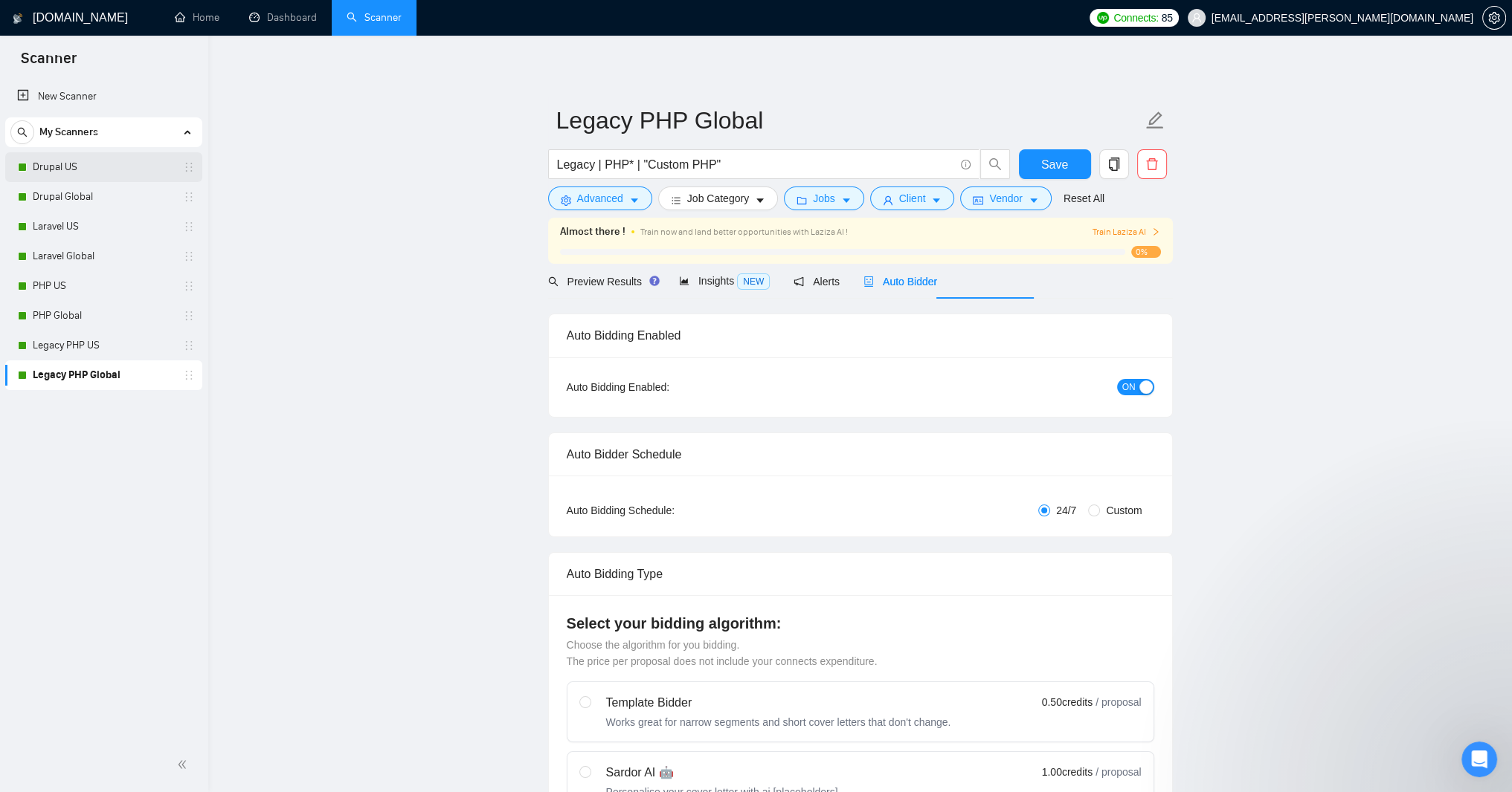
click at [73, 170] on link "Drupal US" at bounding box center [103, 167] width 141 height 29
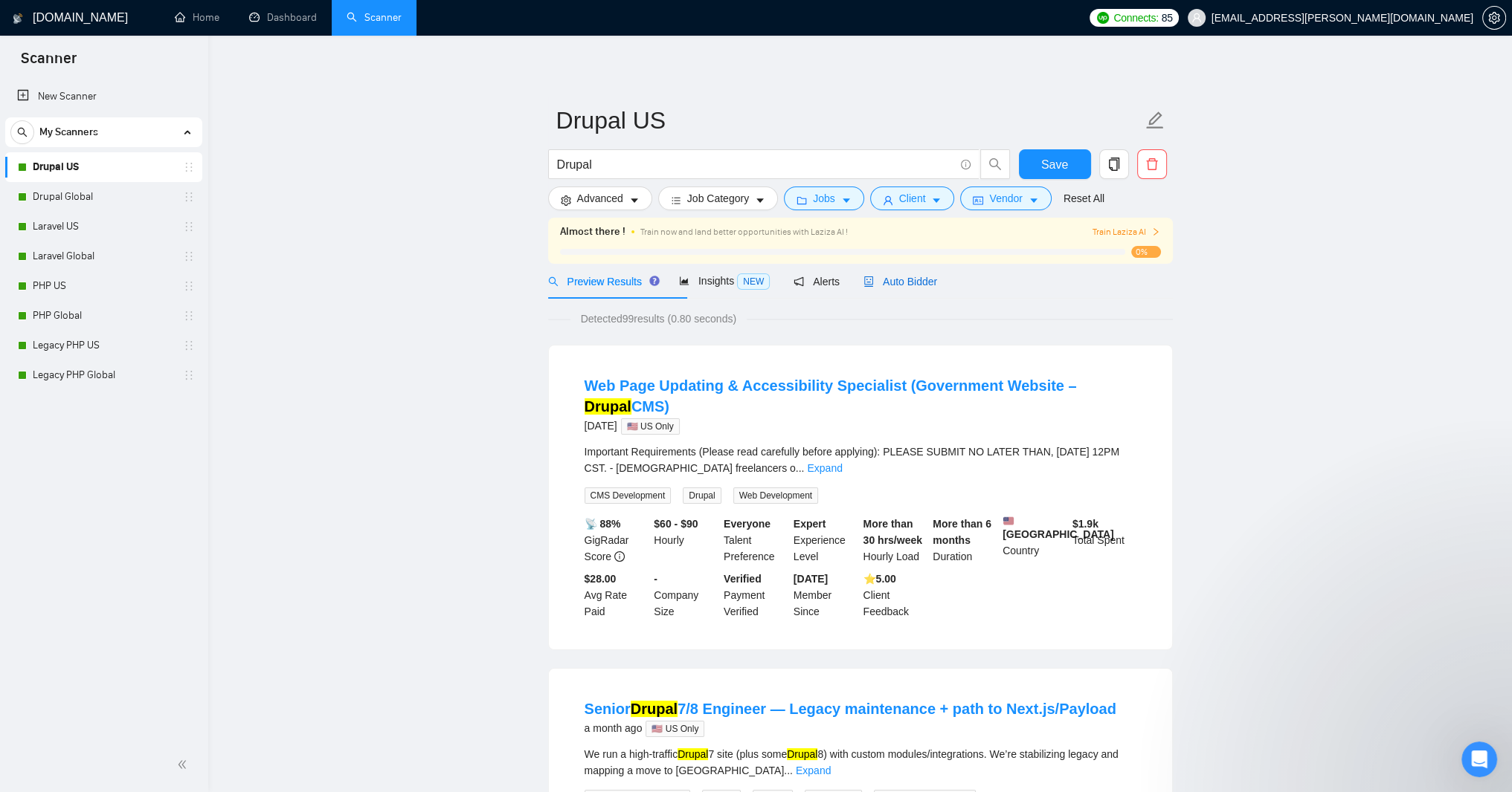
click at [937, 288] on span "Auto Bidder" at bounding box center [900, 281] width 73 height 12
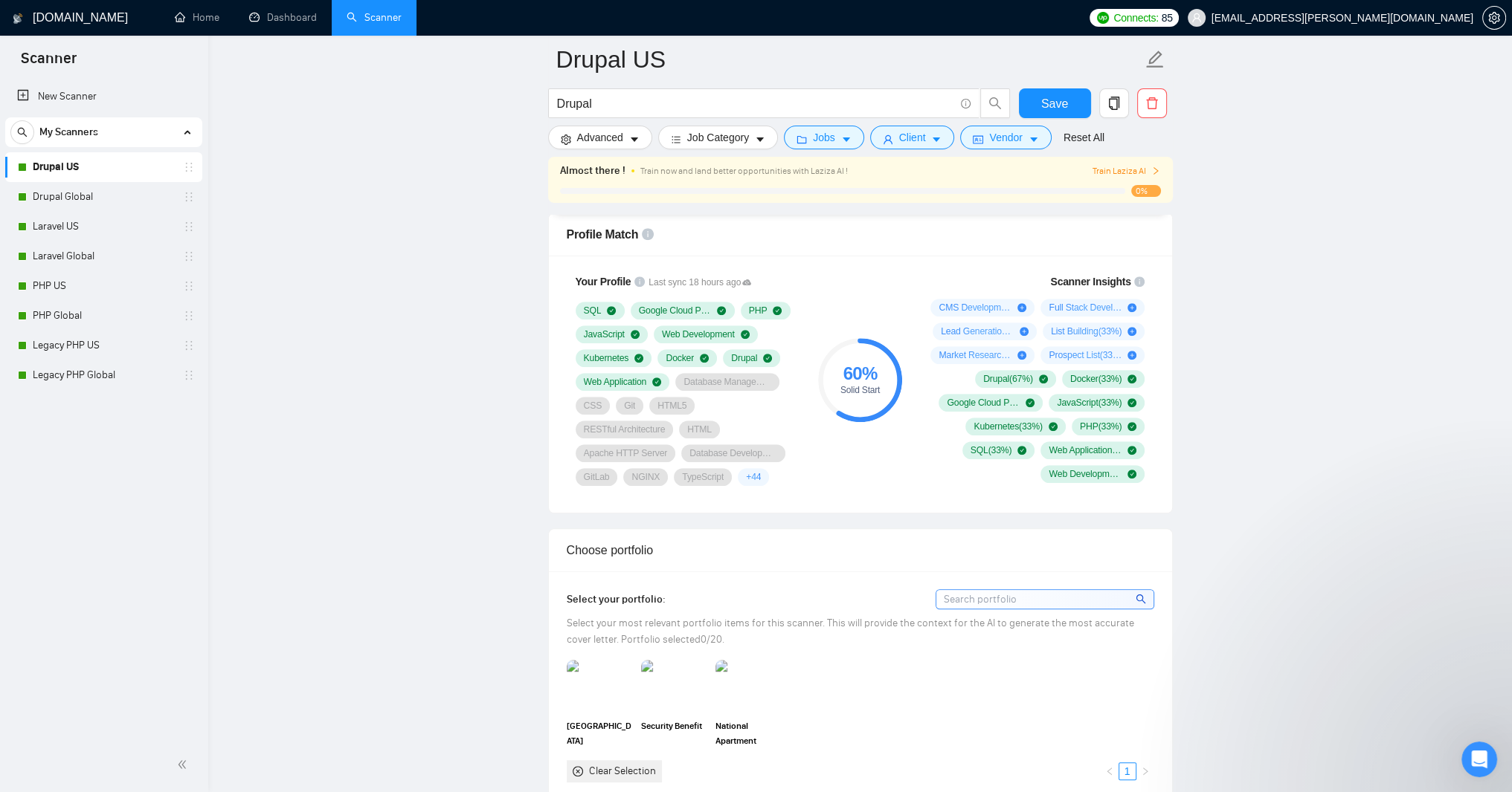
scroll to position [1070, 0]
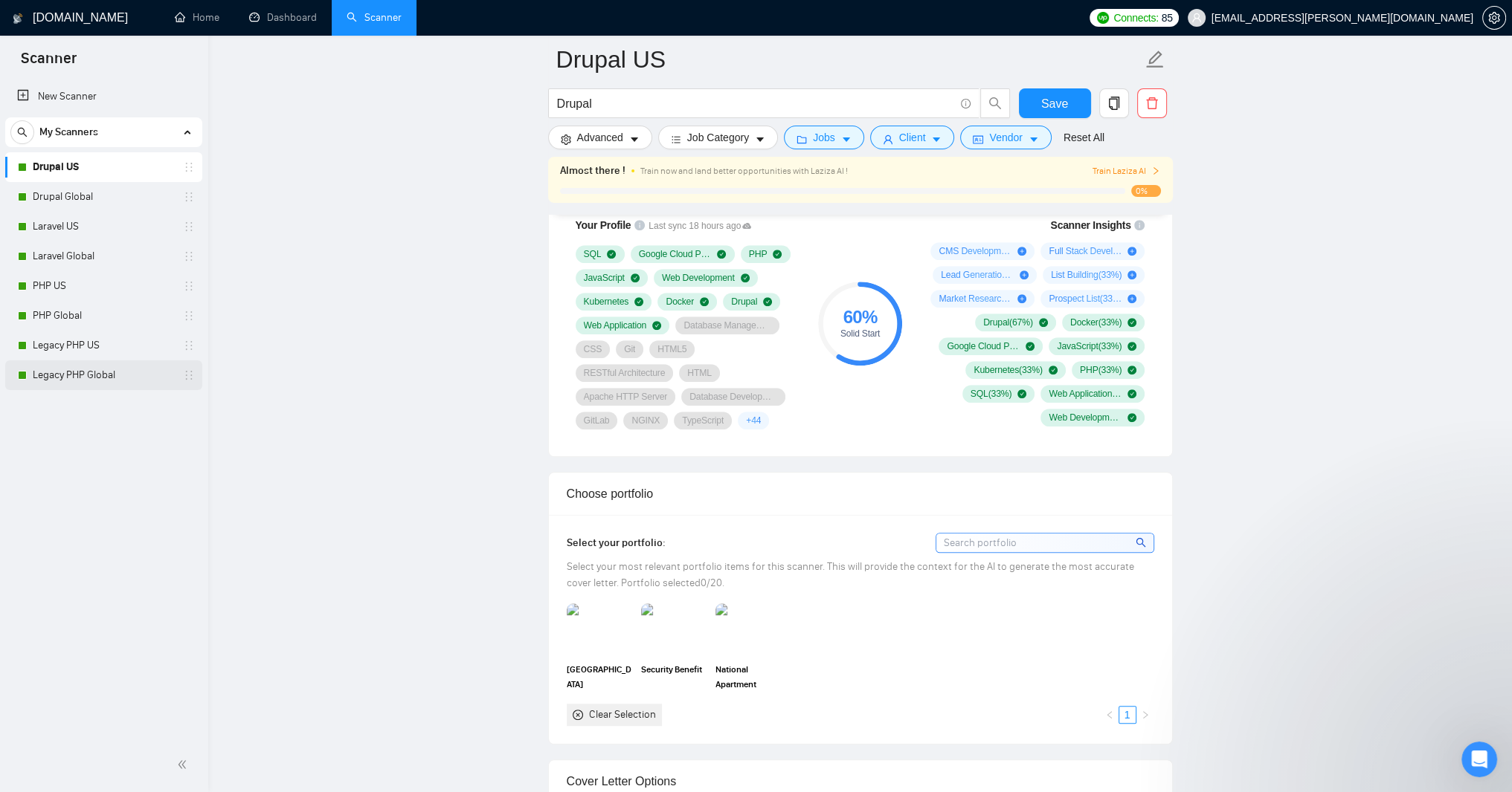
click at [58, 378] on link "Legacy PHP Global" at bounding box center [103, 375] width 141 height 29
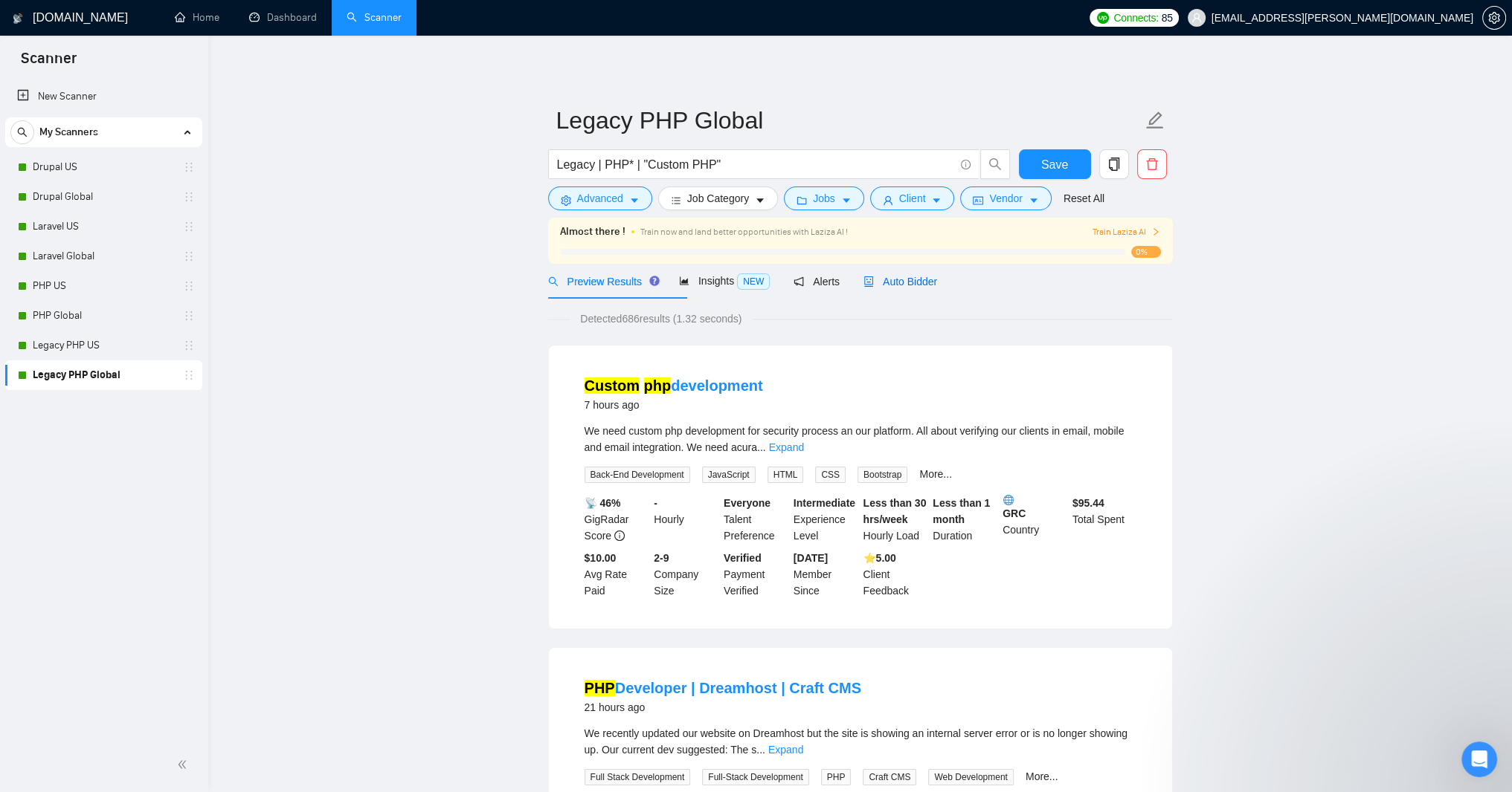
click at [937, 288] on span "Auto Bidder" at bounding box center [900, 281] width 73 height 12
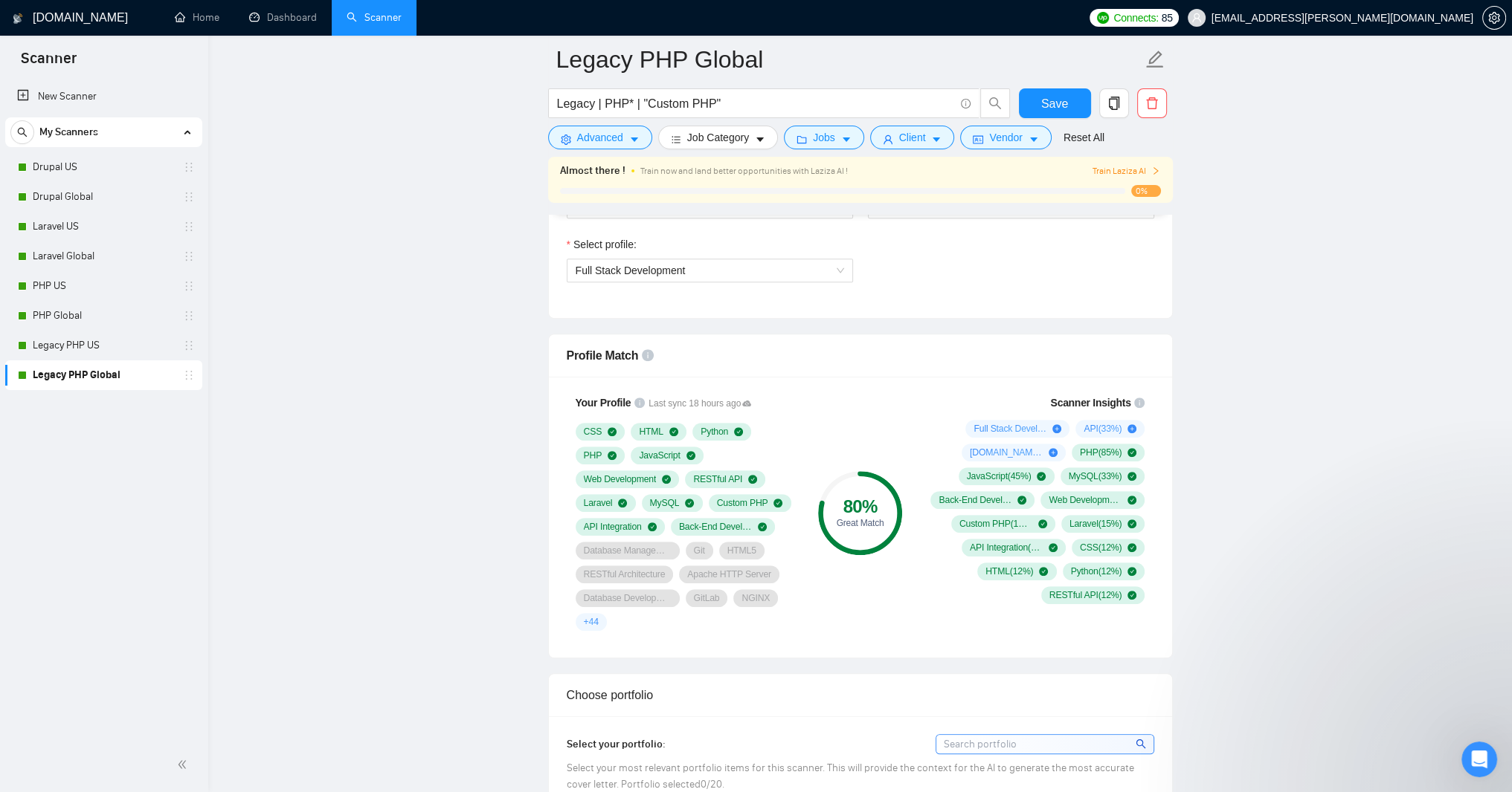
scroll to position [892, 0]
click at [839, 282] on span "Full Stack Development" at bounding box center [709, 271] width 268 height 22
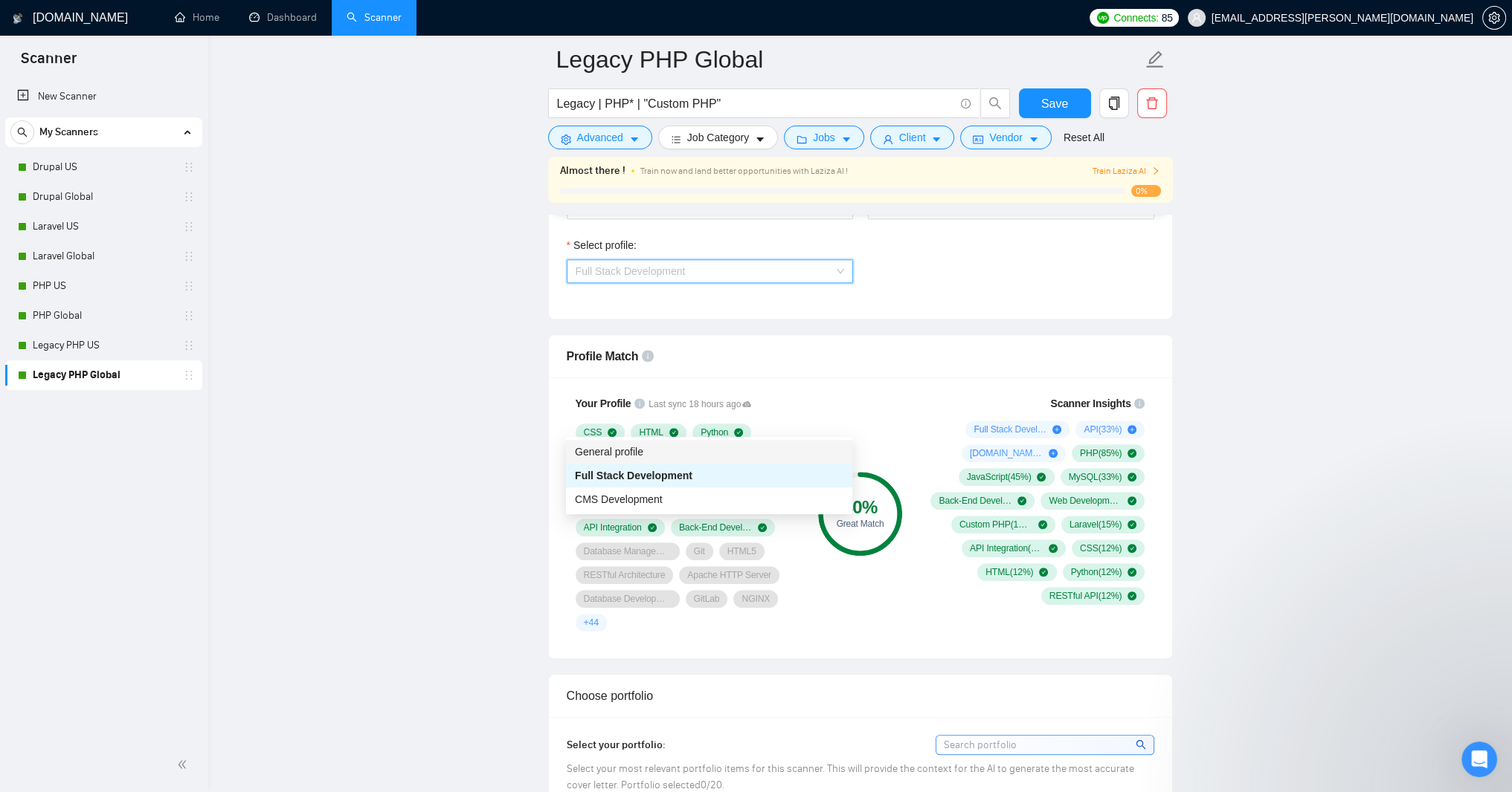
click at [798, 452] on div "General profile" at bounding box center [708, 452] width 268 height 16
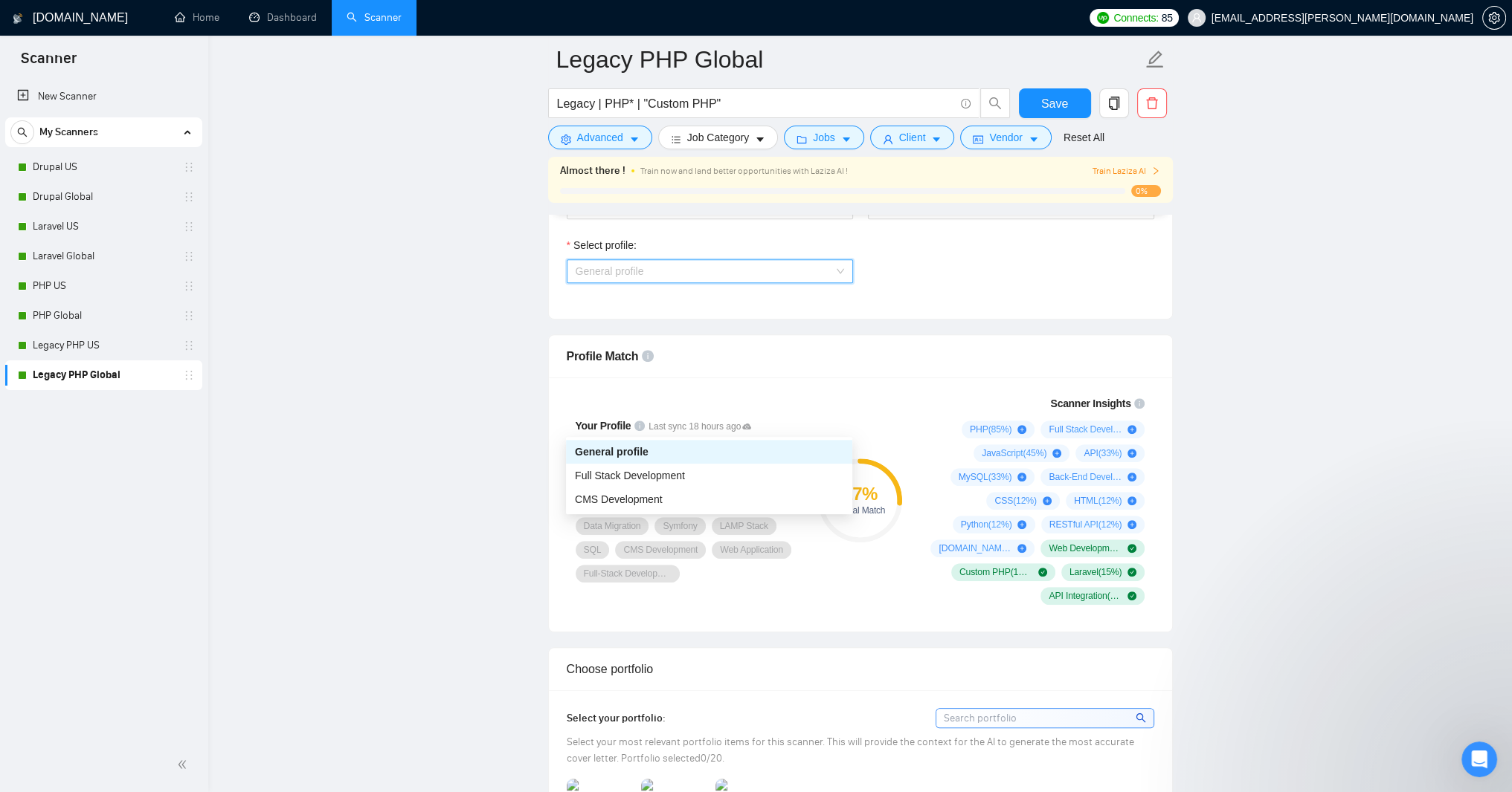
click at [845, 283] on div "General profile" at bounding box center [709, 271] width 286 height 24
click at [765, 474] on div "Full Stack Development" at bounding box center [708, 476] width 268 height 16
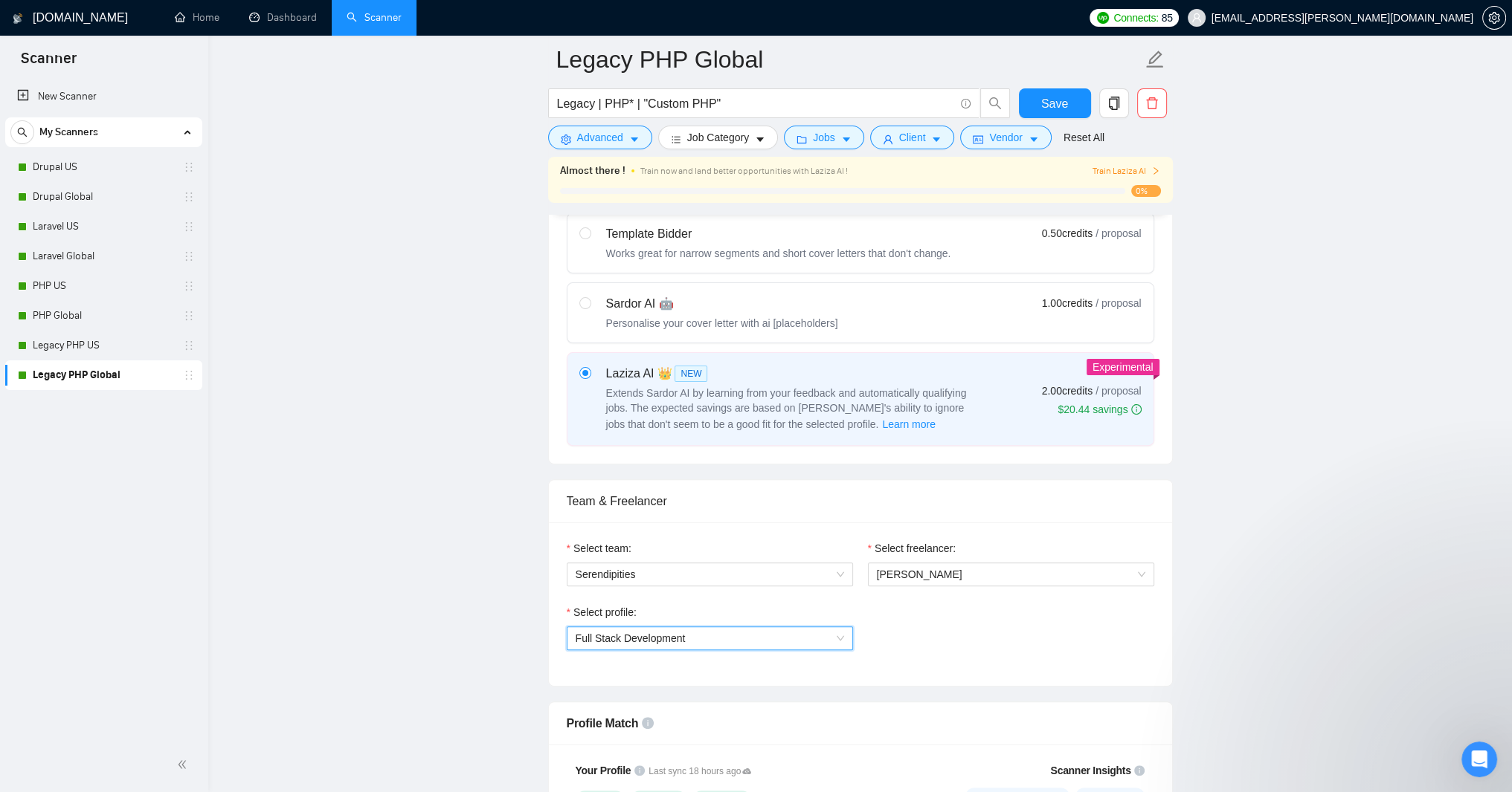
scroll to position [356, 0]
